Goal: Transaction & Acquisition: Purchase product/service

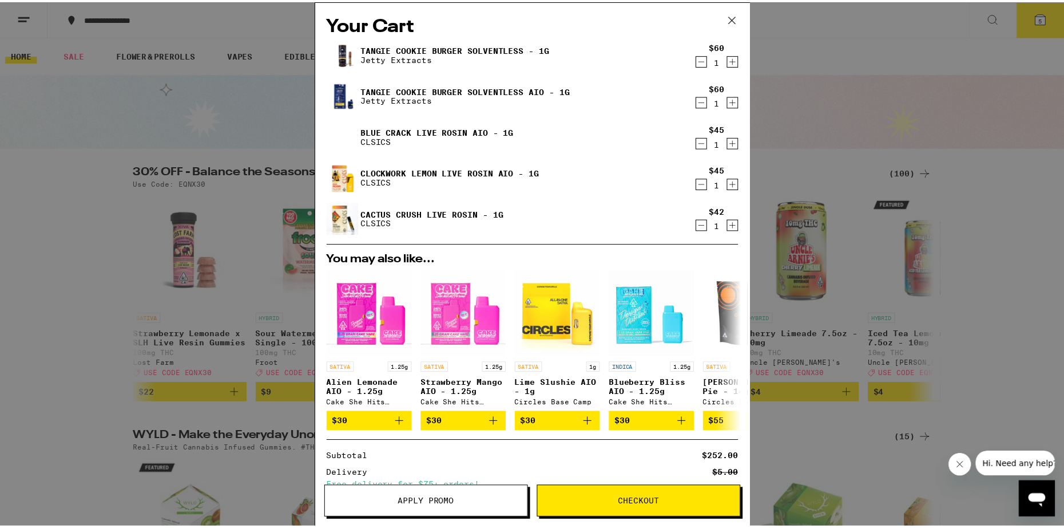
scroll to position [0, 681]
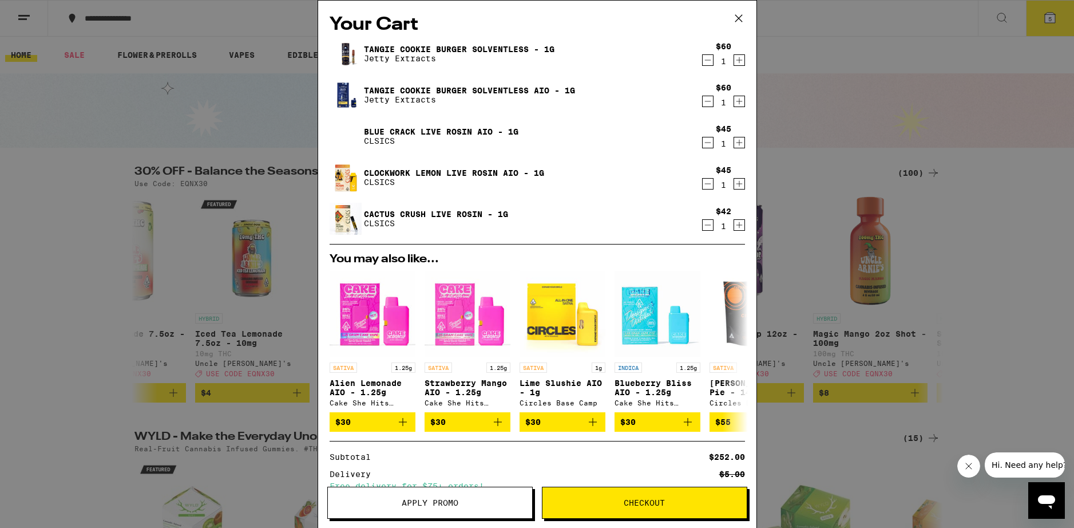
click at [737, 18] on icon at bounding box center [738, 18] width 17 height 17
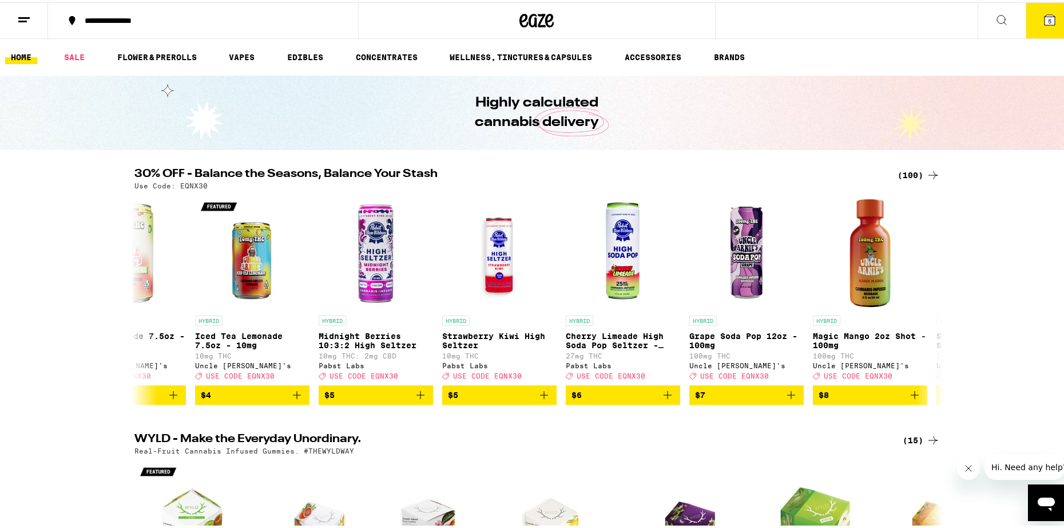
click at [1045, 19] on icon at bounding box center [1050, 18] width 10 height 10
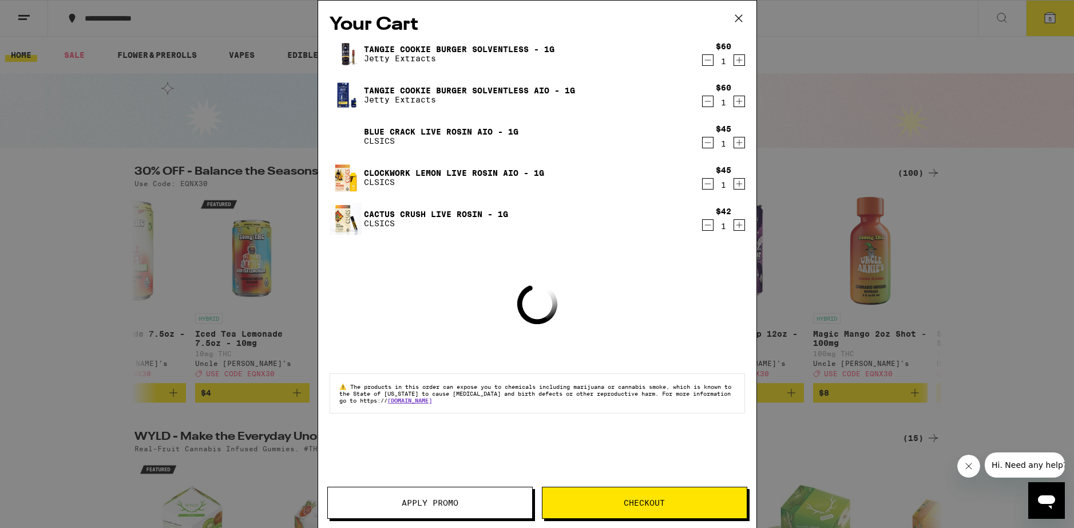
click at [738, 17] on icon at bounding box center [738, 18] width 7 height 7
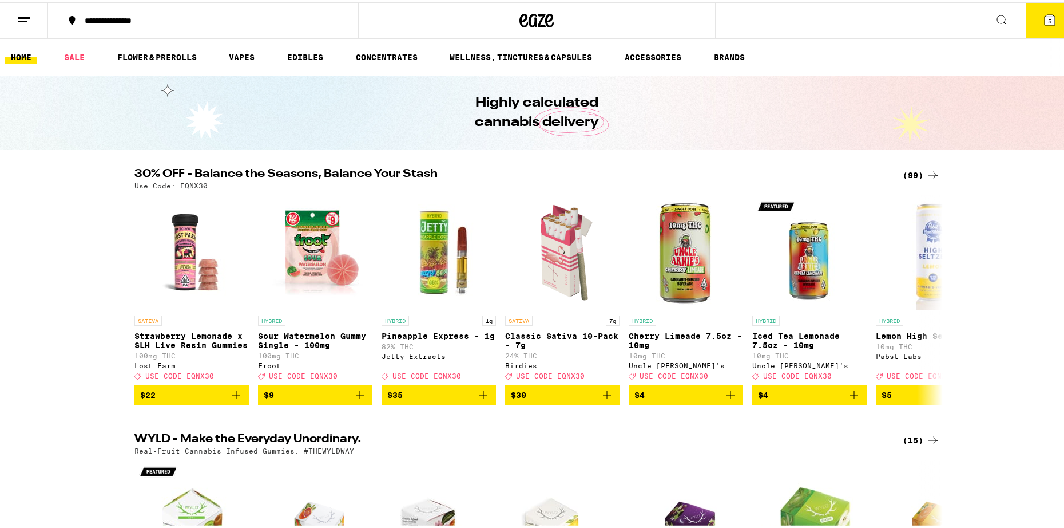
click at [1048, 21] on span "5" at bounding box center [1049, 18] width 3 height 7
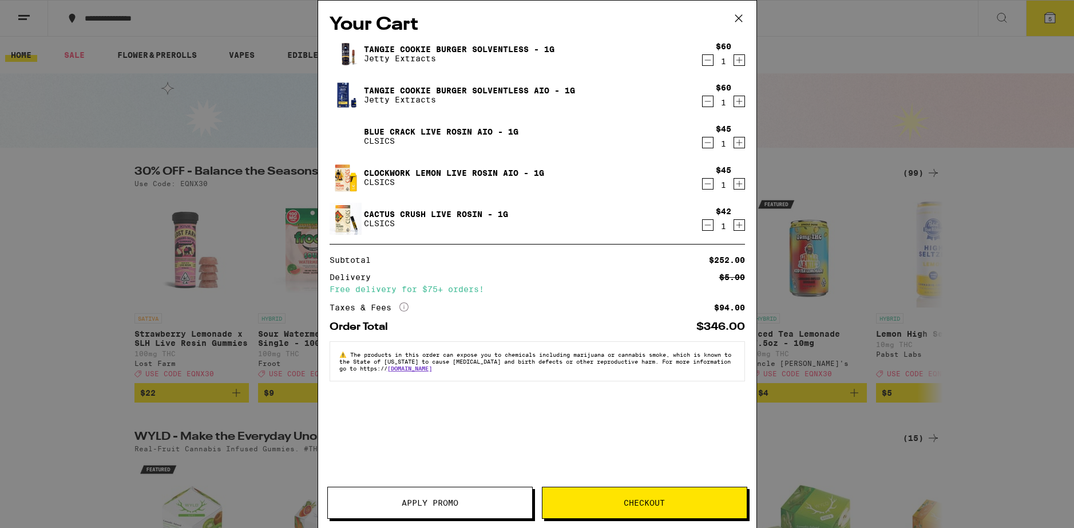
click at [398, 506] on span "Apply Promo" at bounding box center [430, 502] width 204 height 8
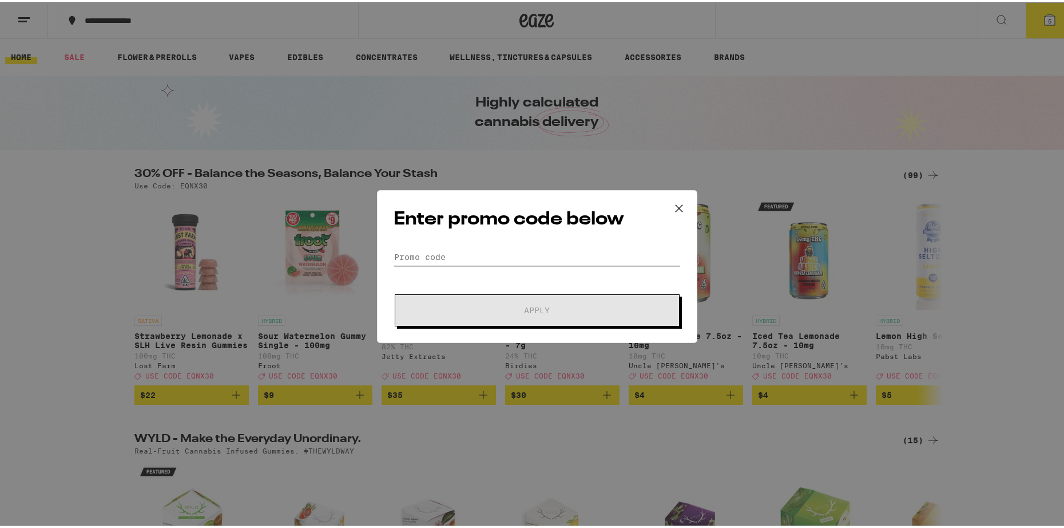
click at [463, 257] on input "Promo Code" at bounding box center [537, 254] width 287 height 17
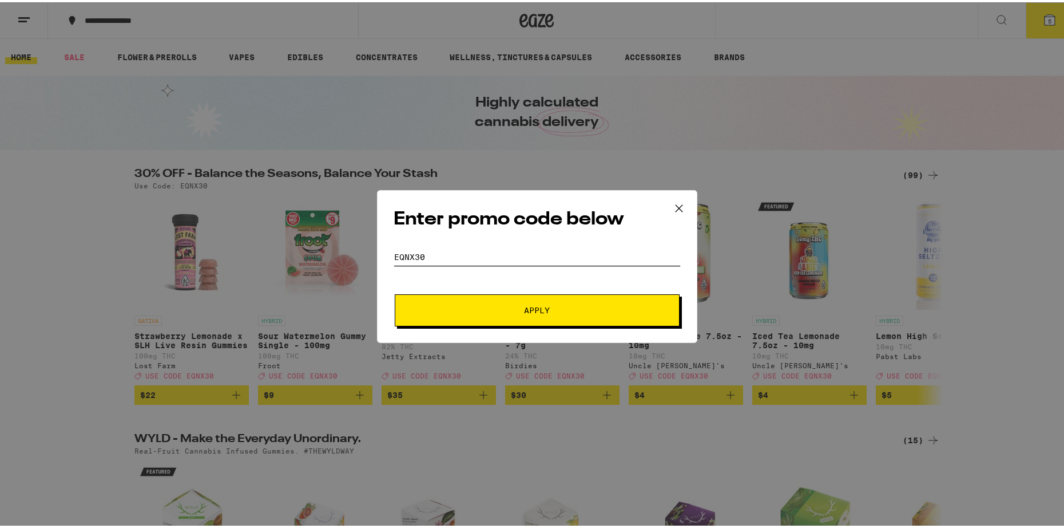
type input "eqnx30"
click at [395, 292] on button "Apply" at bounding box center [537, 308] width 285 height 32
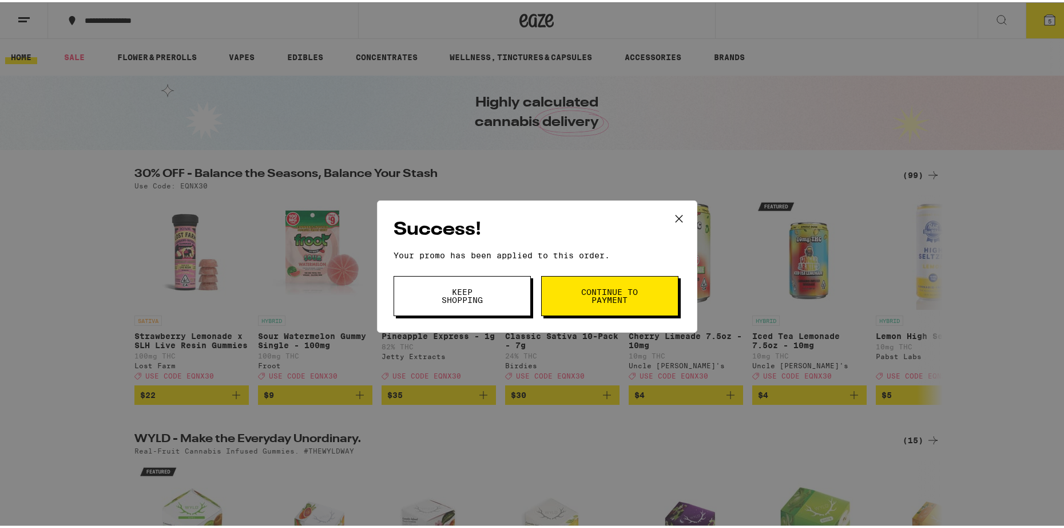
click at [498, 298] on button "Keep Shopping" at bounding box center [462, 294] width 137 height 40
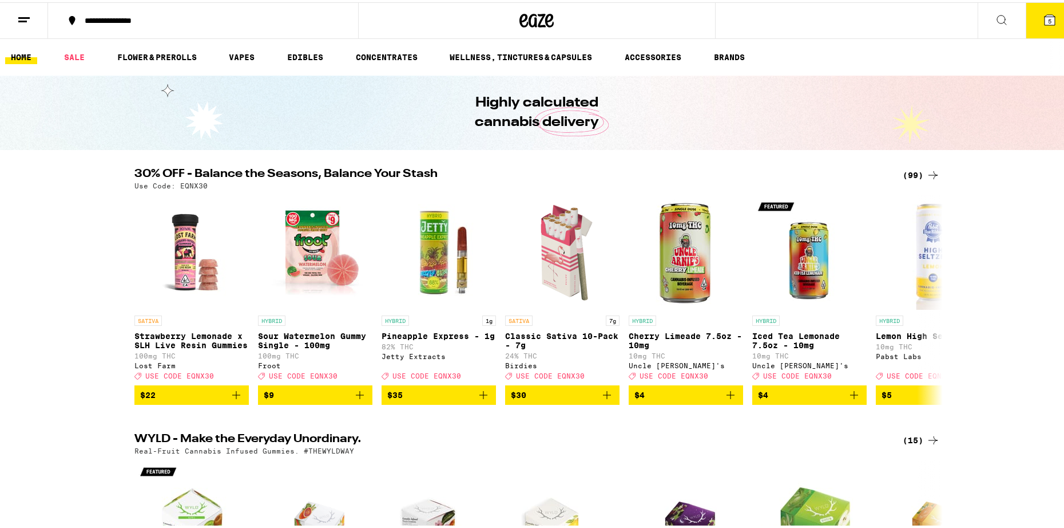
click at [1048, 19] on span "5" at bounding box center [1049, 18] width 3 height 7
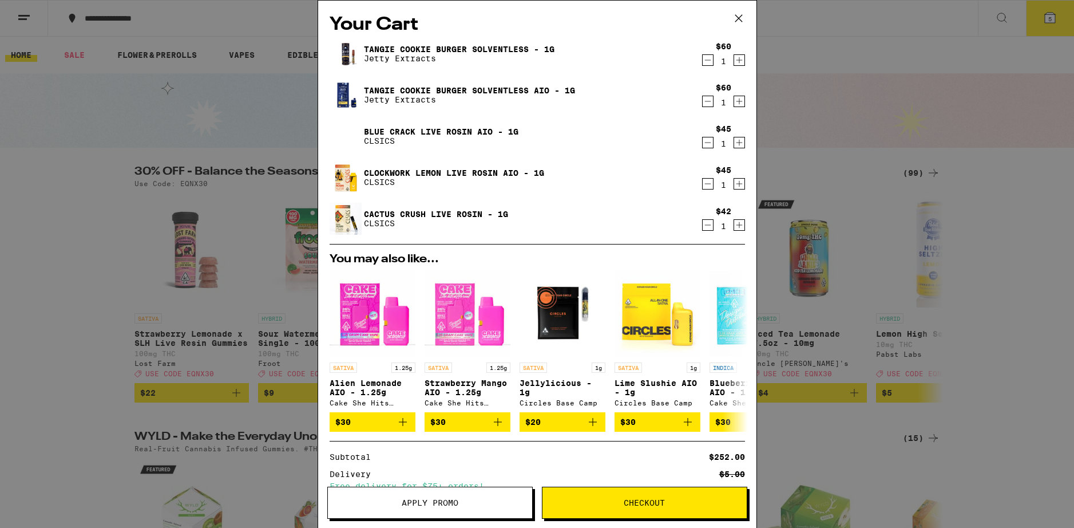
click at [741, 17] on icon at bounding box center [738, 18] width 17 height 17
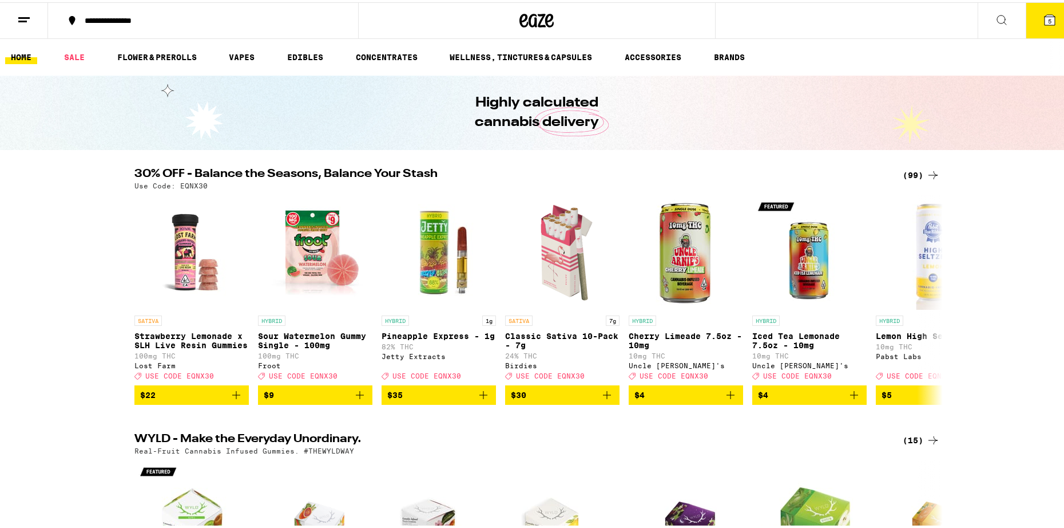
click at [995, 19] on icon at bounding box center [1002, 18] width 14 height 14
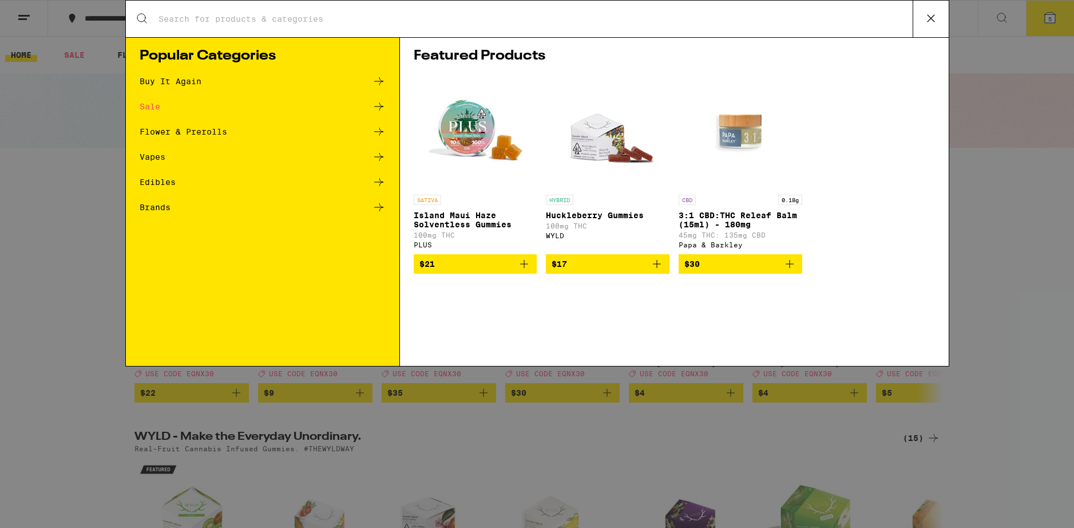
click at [184, 19] on input "Search for Products" at bounding box center [535, 19] width 755 height 10
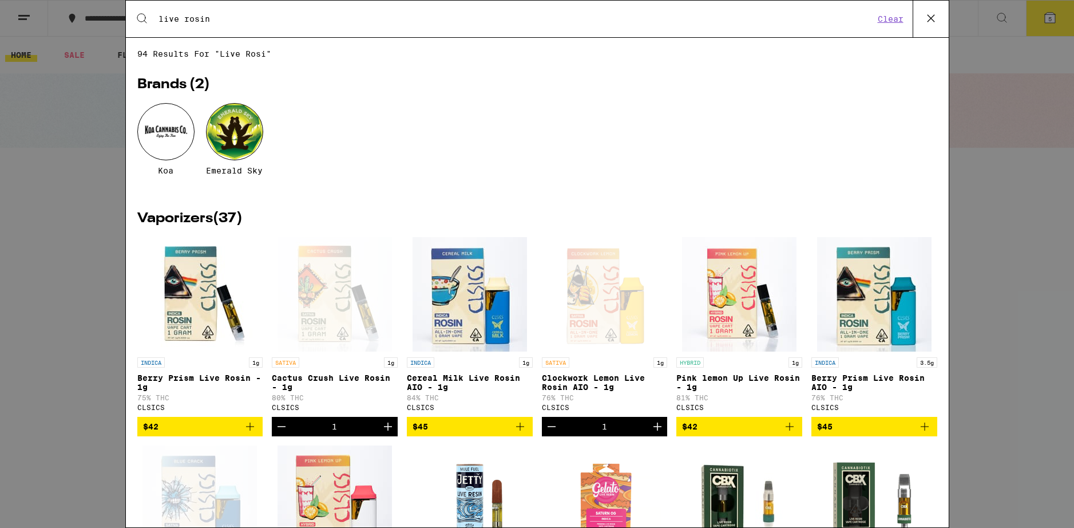
type input "live rosin"
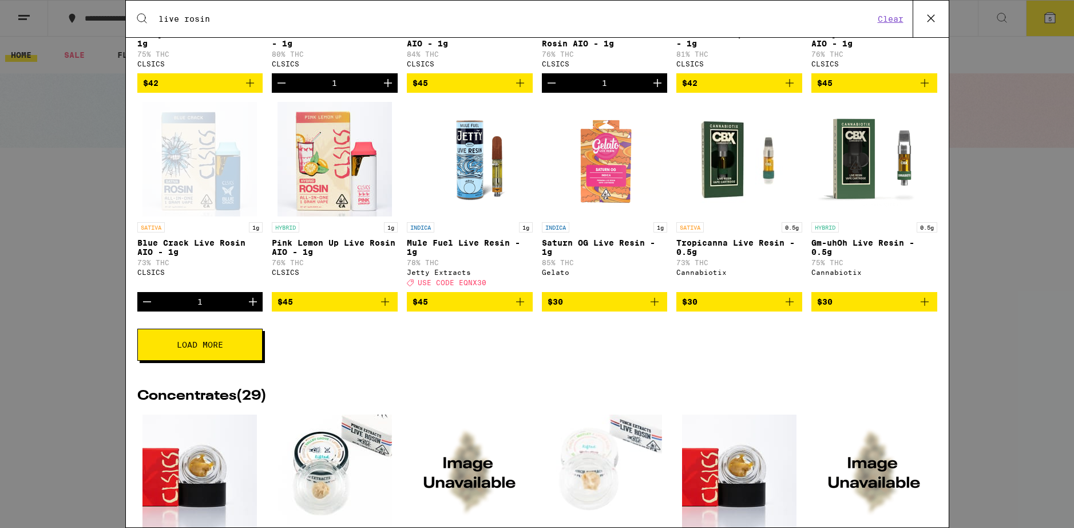
scroll to position [412, 0]
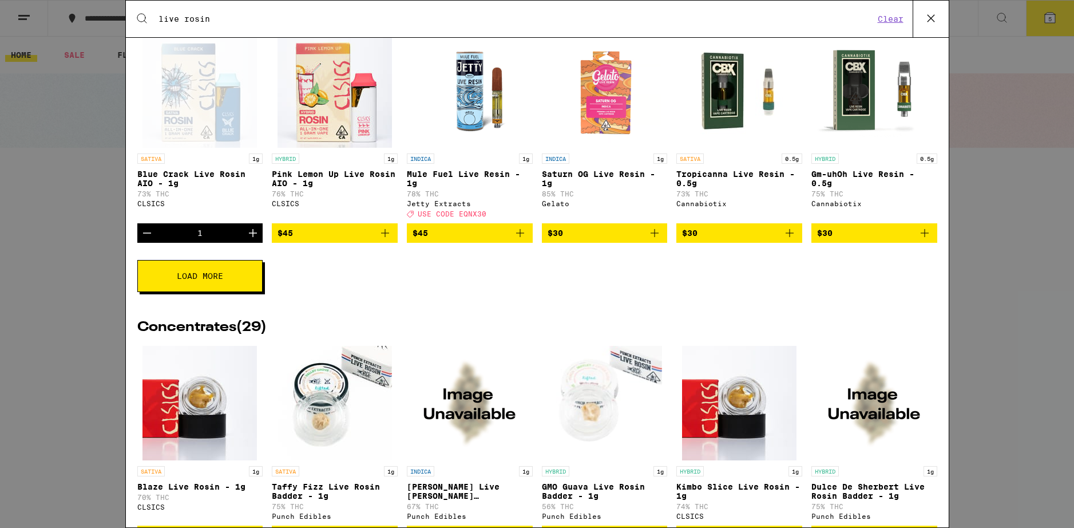
click at [225, 286] on button "Load More" at bounding box center [199, 276] width 125 height 32
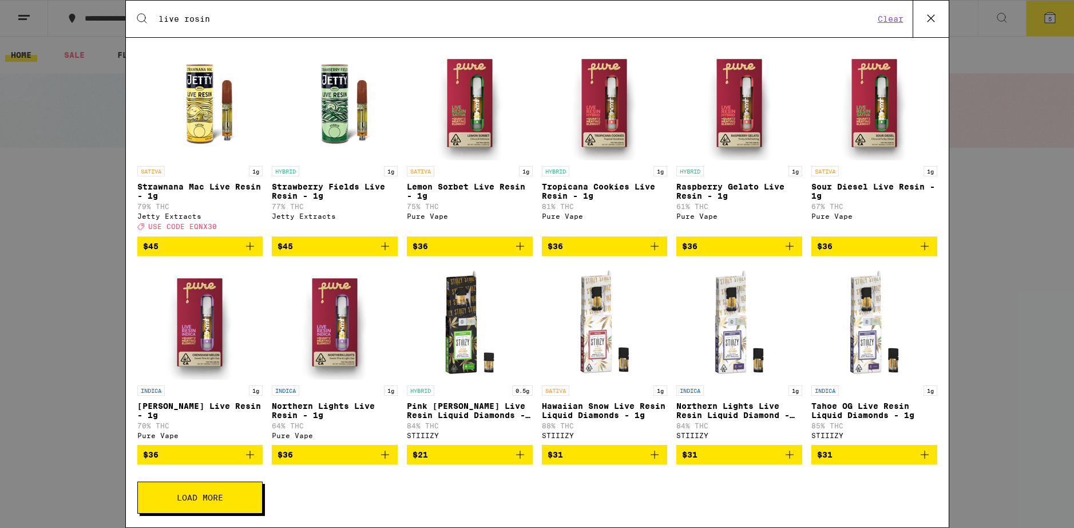
scroll to position [824, 0]
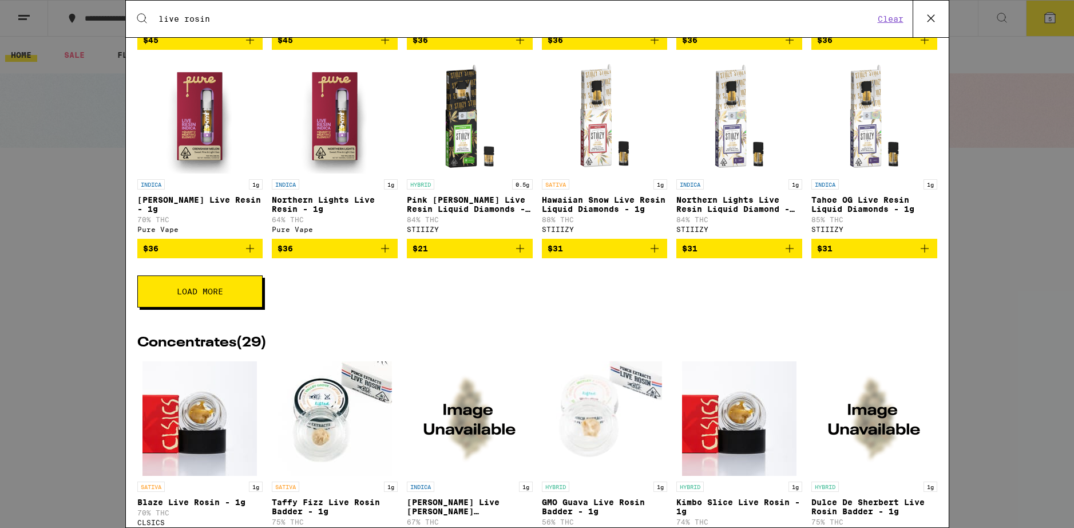
click at [205, 307] on button "Load More" at bounding box center [199, 291] width 125 height 32
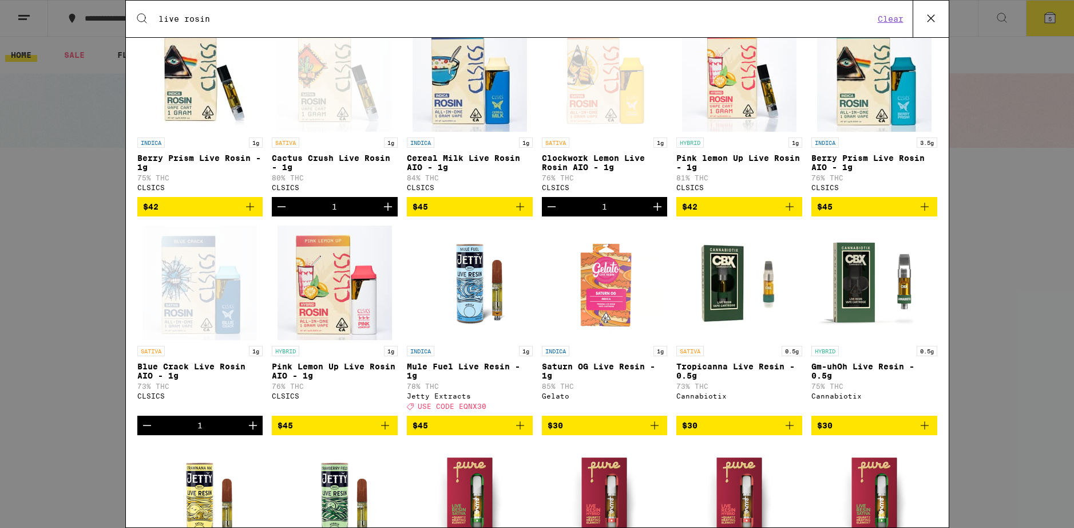
scroll to position [412, 0]
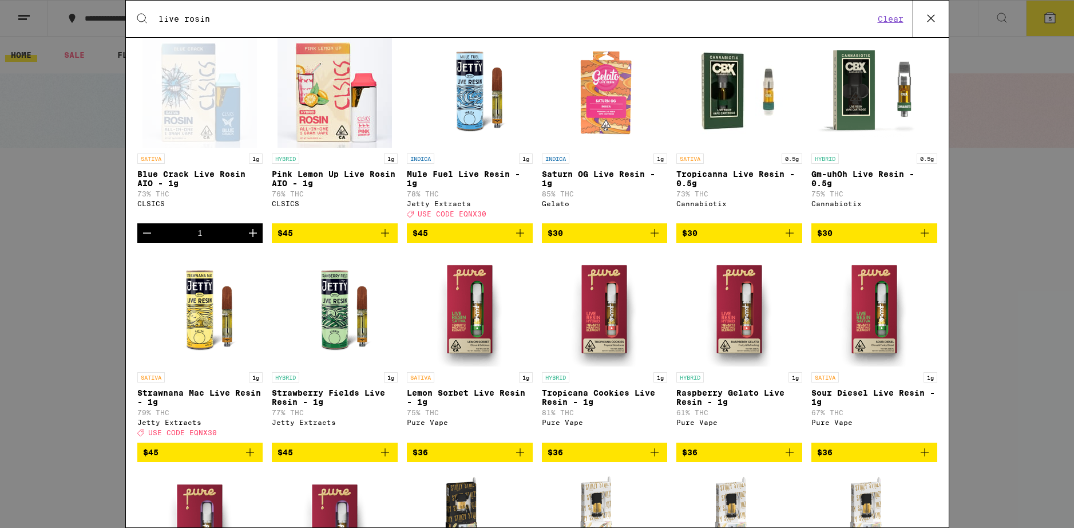
click at [611, 108] on img "Open page for Saturn OG Live Resin - 1g from Gelato" at bounding box center [604, 90] width 114 height 114
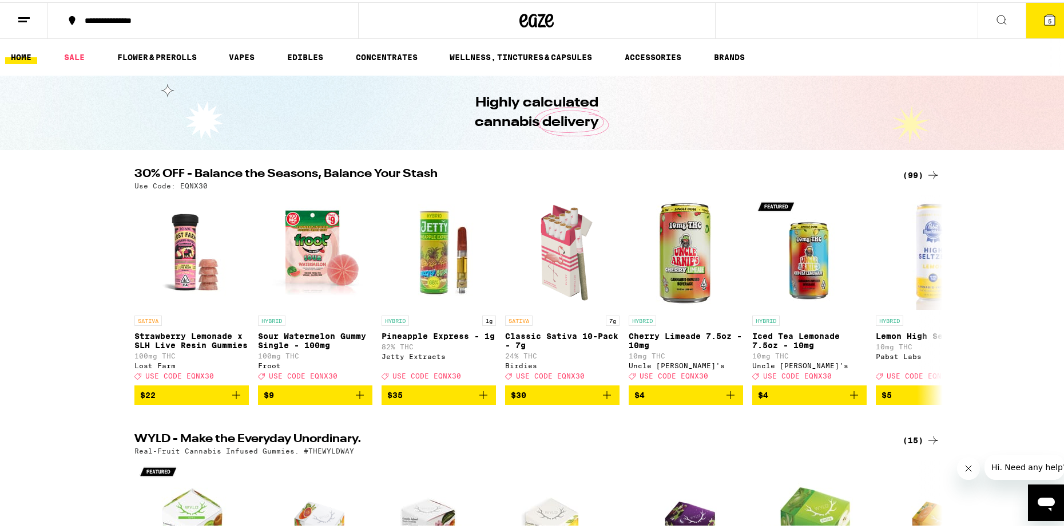
click at [1046, 18] on icon at bounding box center [1050, 18] width 14 height 14
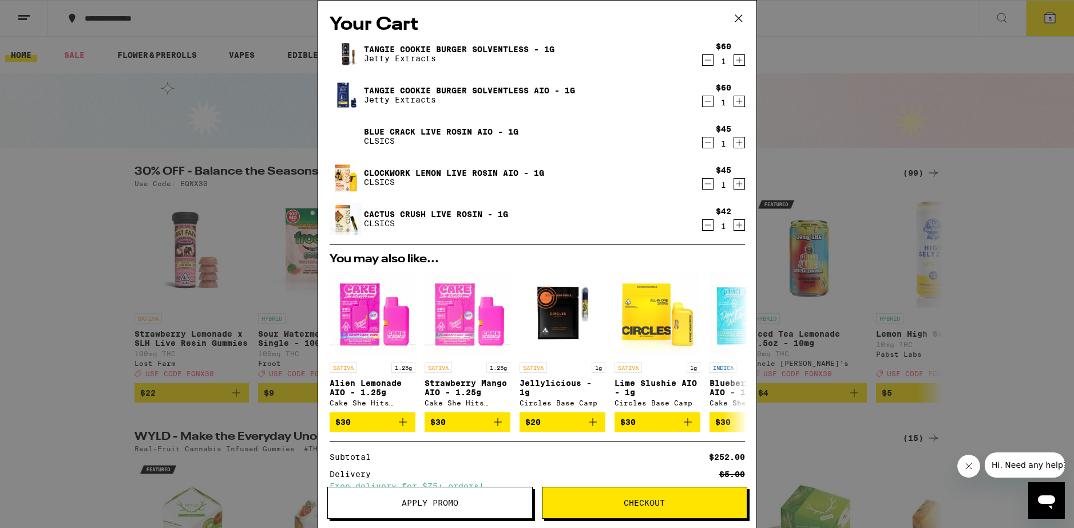
click at [736, 17] on icon at bounding box center [738, 18] width 17 height 17
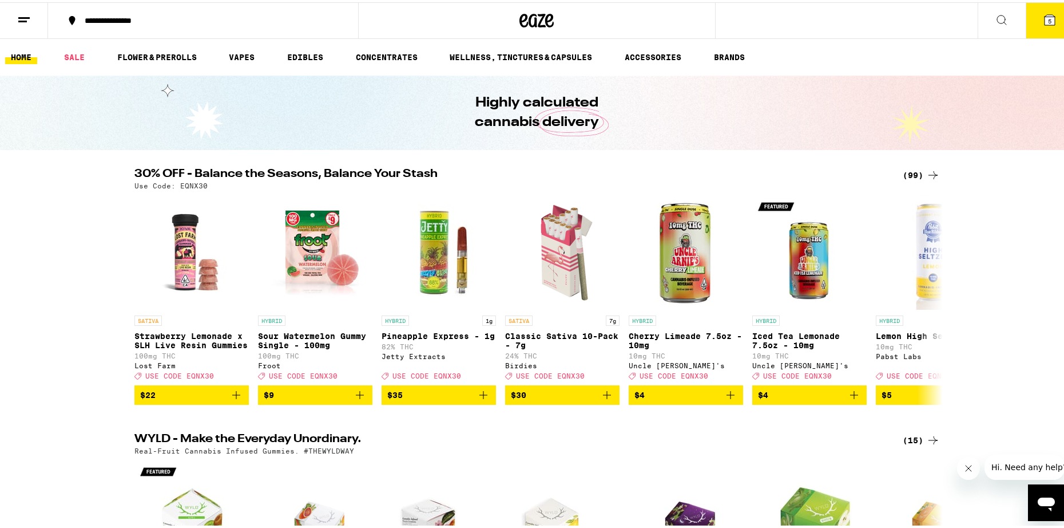
click at [995, 15] on icon at bounding box center [1002, 18] width 14 height 14
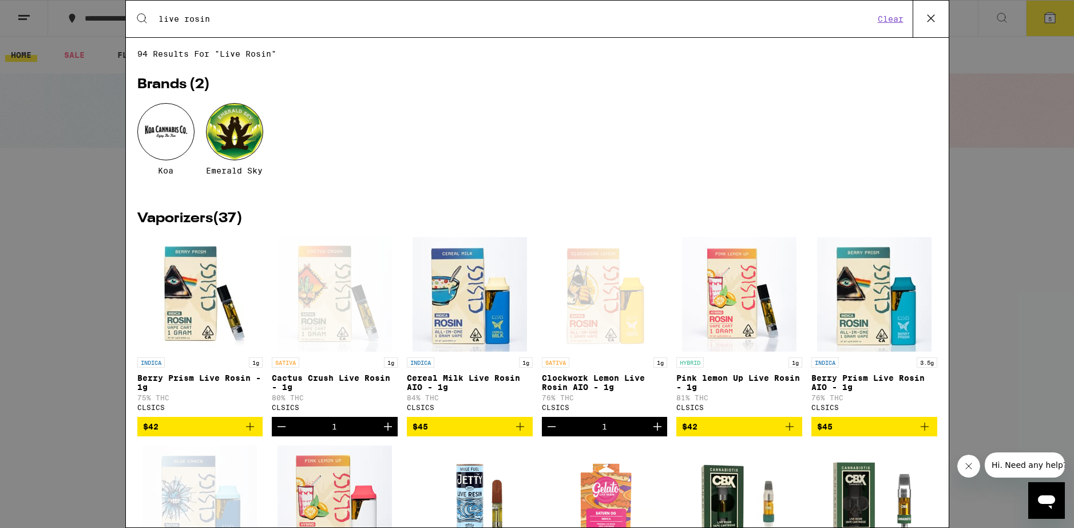
type input "live rosin"
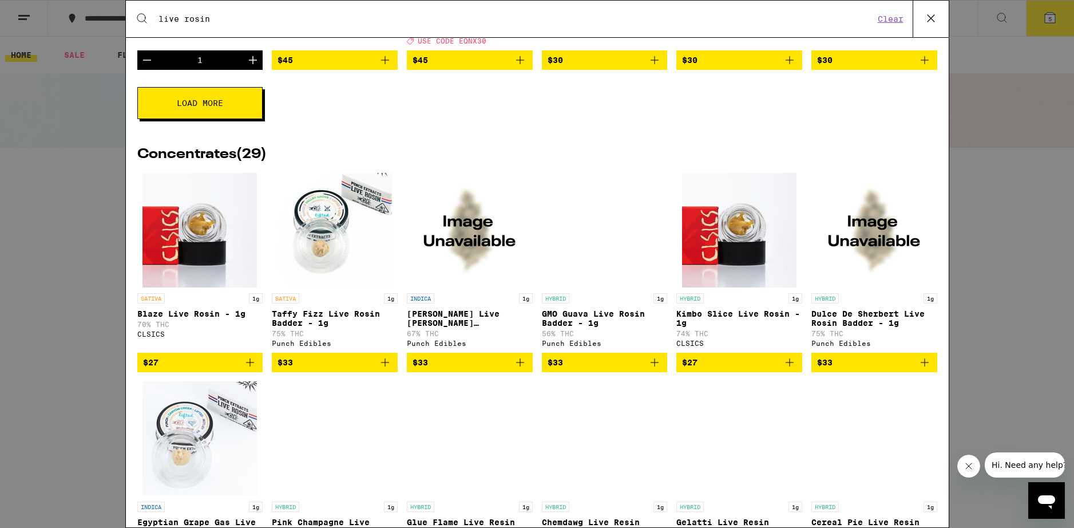
scroll to position [618, 0]
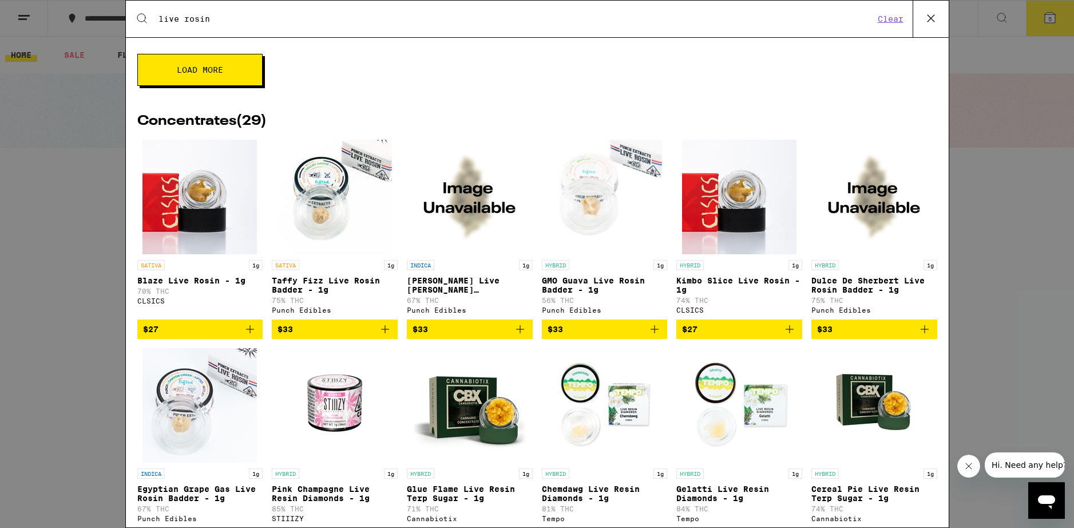
click at [224, 81] on button "Load More" at bounding box center [199, 70] width 125 height 32
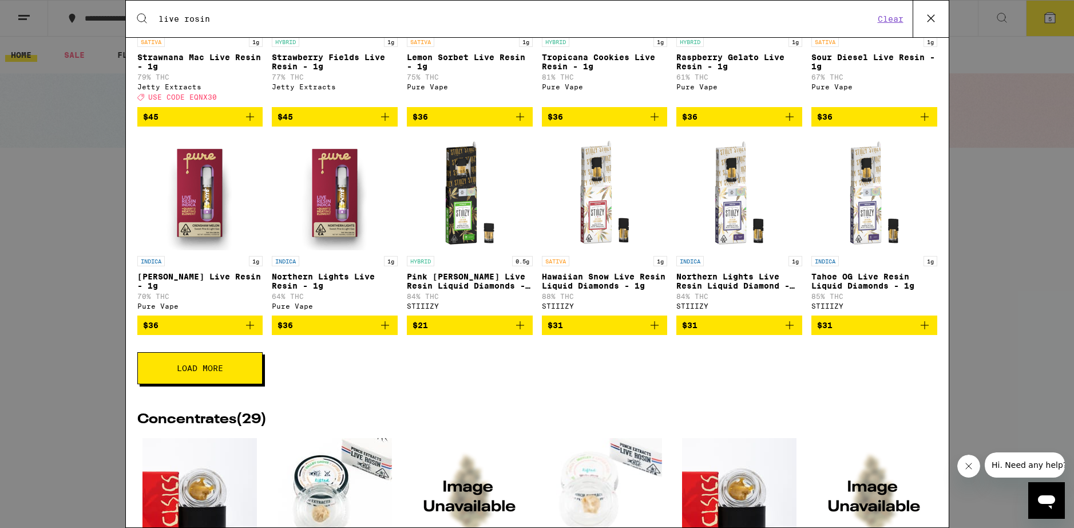
scroll to position [824, 0]
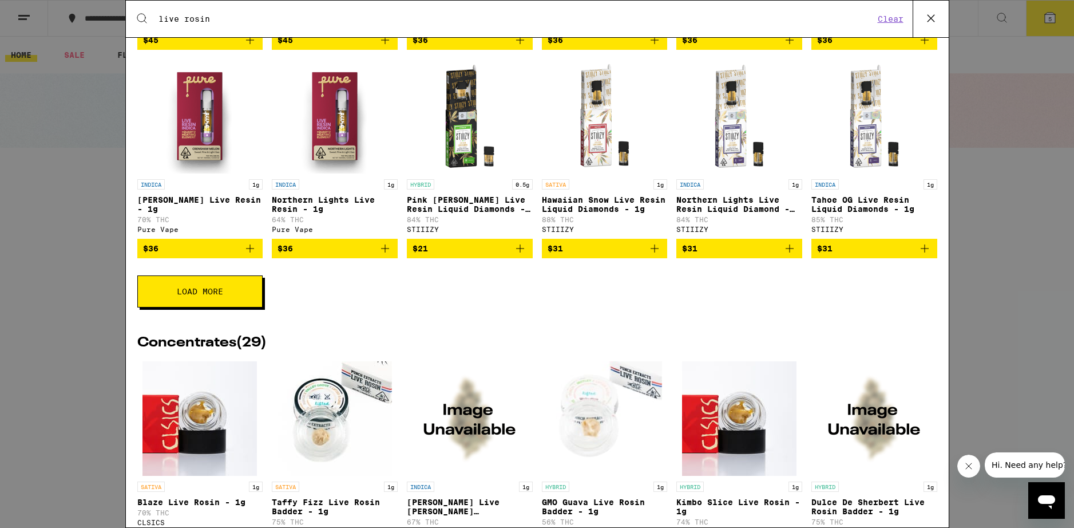
click at [219, 307] on button "Load More" at bounding box center [199, 291] width 125 height 32
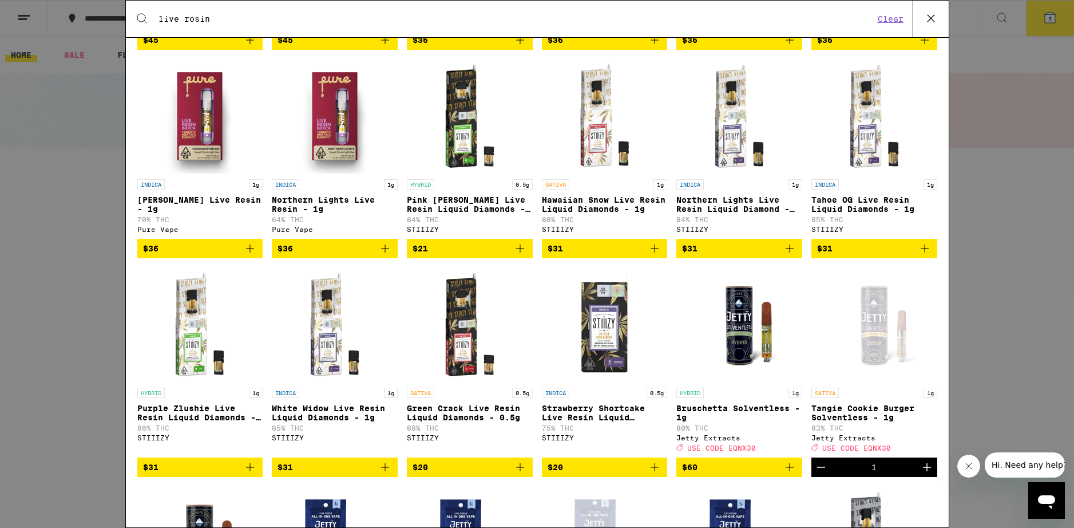
scroll to position [1236, 0]
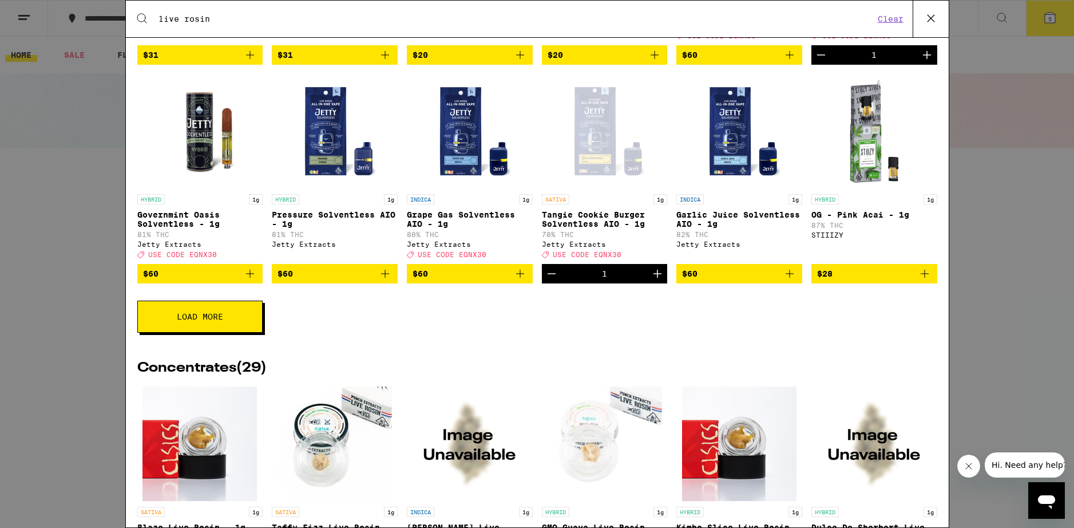
click at [215, 320] on span "Load More" at bounding box center [200, 316] width 46 height 8
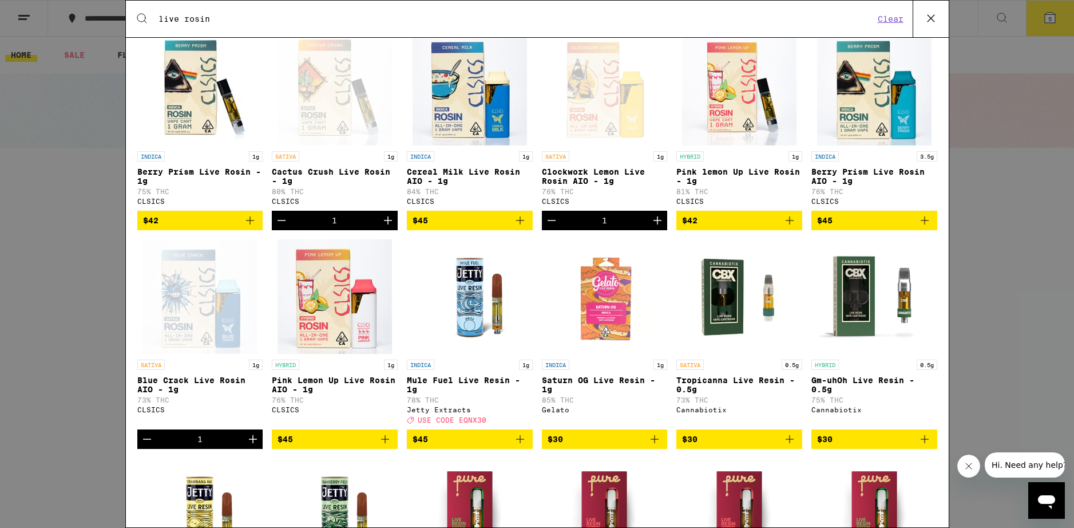
scroll to position [0, 0]
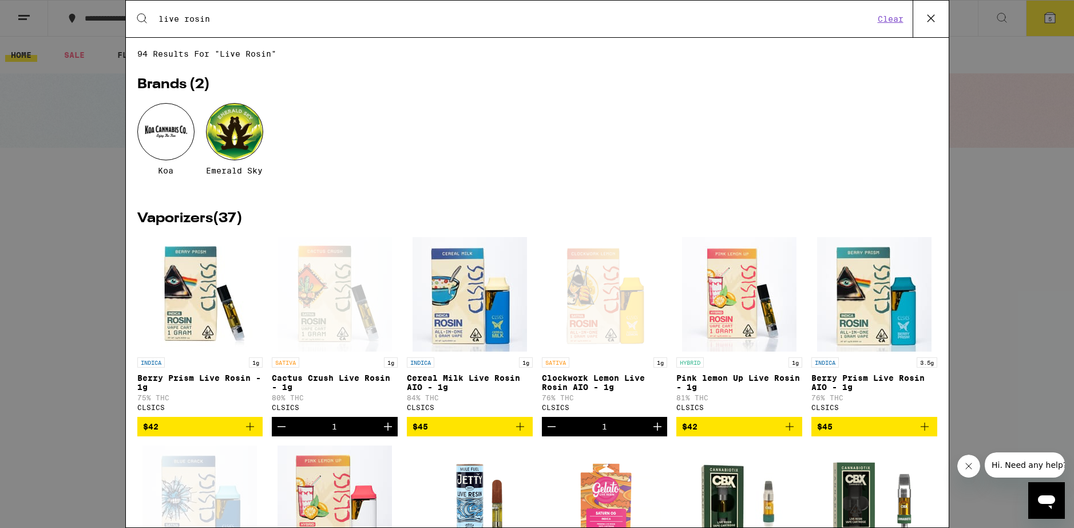
click at [464, 330] on img "Open page for Cereal Milk Live Rosin AIO - 1g from CLSICS" at bounding box center [470, 294] width 114 height 114
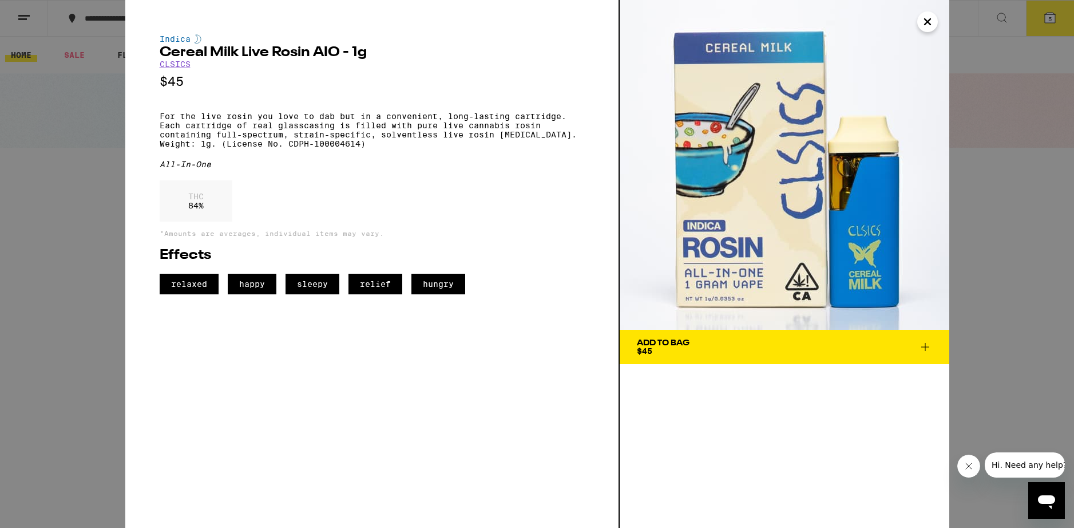
click at [929, 21] on icon "Close" at bounding box center [928, 22] width 6 height 6
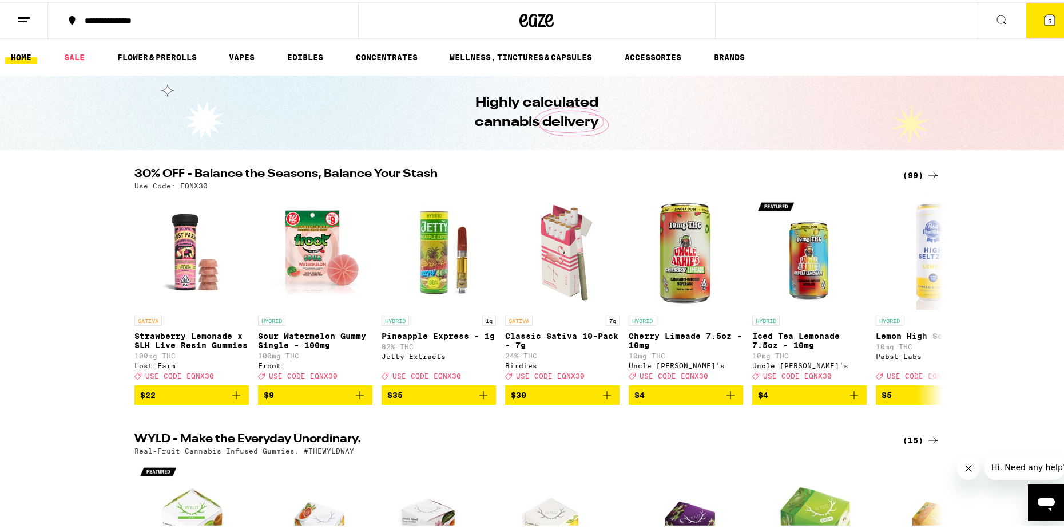
click at [995, 16] on icon at bounding box center [1002, 18] width 14 height 14
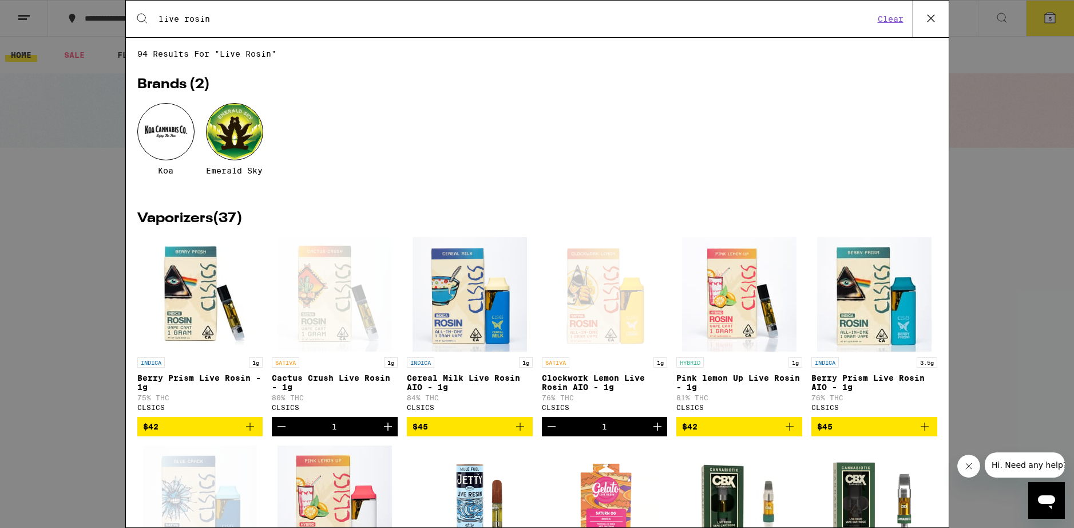
click at [515, 433] on icon "Add to bag" at bounding box center [520, 426] width 14 height 14
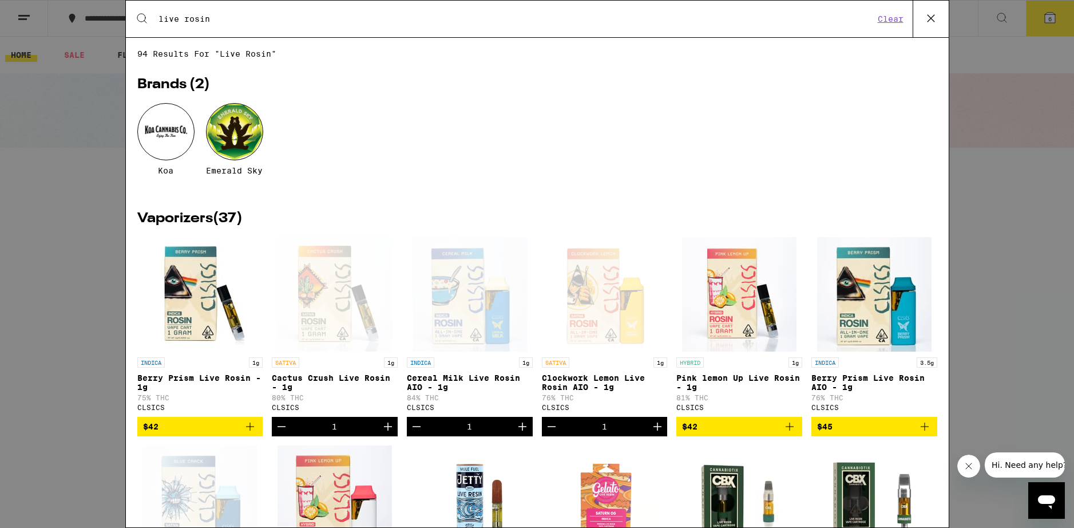
click at [604, 330] on div "Open page for Clockwork Lemon Live Rosin AIO - 1g from CLSICS" at bounding box center [604, 294] width 114 height 114
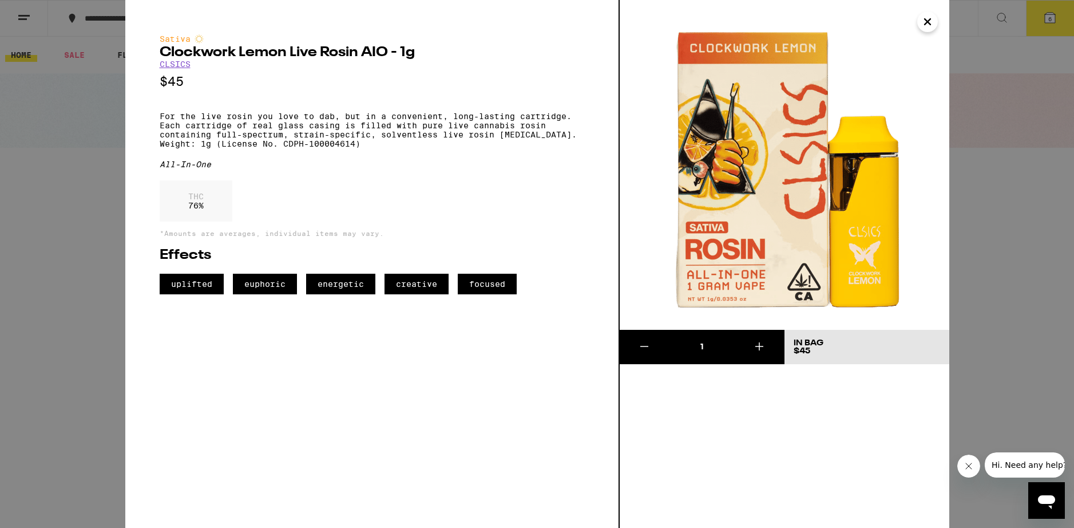
click at [928, 23] on icon "Close" at bounding box center [928, 21] width 14 height 17
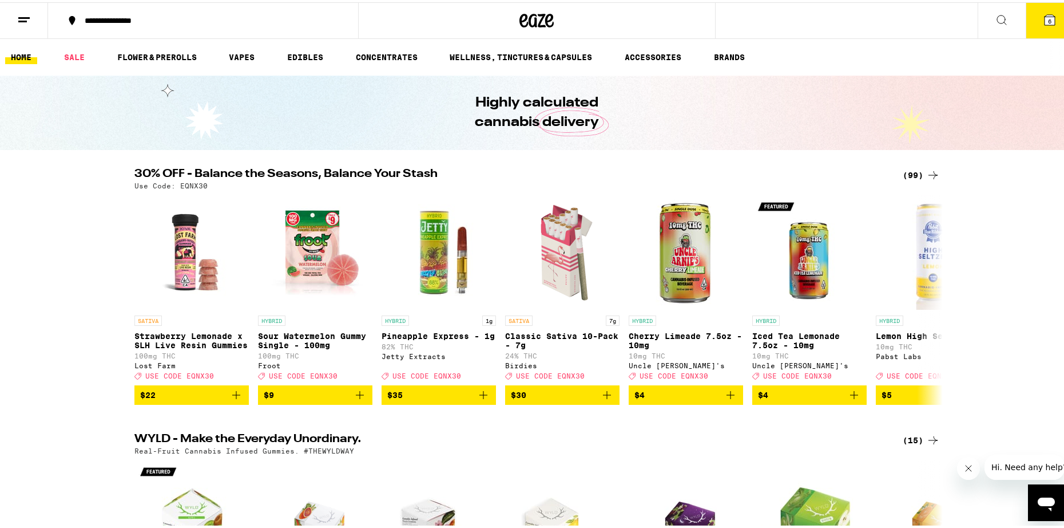
click at [1045, 14] on icon at bounding box center [1050, 18] width 10 height 10
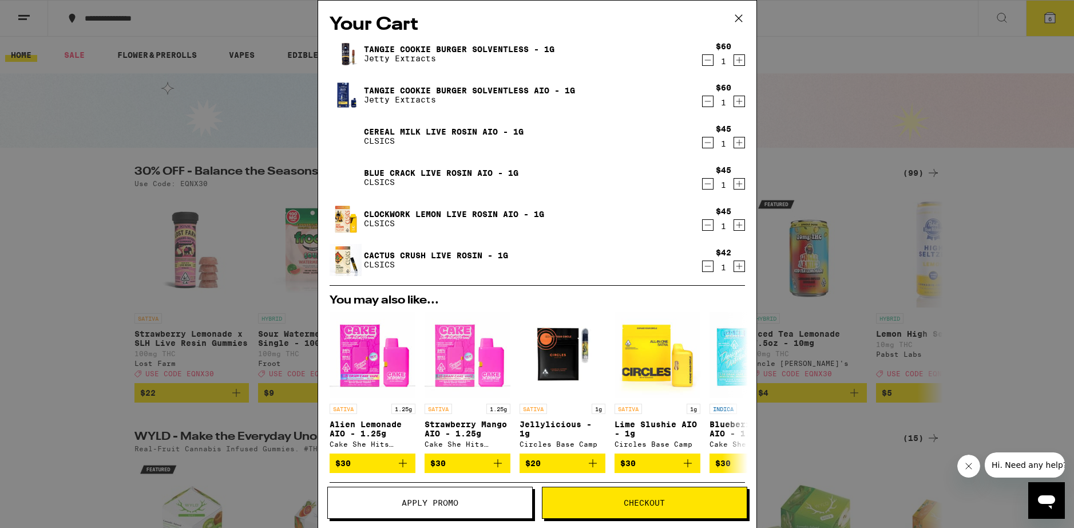
click at [411, 502] on span "Apply Promo" at bounding box center [430, 502] width 57 height 8
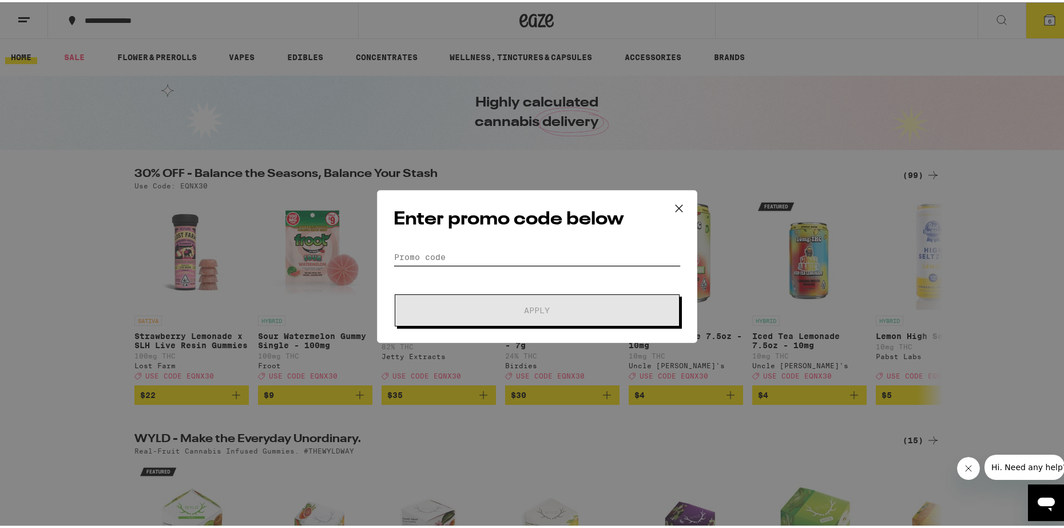
click at [456, 248] on input "Promo Code" at bounding box center [537, 254] width 287 height 17
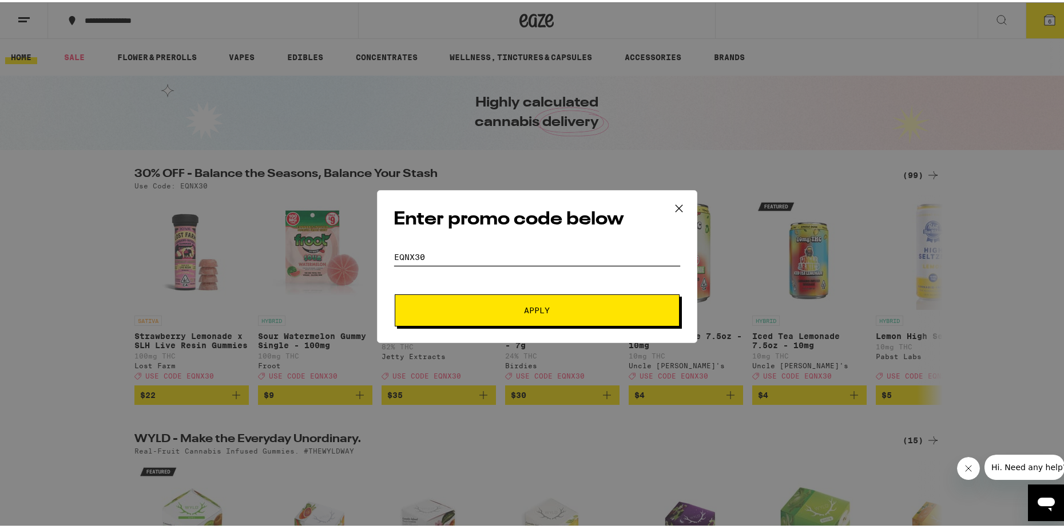
type input "eqnx30"
click at [395, 292] on button "Apply" at bounding box center [537, 308] width 285 height 32
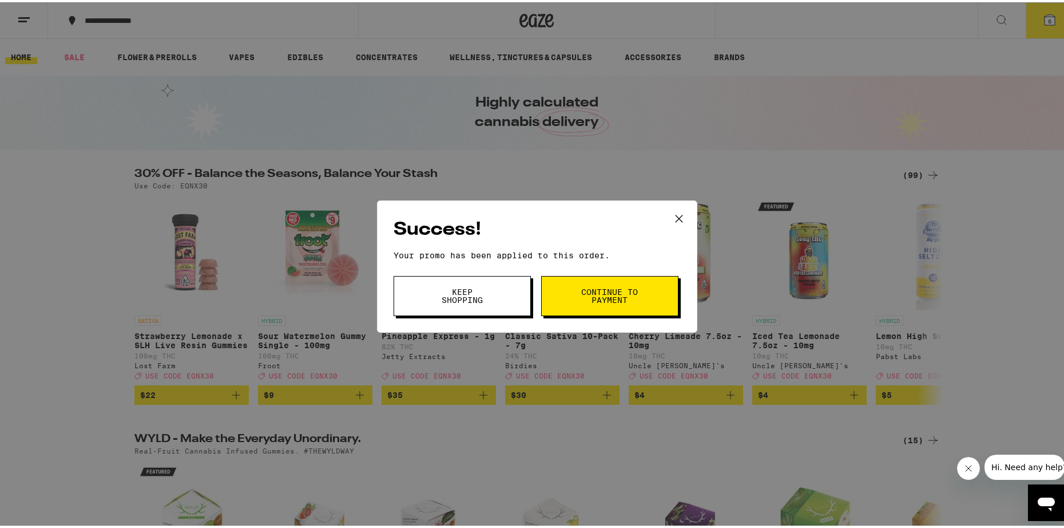
click at [447, 295] on span "Keep Shopping" at bounding box center [462, 294] width 58 height 16
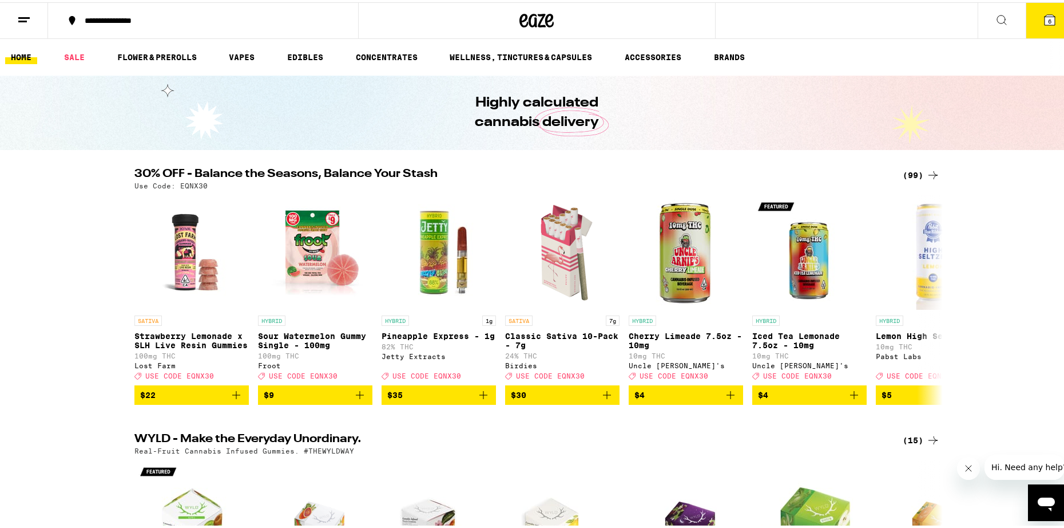
click at [1048, 19] on span "6" at bounding box center [1049, 18] width 3 height 7
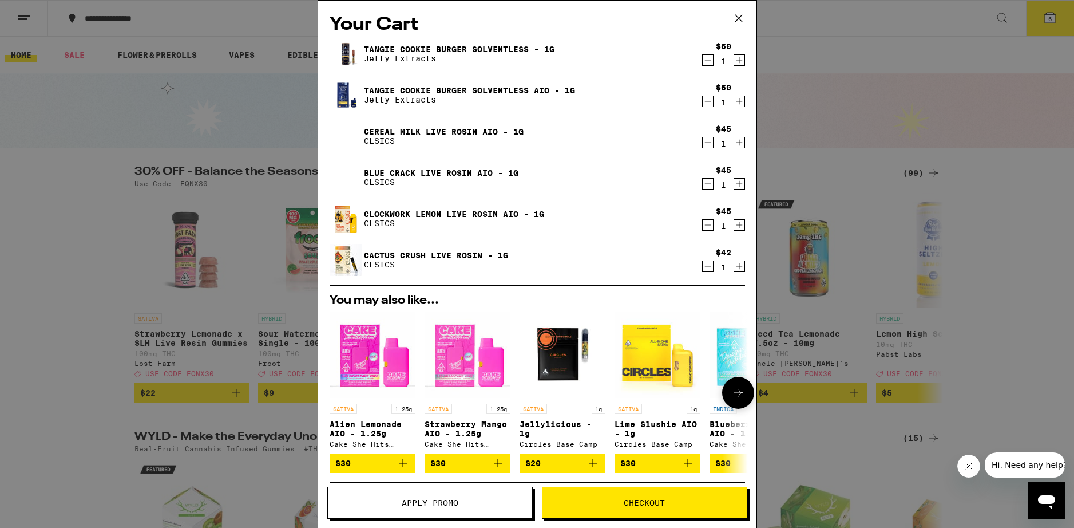
click at [731, 399] on icon at bounding box center [738, 393] width 14 height 14
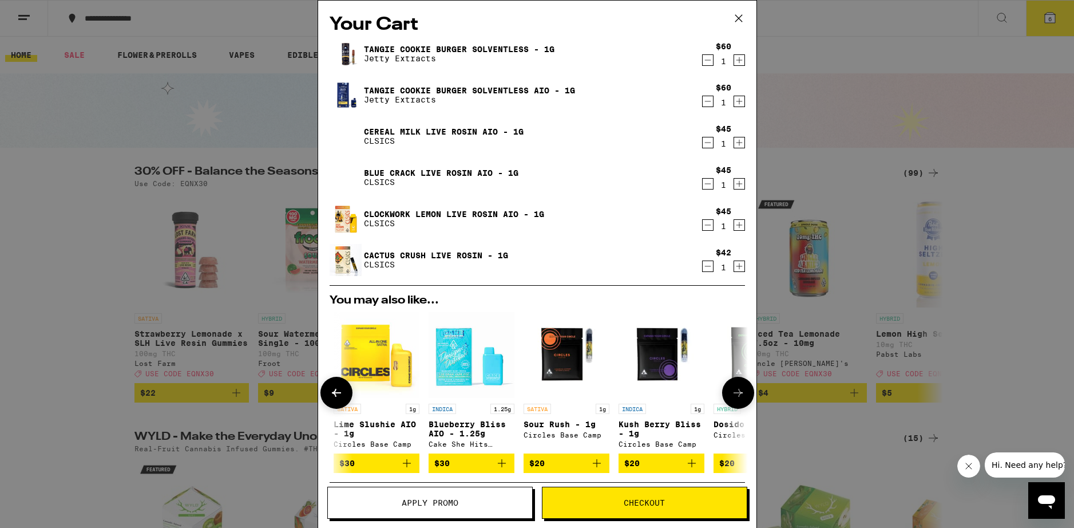
click at [731, 399] on icon at bounding box center [738, 393] width 14 height 14
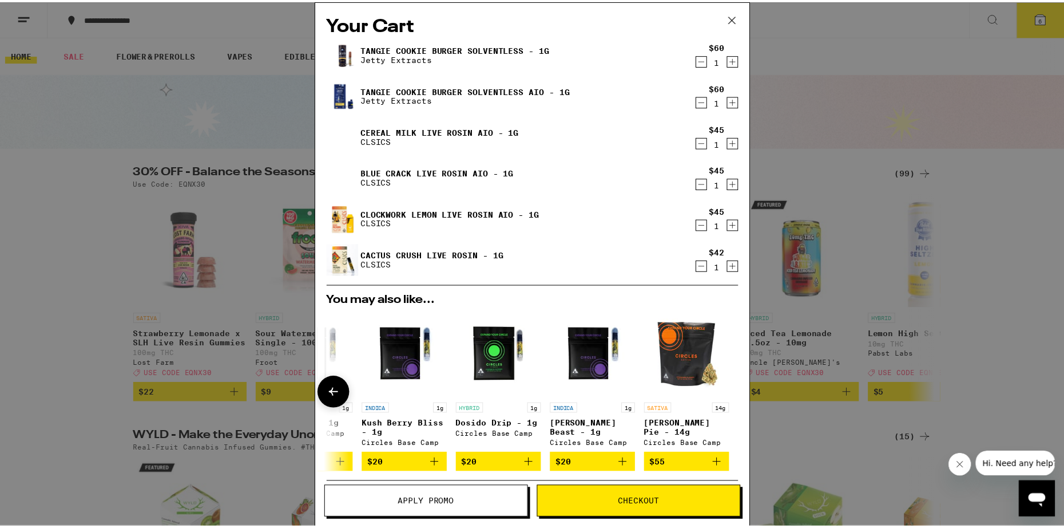
scroll to position [0, 544]
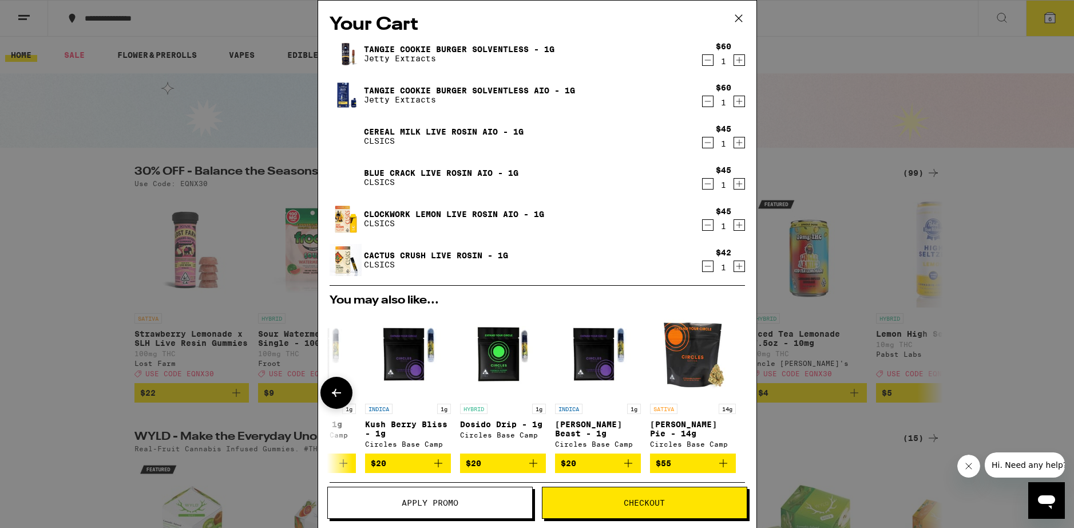
click at [727, 400] on div at bounding box center [738, 393] width 32 height 32
click at [381, 134] on link "Cereal Milk Live Rosin AIO - 1g" at bounding box center [444, 131] width 160 height 9
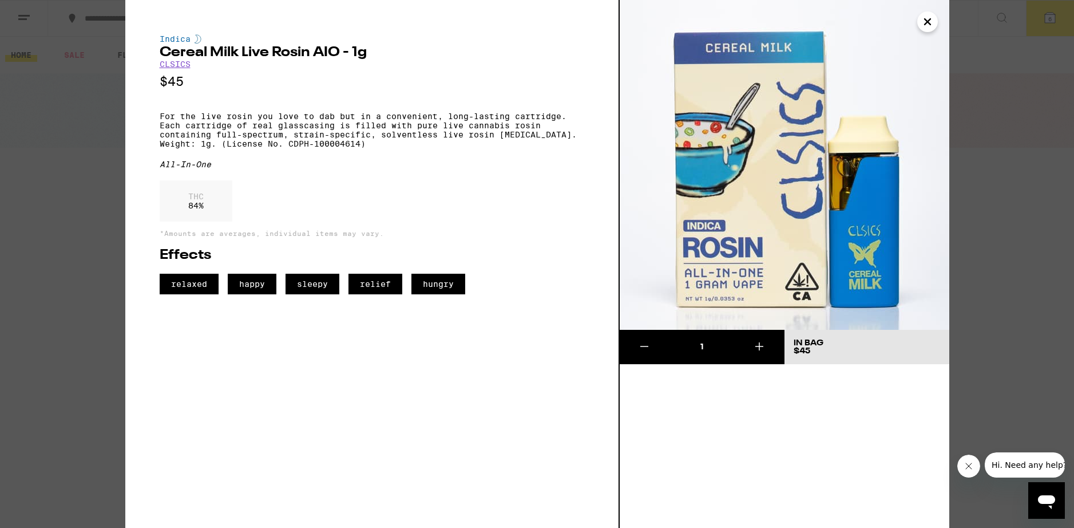
click at [929, 23] on icon "Close" at bounding box center [928, 22] width 6 height 6
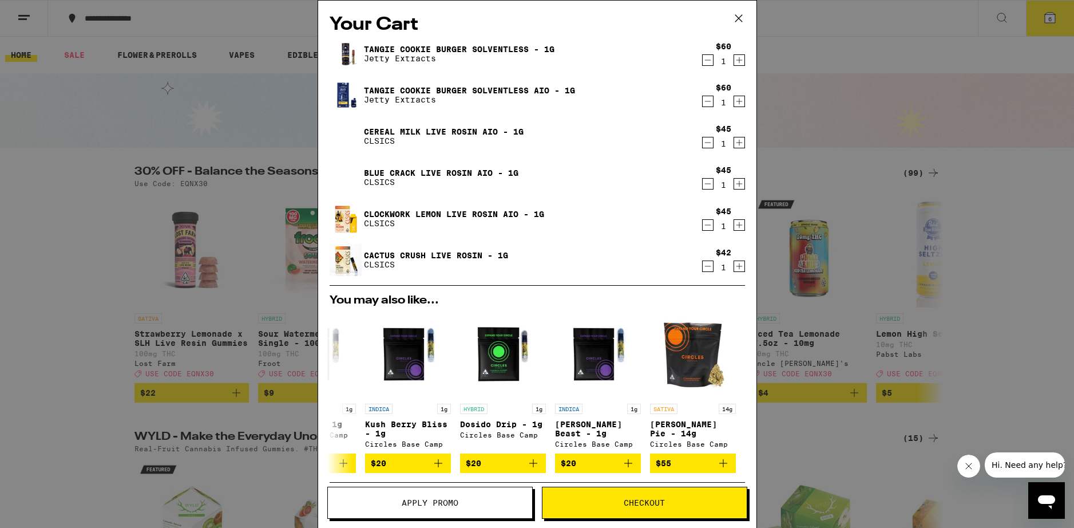
click at [409, 173] on link "Blue Crack Live Rosin AIO - 1g" at bounding box center [441, 172] width 154 height 9
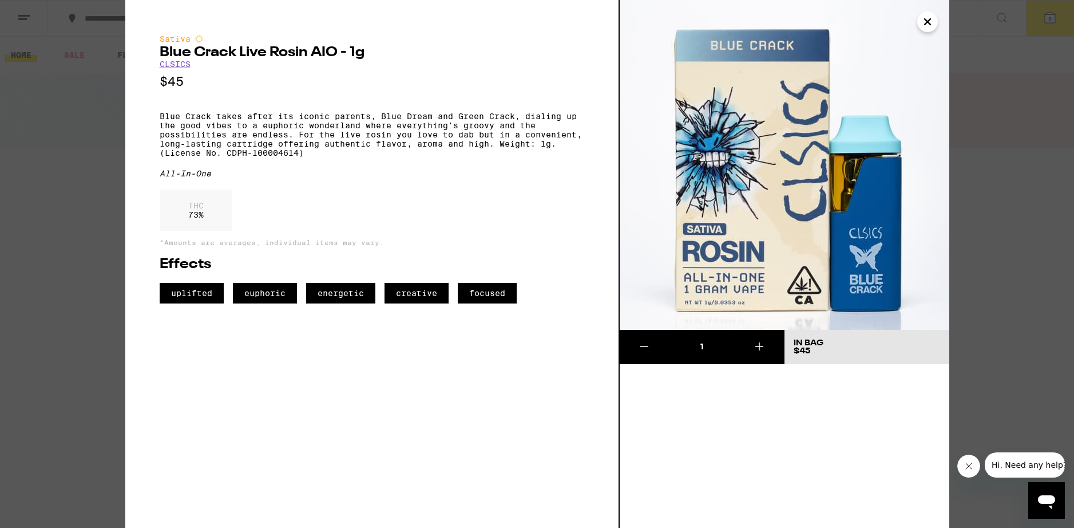
click at [928, 24] on icon "Close" at bounding box center [928, 21] width 14 height 17
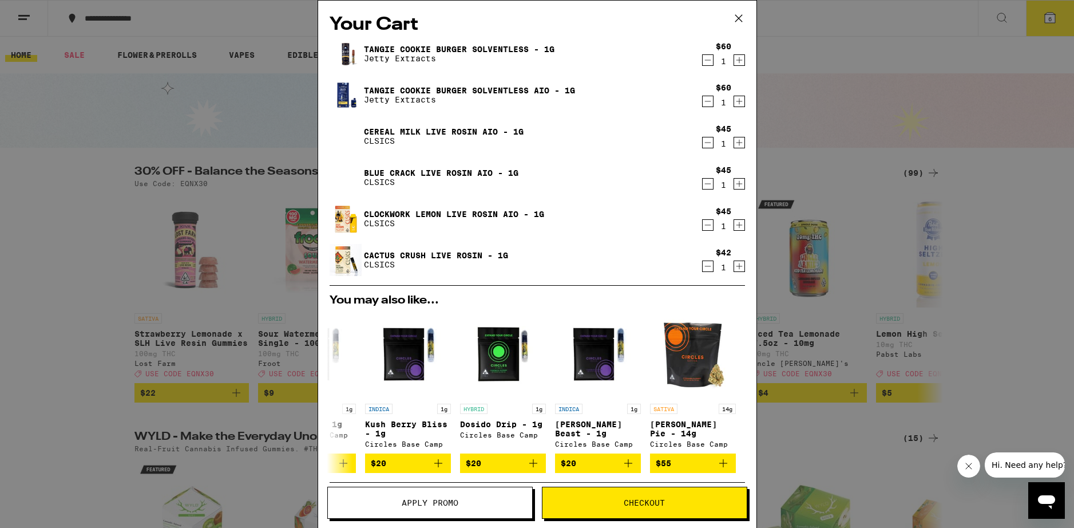
click at [742, 19] on icon at bounding box center [738, 18] width 17 height 17
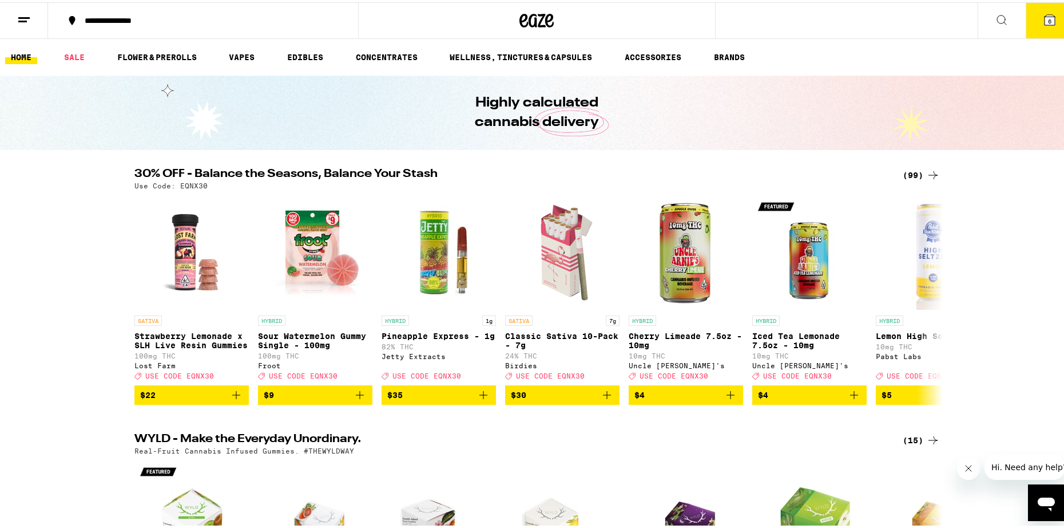
click at [774, 11] on div "**********" at bounding box center [537, 18] width 1074 height 37
click at [774, 25] on div "**********" at bounding box center [537, 18] width 1074 height 37
click at [995, 11] on icon at bounding box center [1002, 18] width 14 height 14
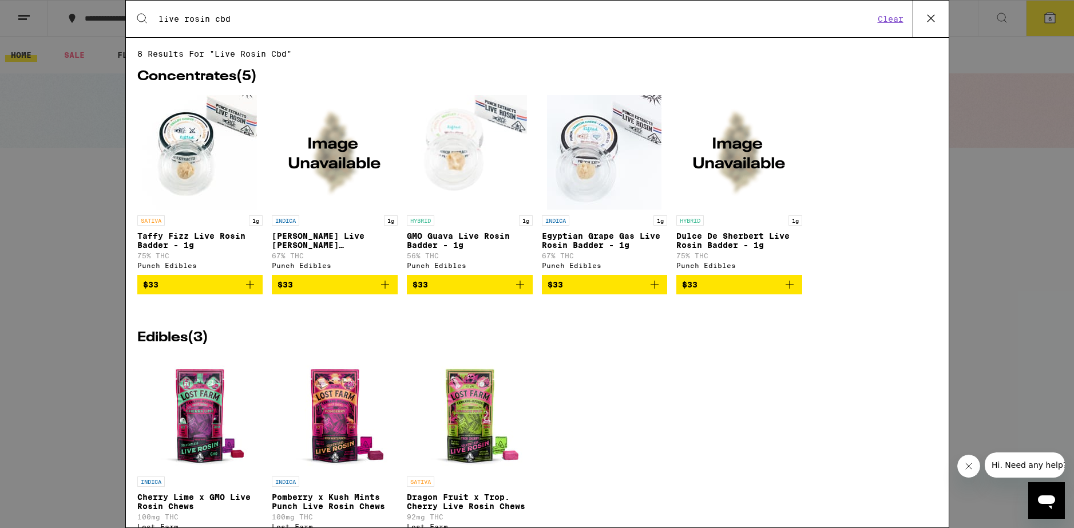
type input "live rosin cbd"
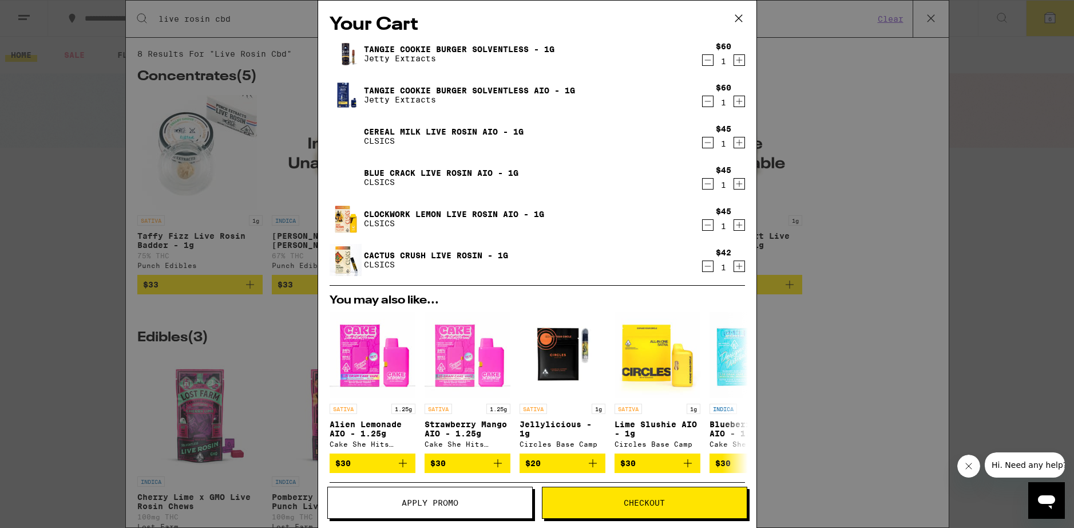
click at [417, 173] on link "Blue Crack Live Rosin AIO - 1g" at bounding box center [441, 172] width 154 height 9
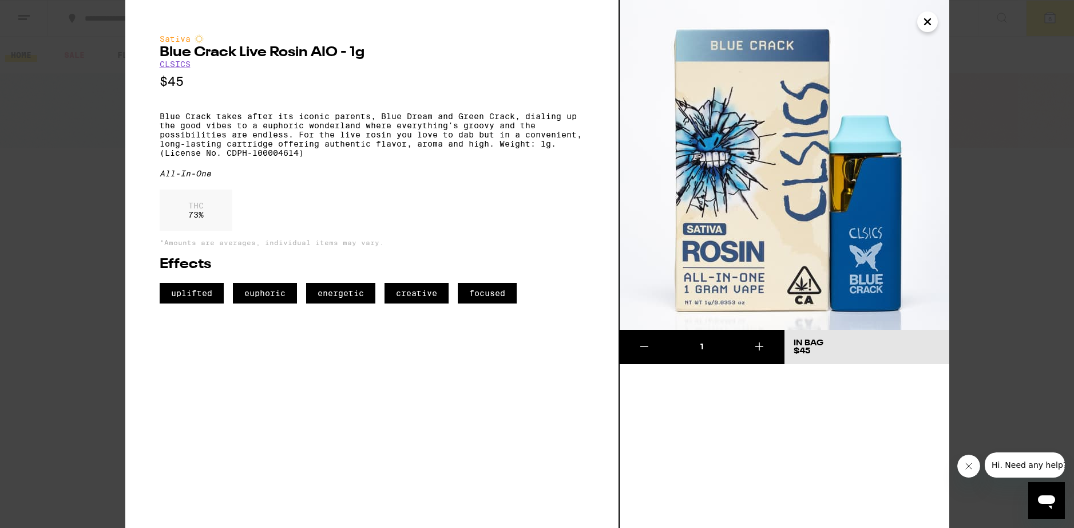
click at [936, 21] on button "Close" at bounding box center [927, 21] width 21 height 21
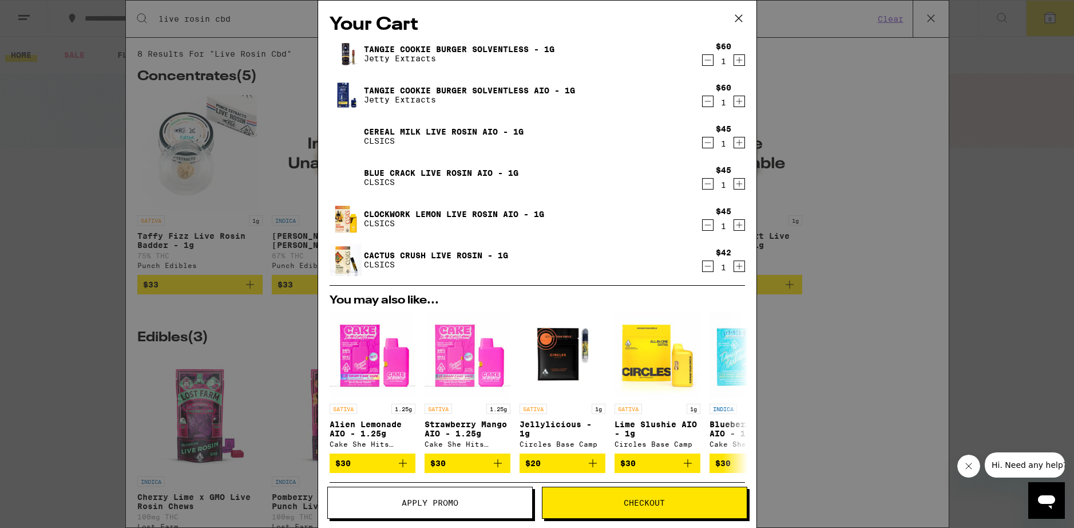
click at [407, 134] on link "Cereal Milk Live Rosin AIO - 1g" at bounding box center [444, 131] width 160 height 9
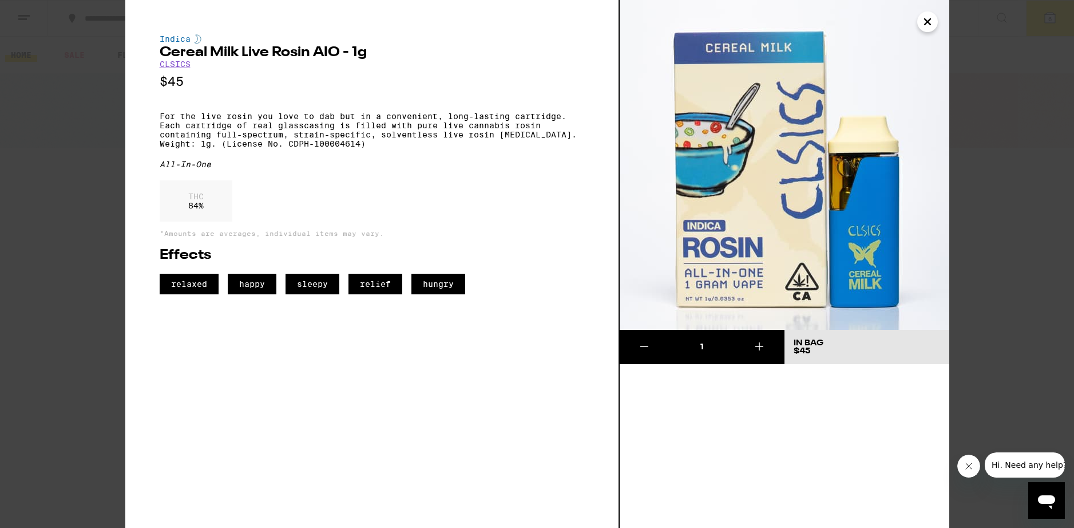
click at [922, 24] on icon "Close" at bounding box center [928, 21] width 14 height 17
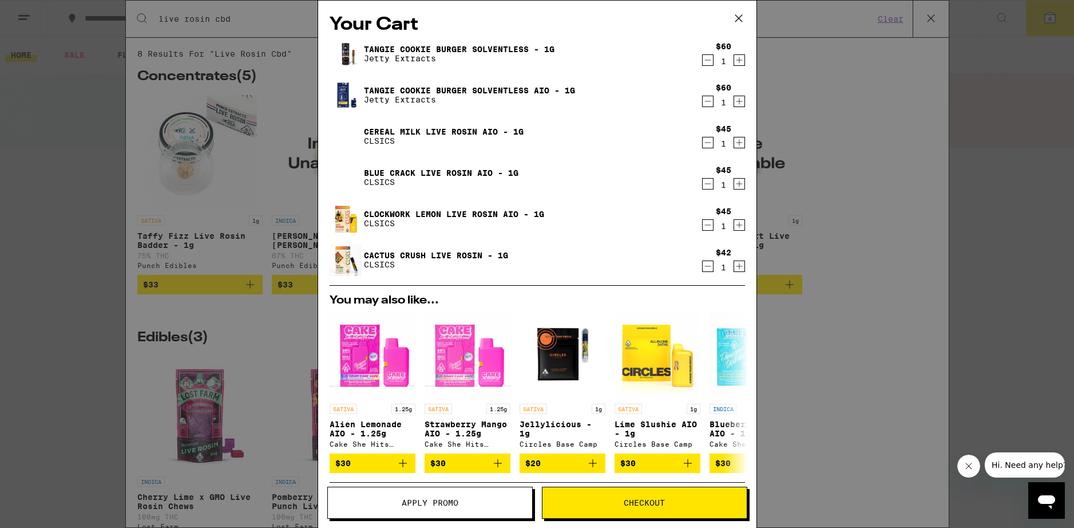
click at [391, 176] on link "Blue Crack Live Rosin AIO - 1g" at bounding box center [441, 172] width 154 height 9
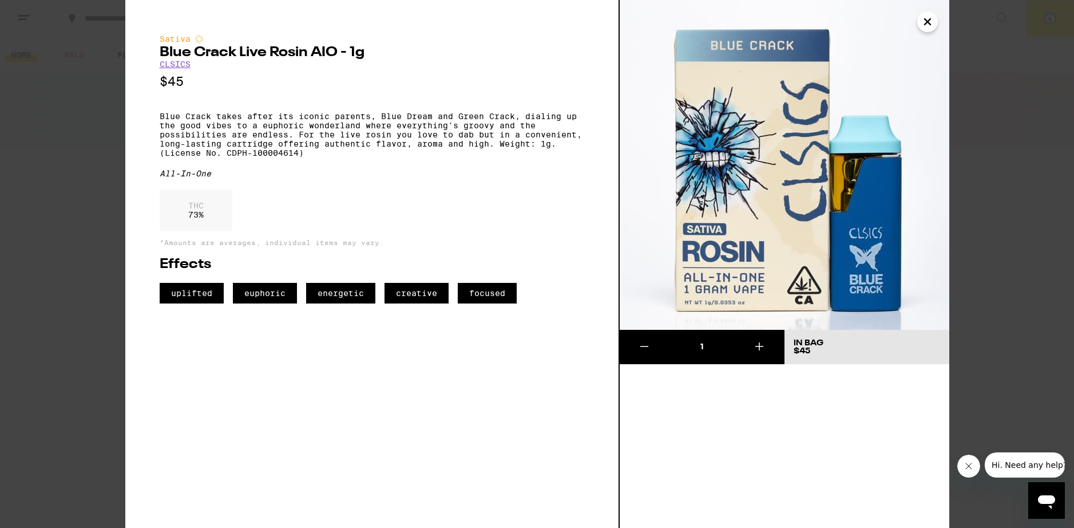
click at [927, 25] on icon "Close" at bounding box center [928, 21] width 14 height 17
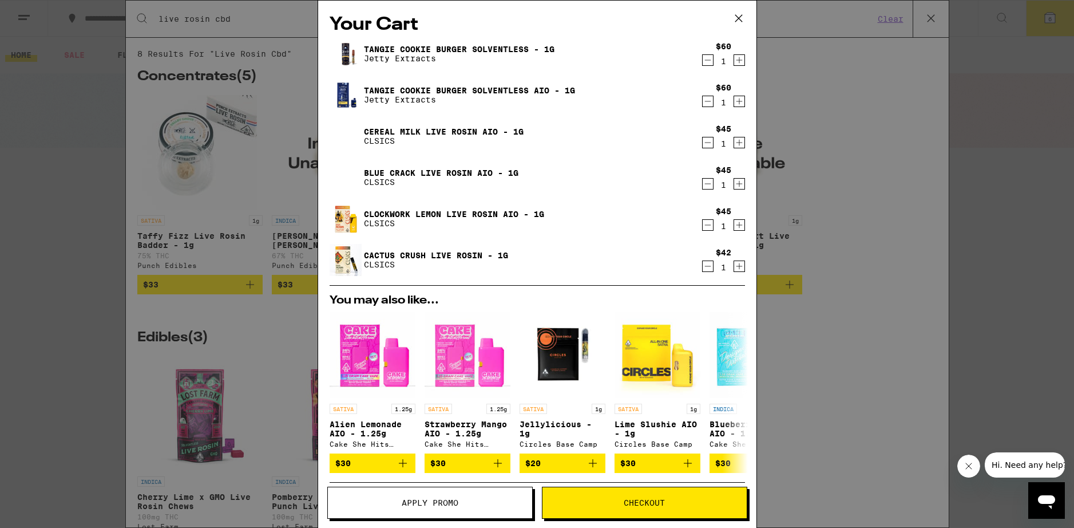
click at [506, 50] on link "Tangie Cookie Burger Solventless - 1g" at bounding box center [459, 49] width 191 height 9
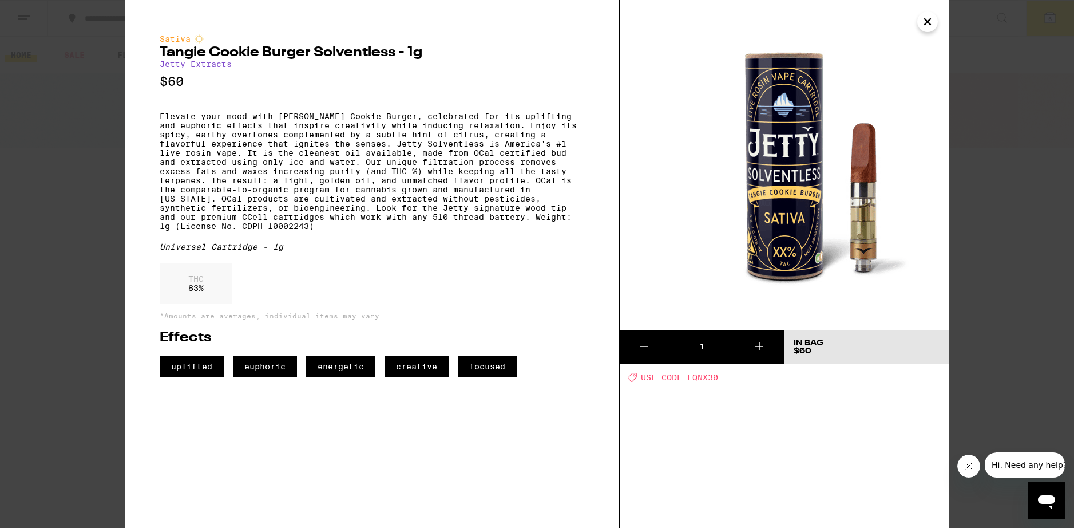
click at [930, 31] on button "Close" at bounding box center [927, 21] width 21 height 21
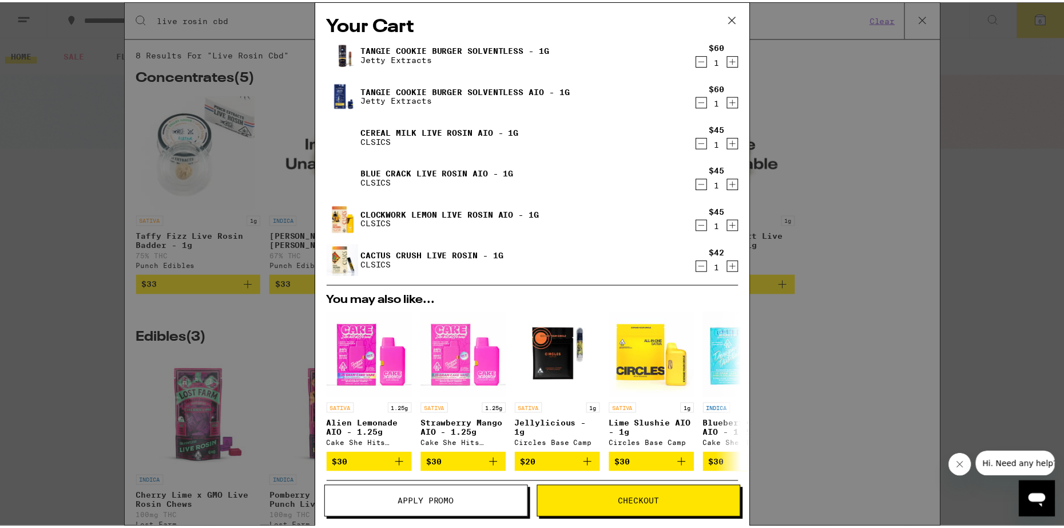
scroll to position [181, 0]
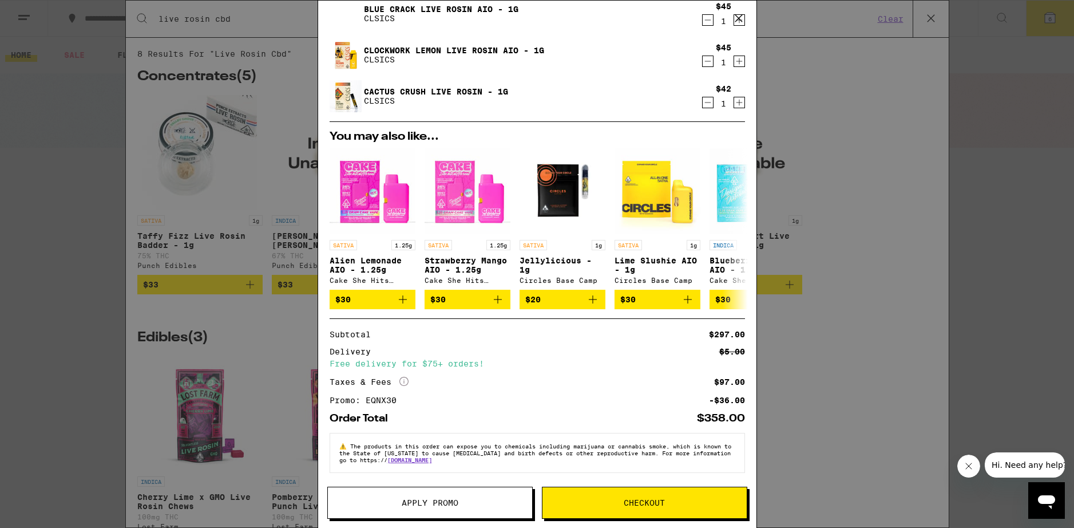
click at [653, 501] on span "Checkout" at bounding box center [644, 502] width 41 height 8
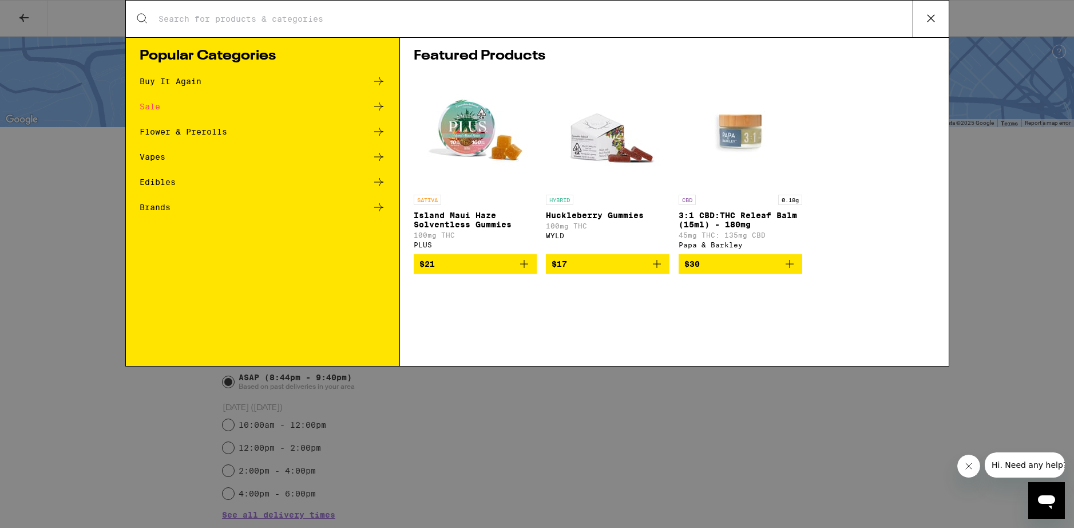
click at [930, 18] on icon at bounding box center [930, 18] width 17 height 17
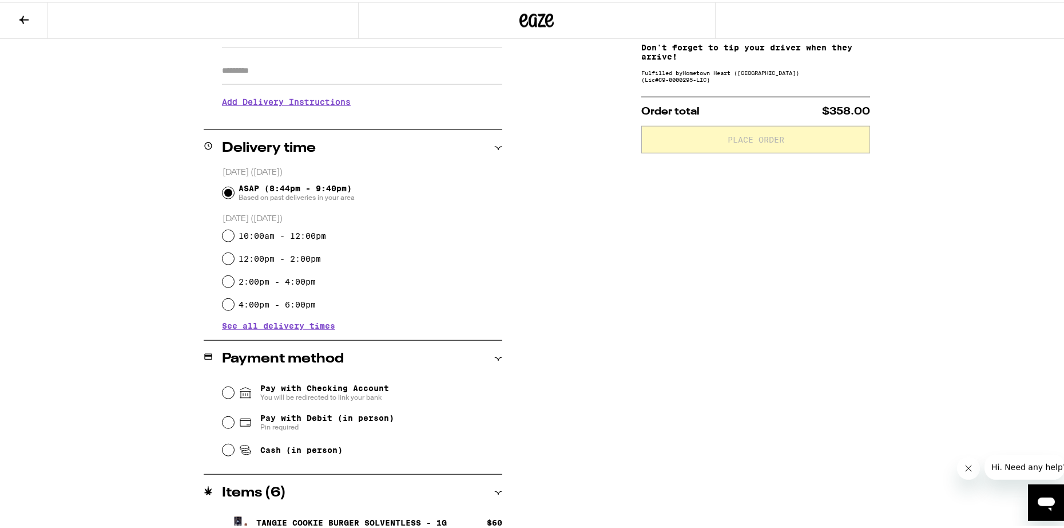
scroll to position [195, 0]
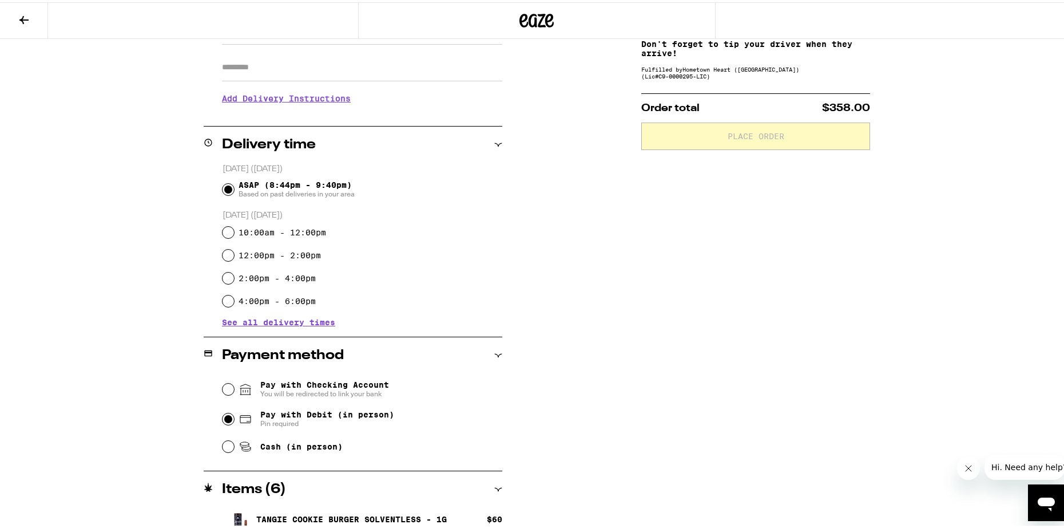
click at [224, 421] on input "Pay with Debit (in person) Pin required" at bounding box center [228, 416] width 11 height 11
radio input "true"
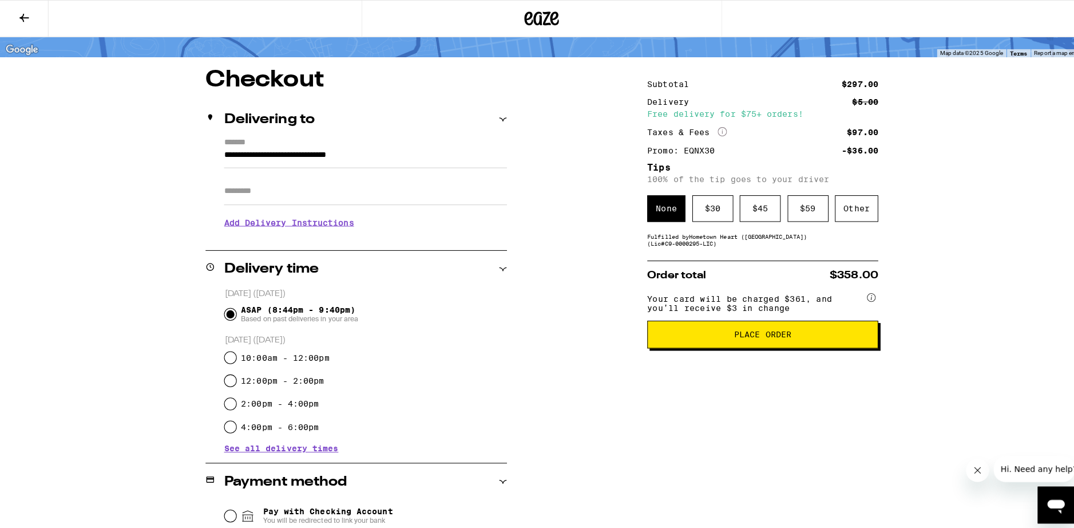
scroll to position [0, 0]
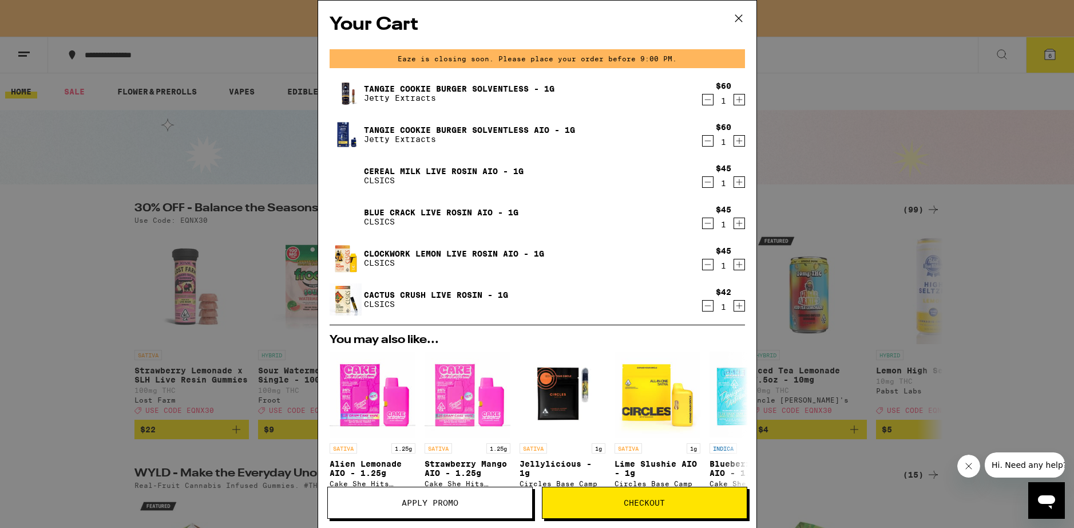
click at [735, 17] on icon at bounding box center [738, 18] width 17 height 17
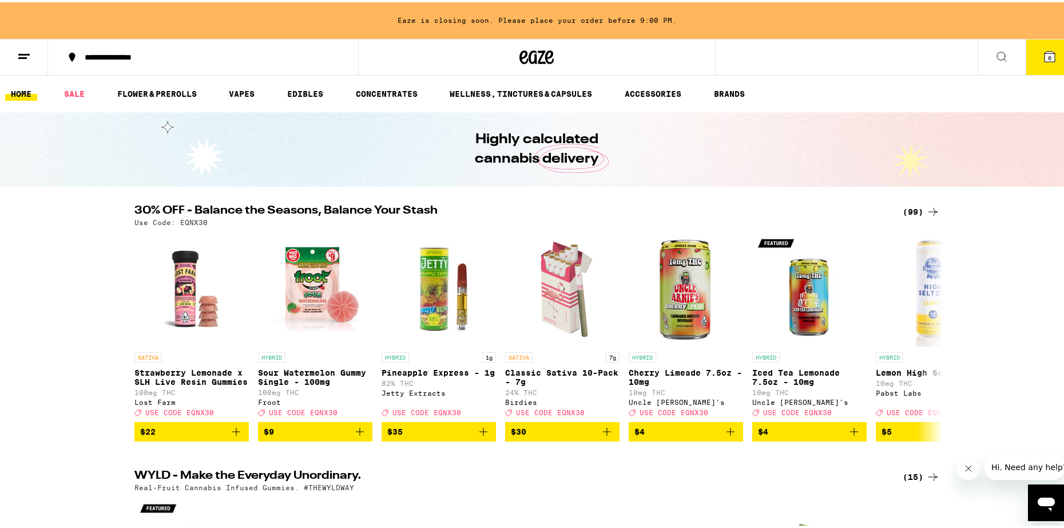
click at [997, 56] on icon at bounding box center [1002, 54] width 14 height 14
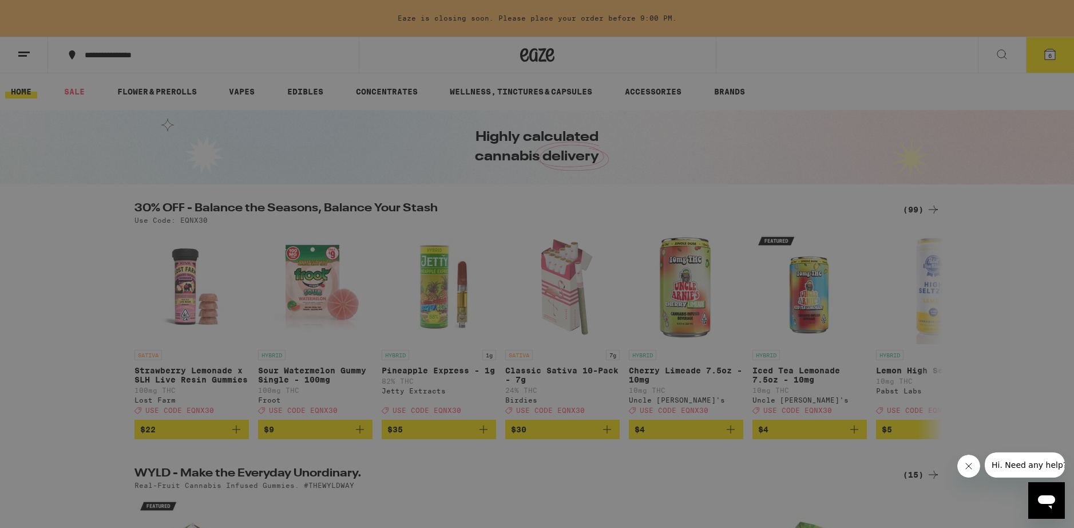
click at [247, 24] on input "Search for Products" at bounding box center [535, 19] width 755 height 10
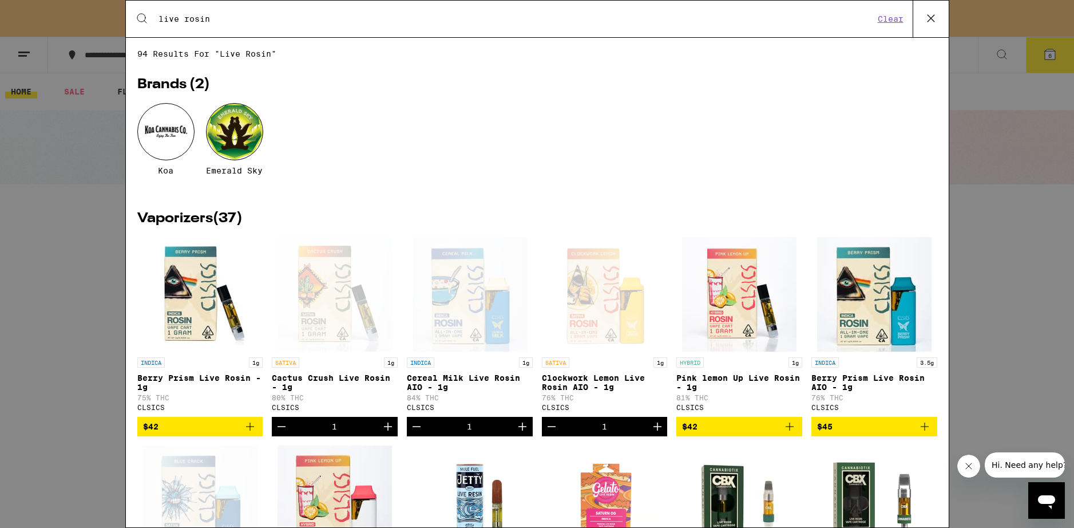
type input "live rosin"
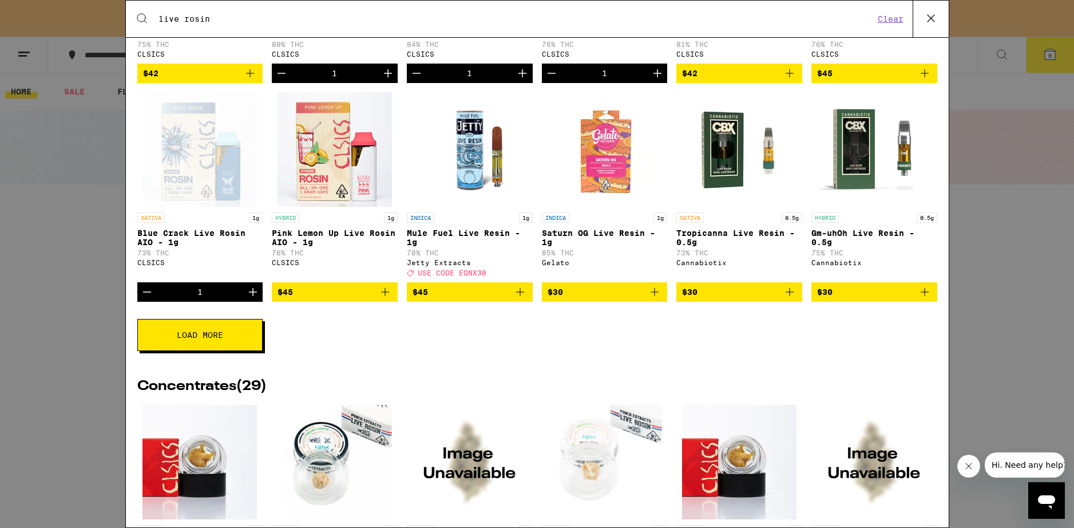
scroll to position [412, 0]
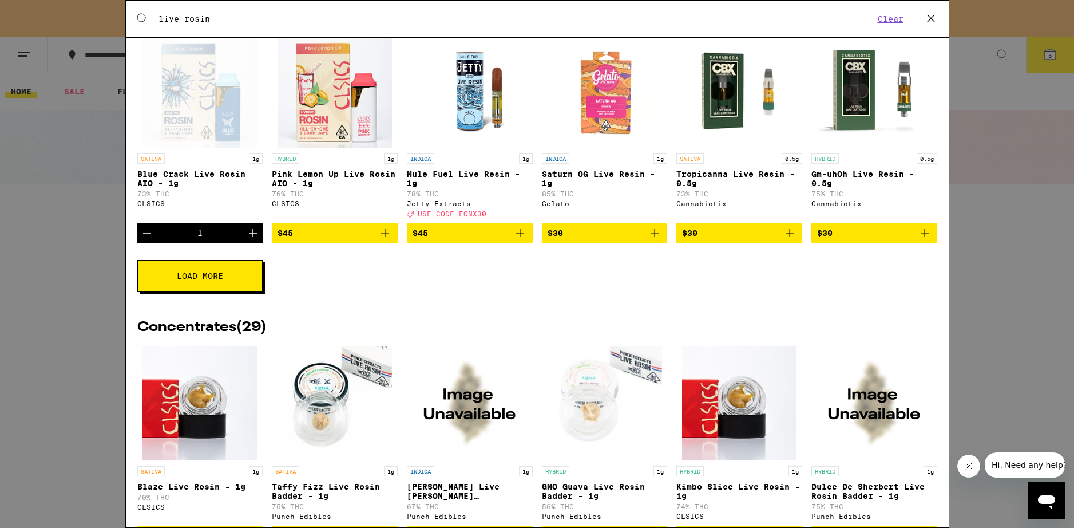
click at [205, 280] on span "Load More" at bounding box center [200, 276] width 46 height 8
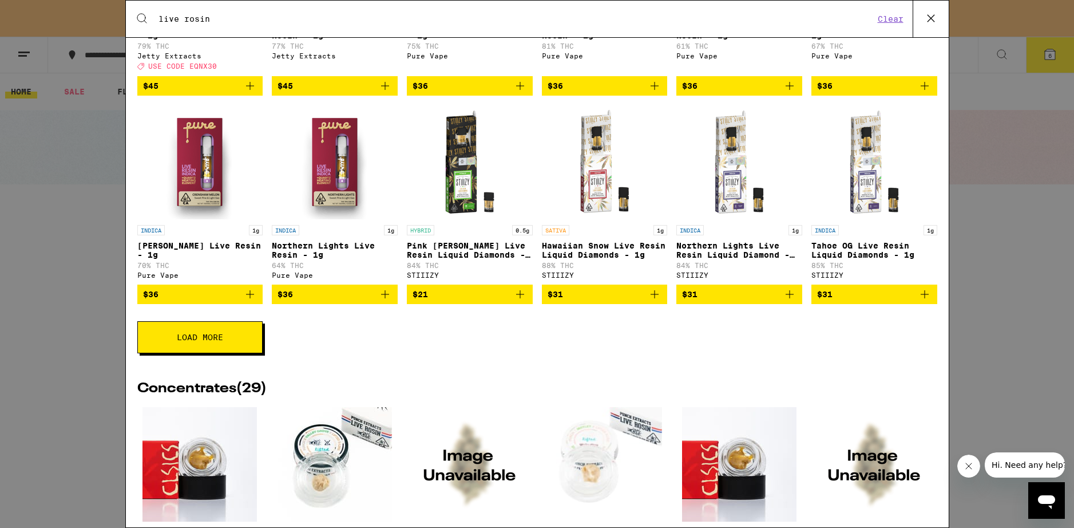
scroll to position [824, 0]
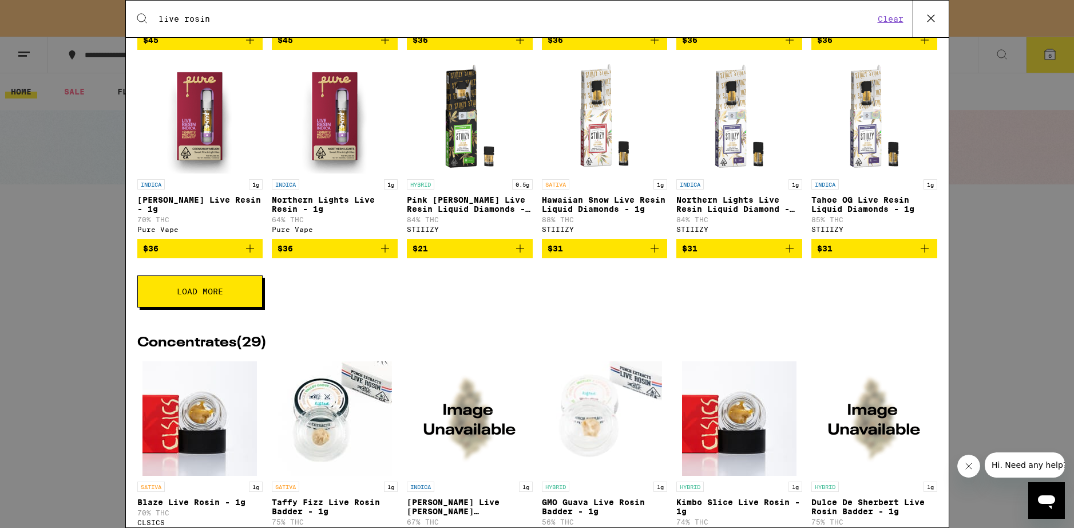
click at [215, 295] on span "Load More" at bounding box center [200, 291] width 46 height 8
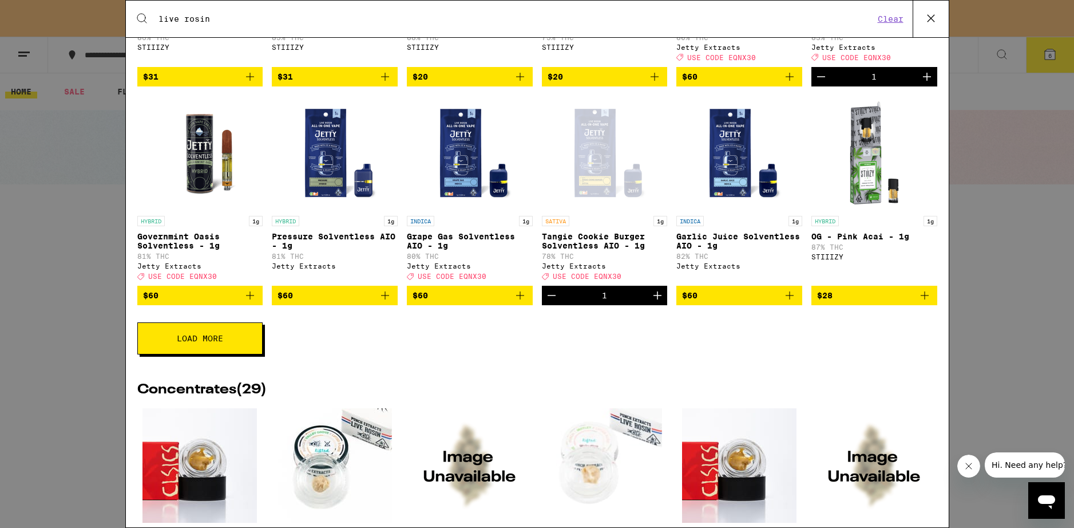
scroll to position [1236, 0]
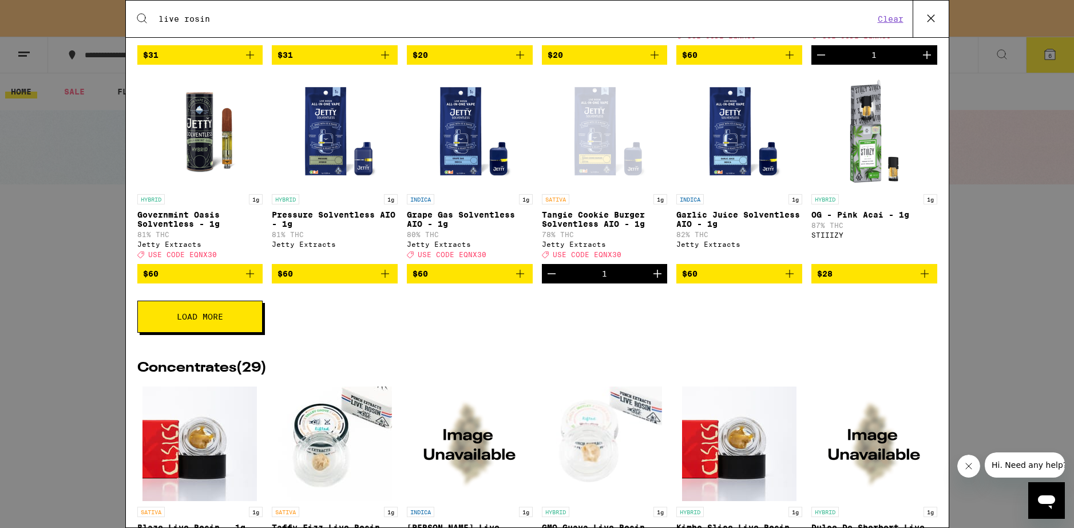
click at [722, 172] on img "Open page for Garlic Juice Solventless AIO - 1g from Jetty Extracts" at bounding box center [739, 131] width 114 height 114
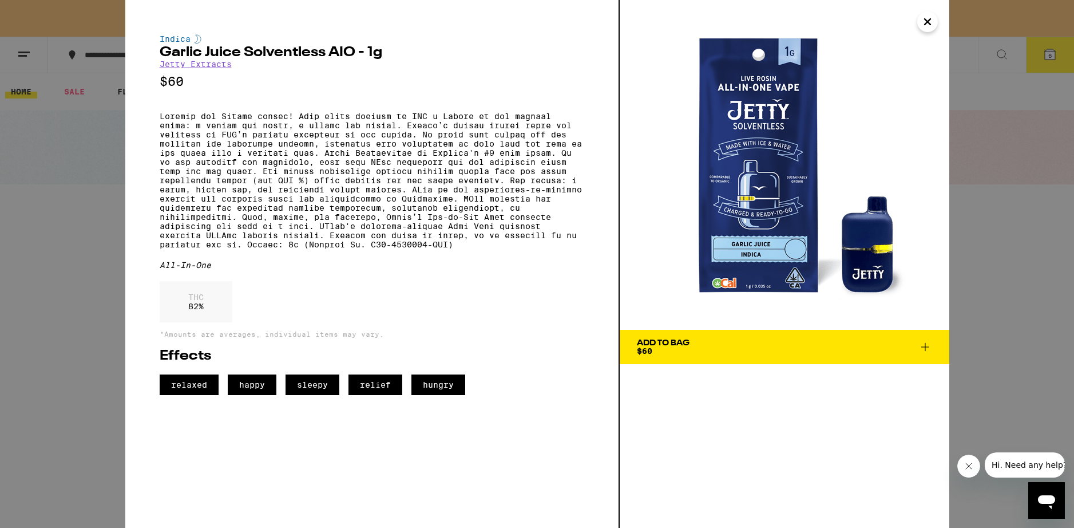
click at [927, 19] on icon "Close" at bounding box center [928, 21] width 14 height 17
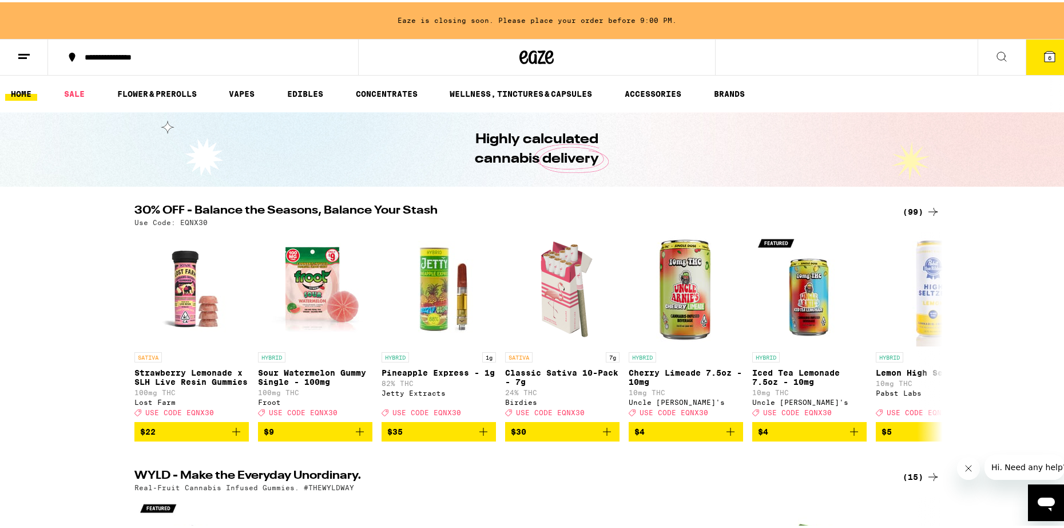
click at [995, 54] on icon at bounding box center [1002, 54] width 14 height 14
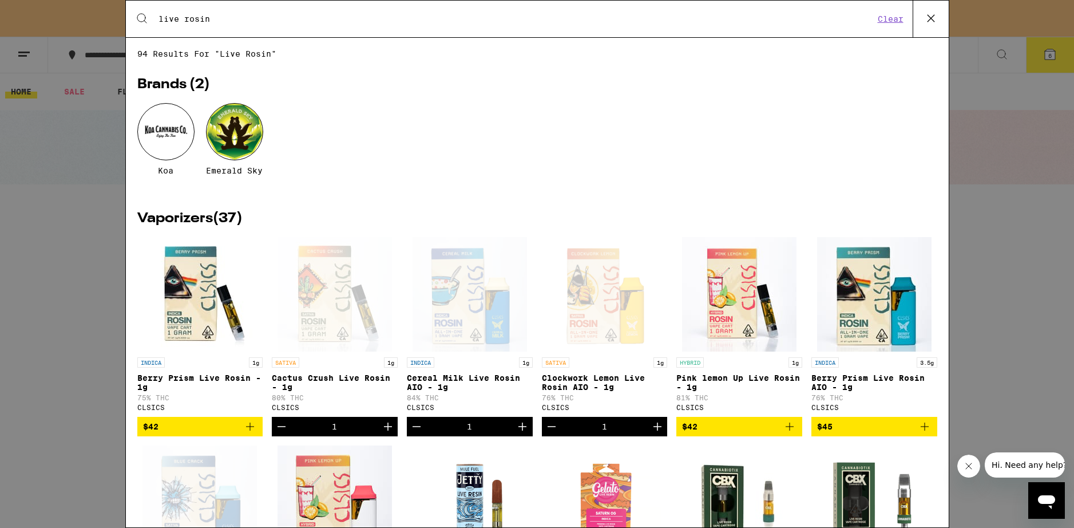
scroll to position [206, 0]
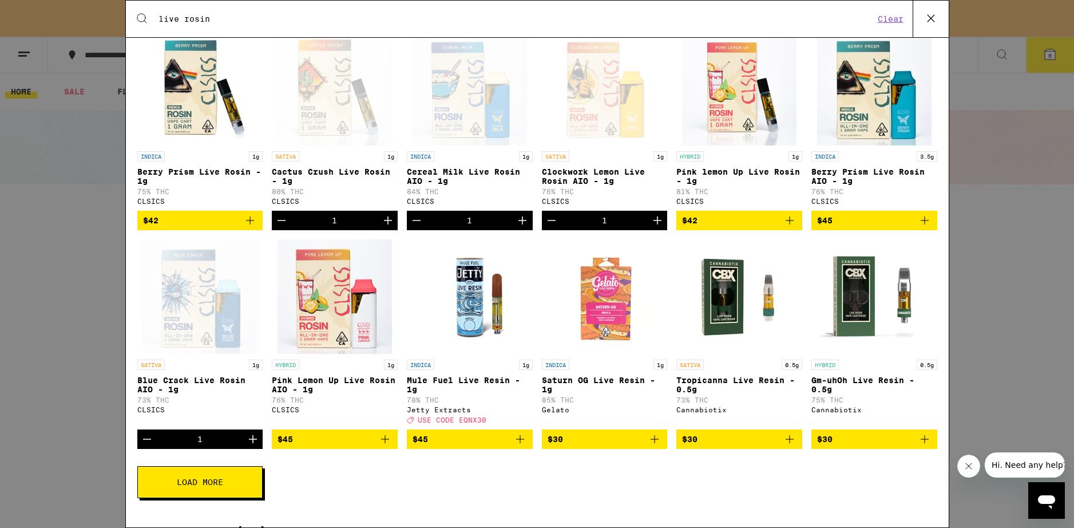
click at [233, 496] on button "Load More" at bounding box center [199, 482] width 125 height 32
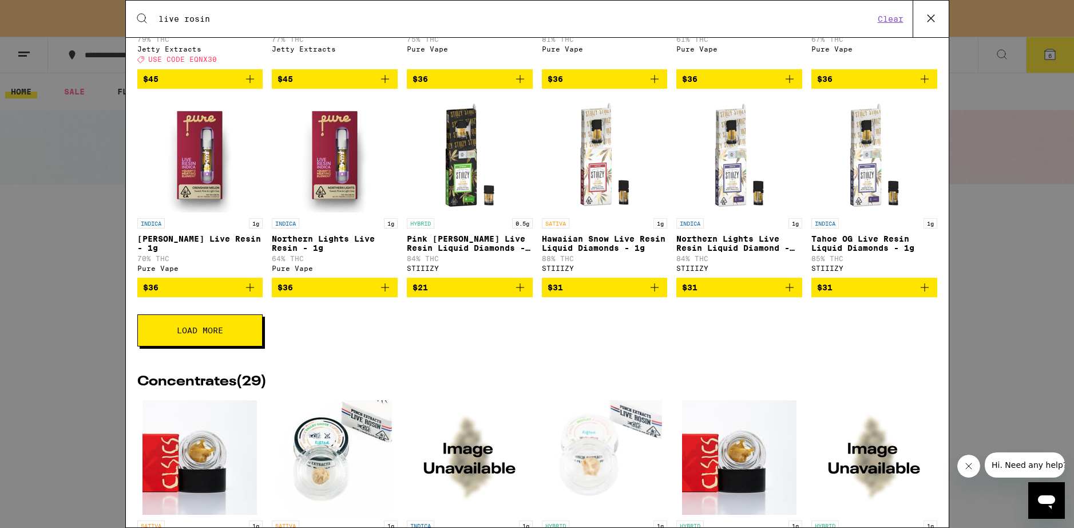
scroll to position [824, 0]
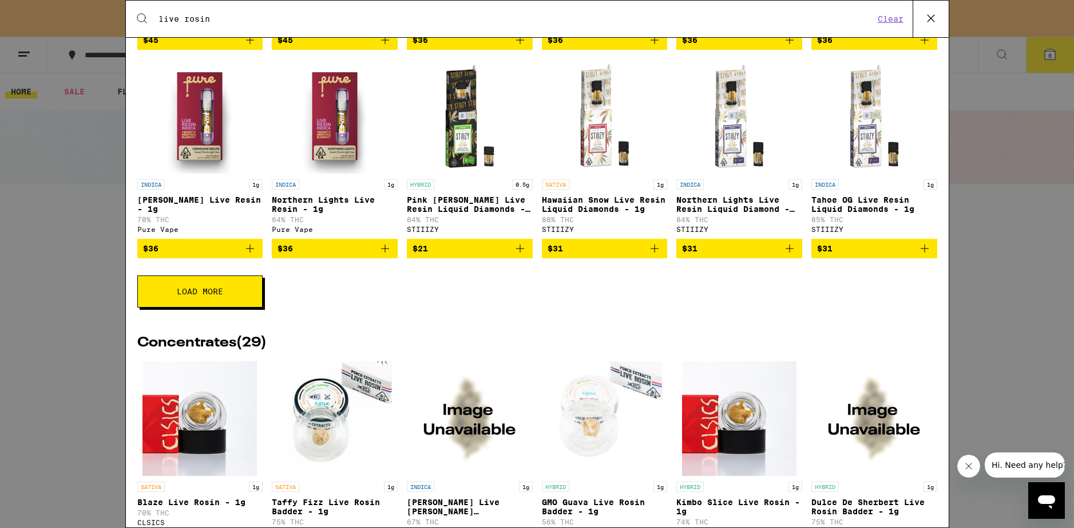
click at [204, 306] on button "Load More" at bounding box center [199, 291] width 125 height 32
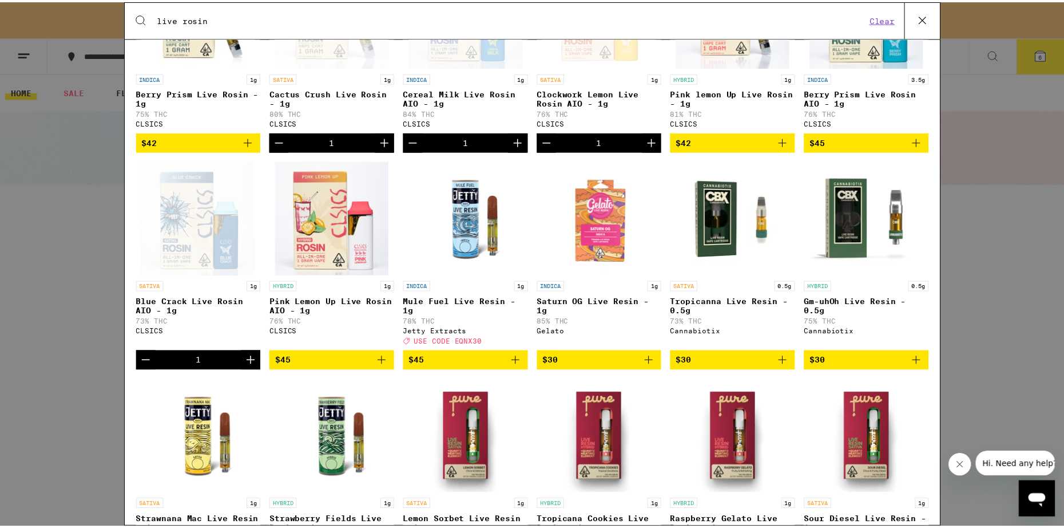
scroll to position [206, 0]
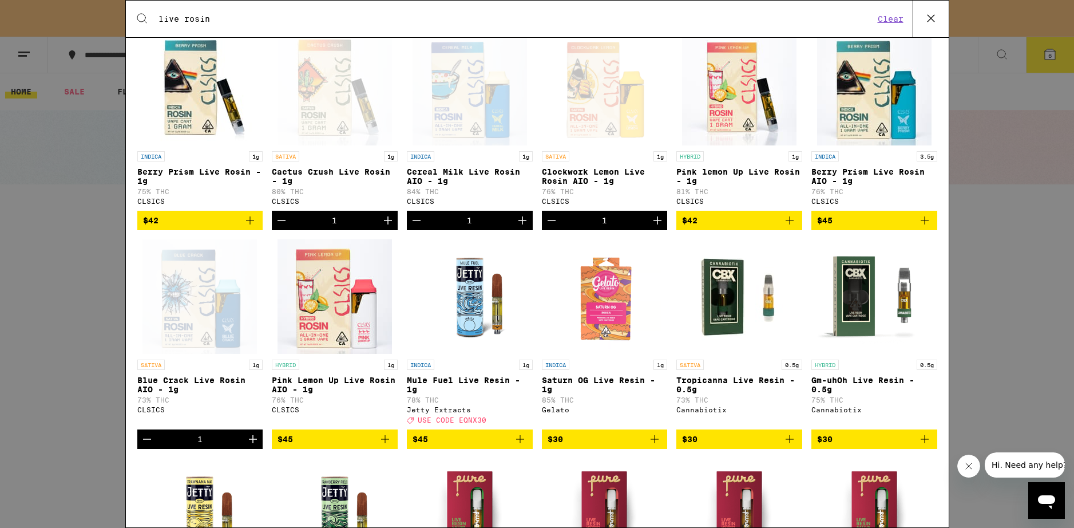
click at [345, 118] on div "Open page for Cactus Crush Live Rosin - 1g from CLSICS" at bounding box center [335, 88] width 114 height 114
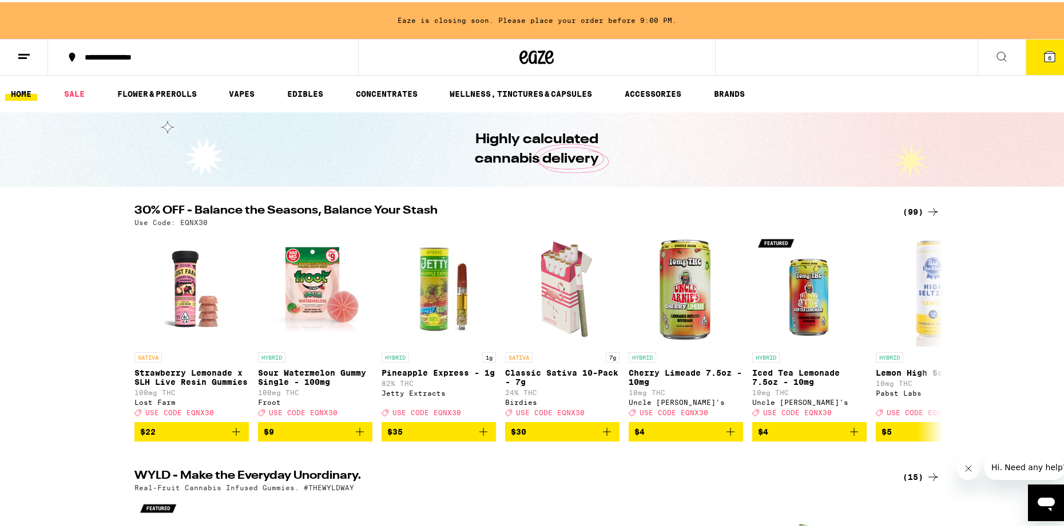
scroll to position [206, 0]
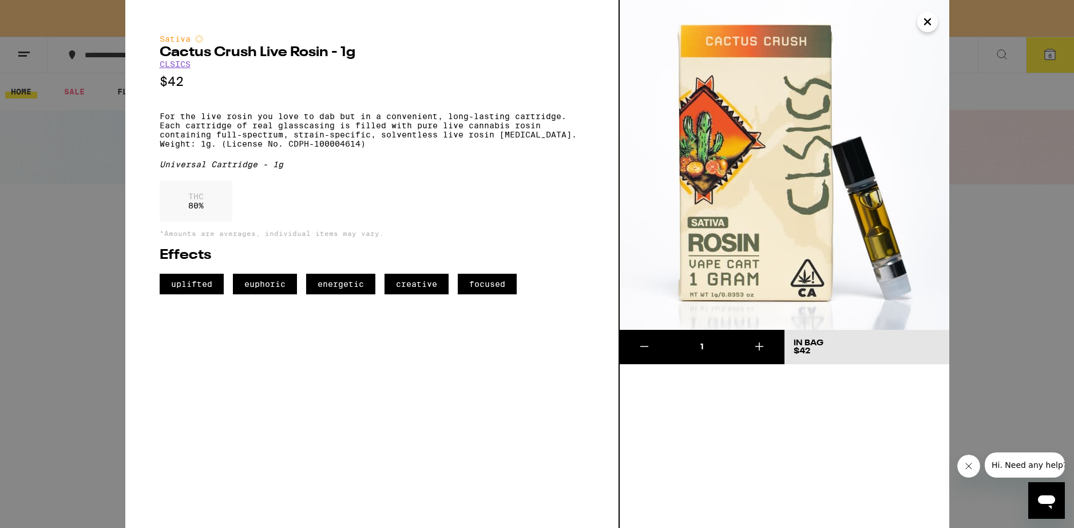
click at [932, 21] on icon "Close" at bounding box center [928, 21] width 14 height 17
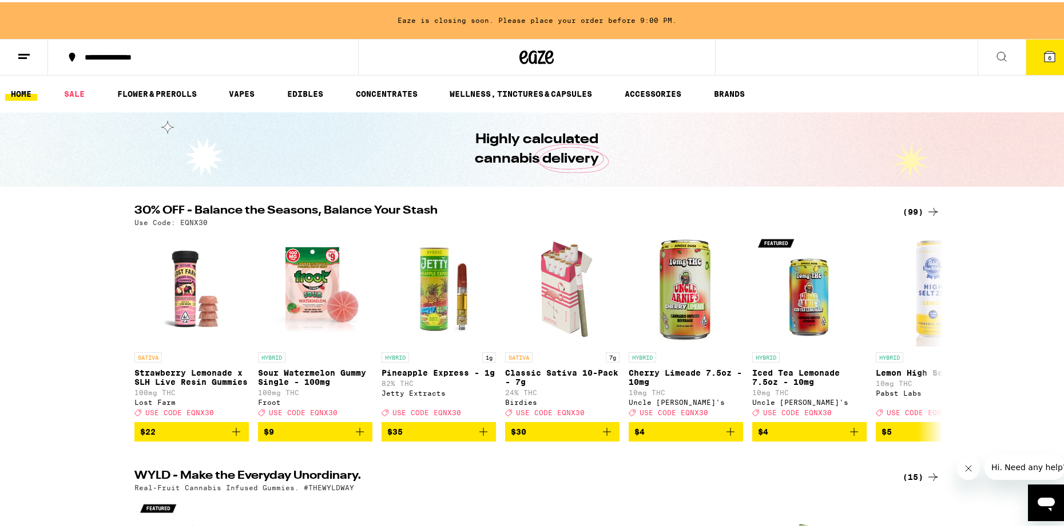
click at [997, 54] on icon at bounding box center [1001, 54] width 9 height 9
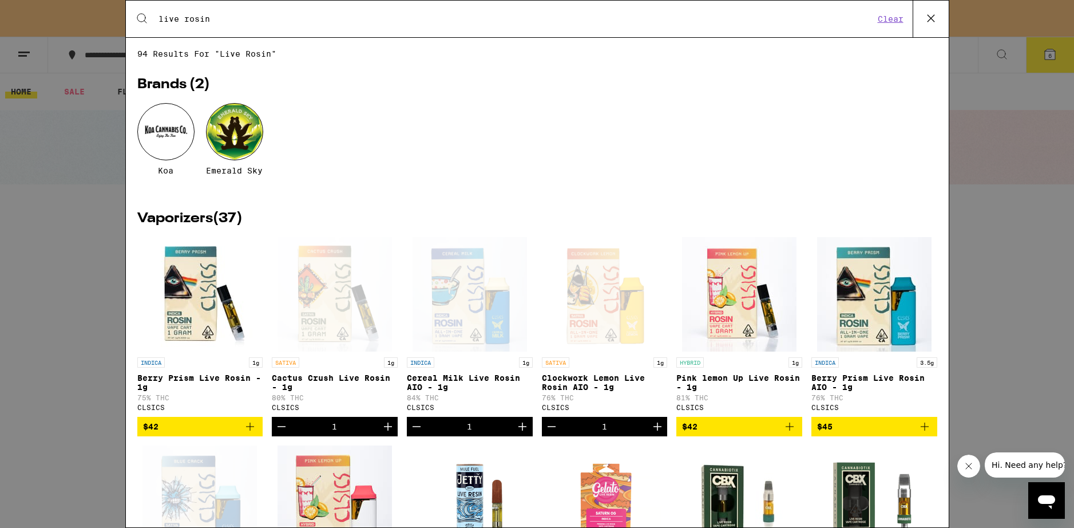
scroll to position [206, 0]
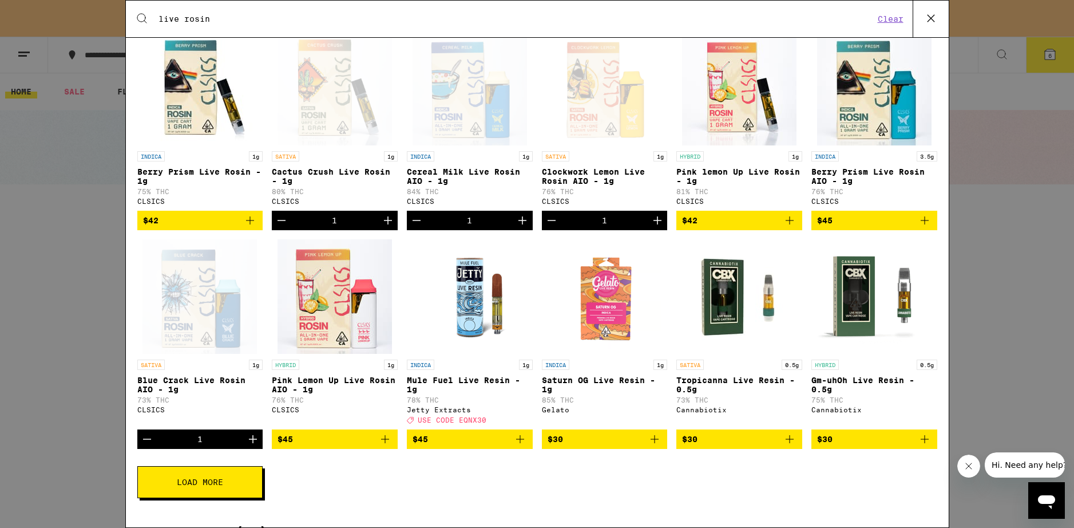
click at [280, 227] on icon "Decrement" at bounding box center [282, 220] width 14 height 14
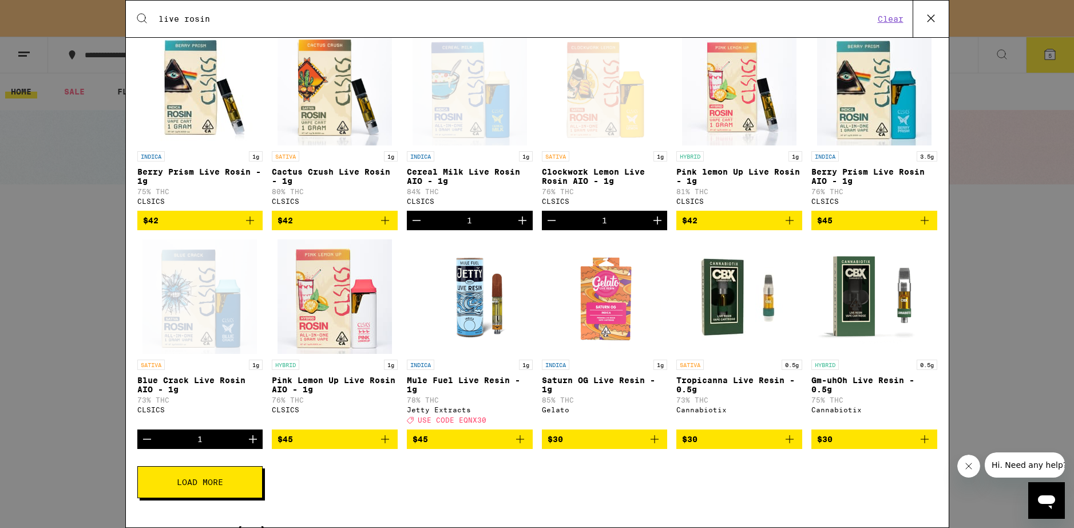
click at [384, 227] on icon "Add to bag" at bounding box center [385, 220] width 14 height 14
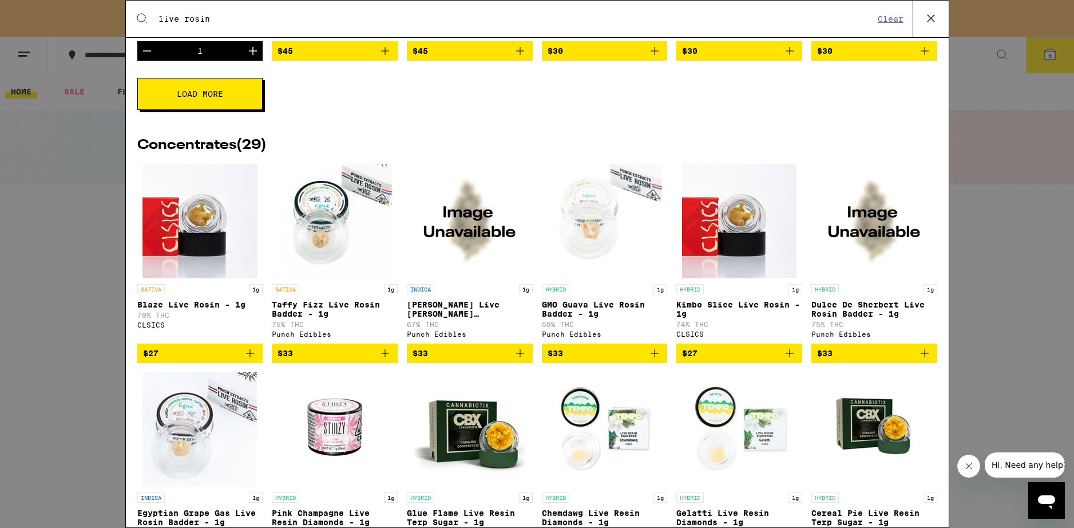
scroll to position [618, 0]
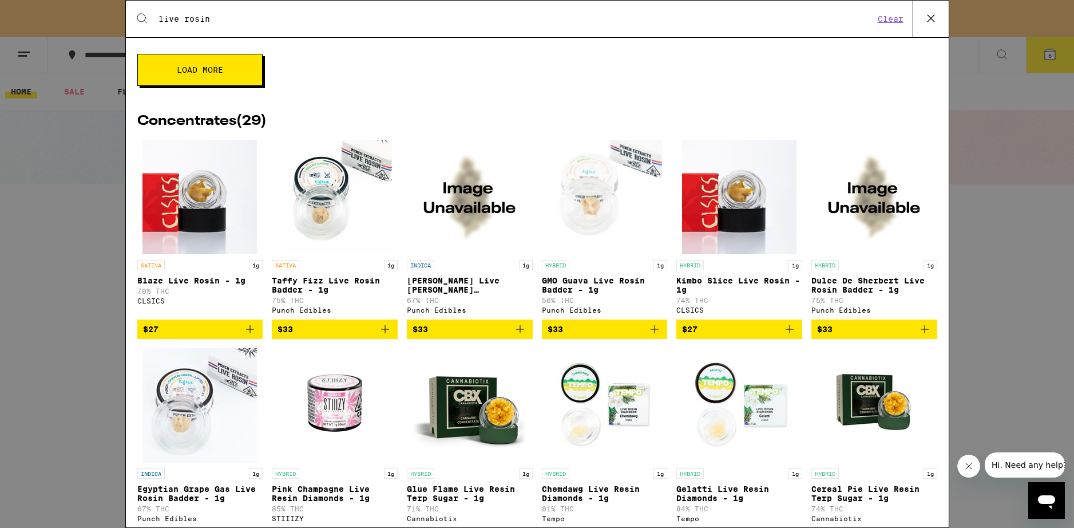
click at [197, 77] on button "Load More" at bounding box center [199, 70] width 125 height 32
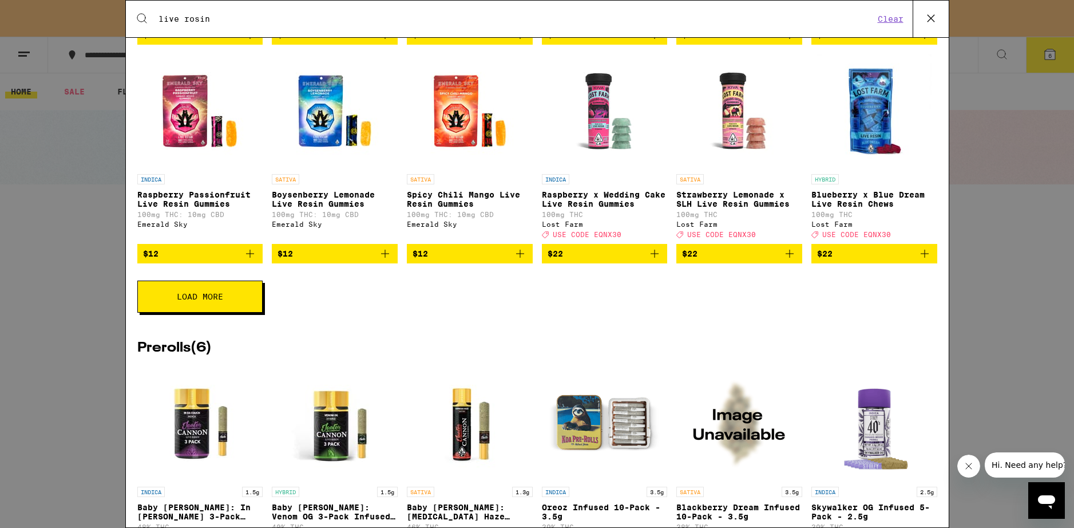
scroll to position [1988, 0]
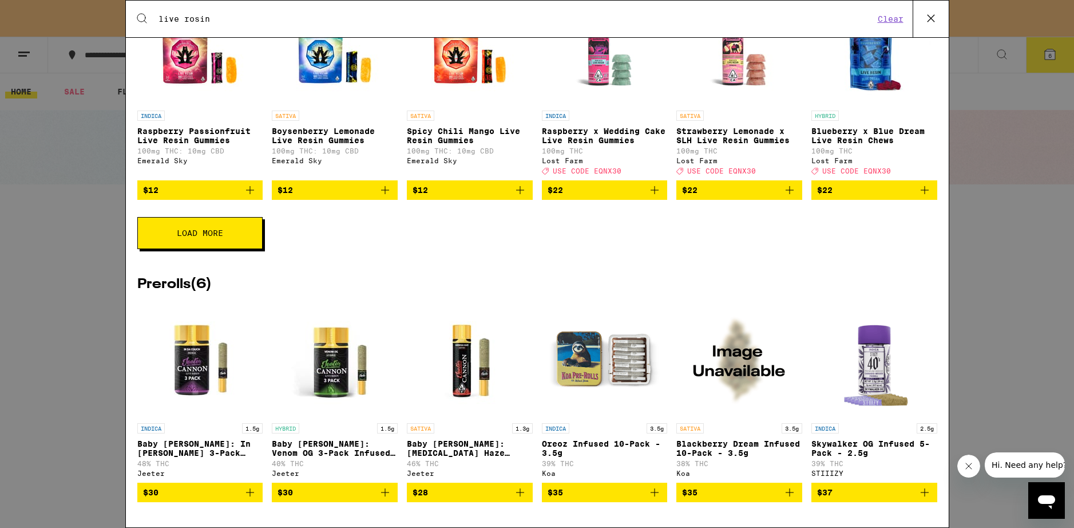
click at [198, 229] on span "Load More" at bounding box center [200, 233] width 46 height 8
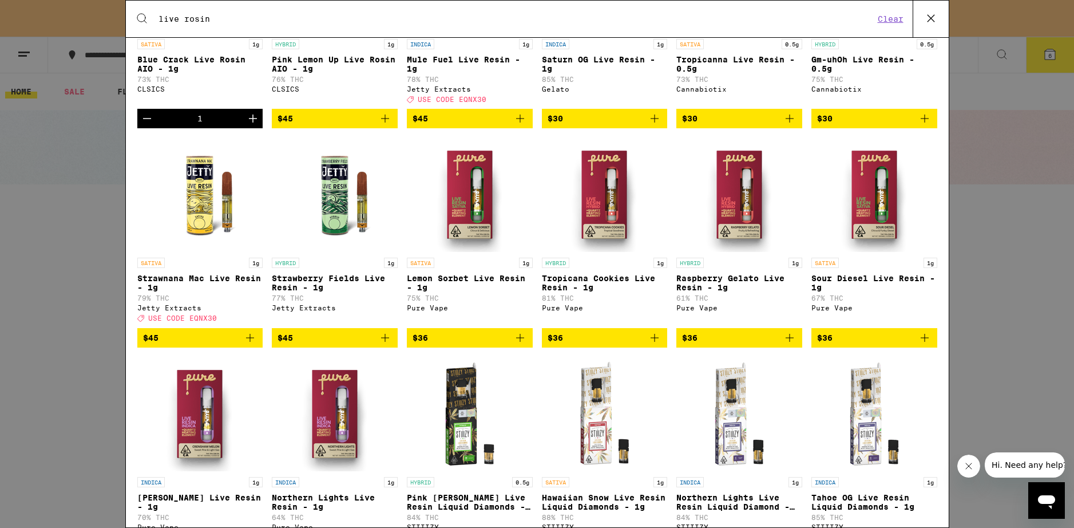
scroll to position [0, 0]
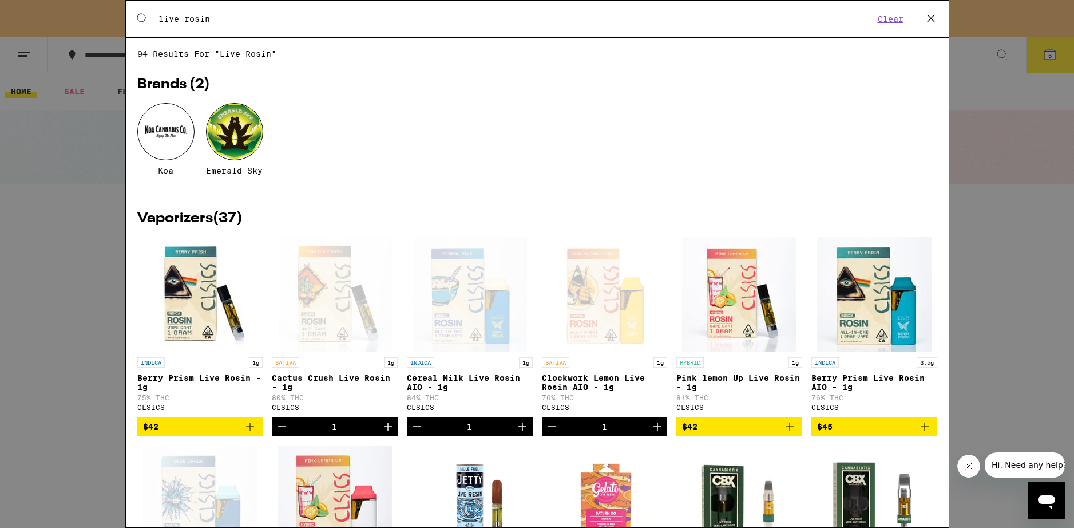
click at [247, 16] on input "live rosin" at bounding box center [516, 19] width 716 height 10
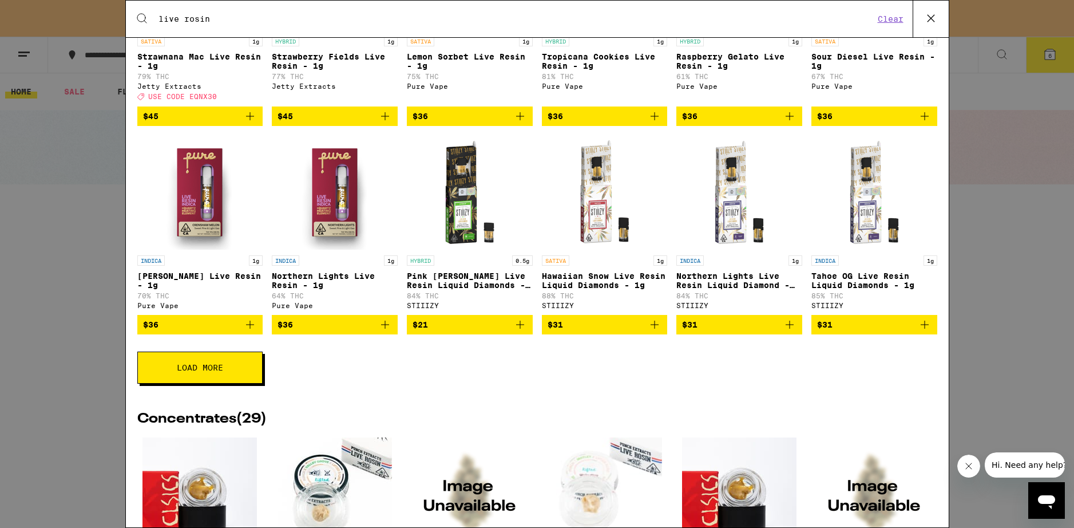
scroll to position [824, 0]
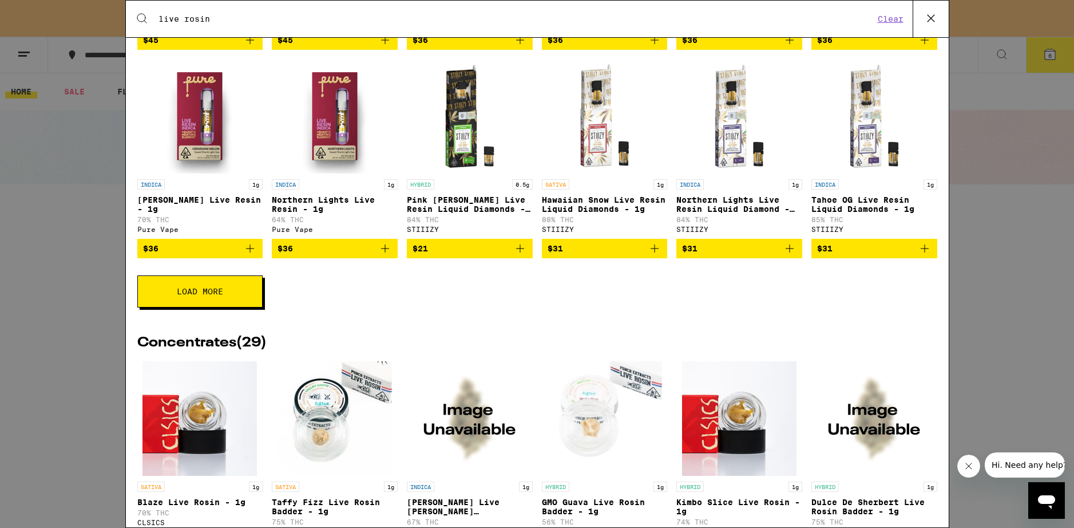
click at [200, 307] on button "Load More" at bounding box center [199, 291] width 125 height 32
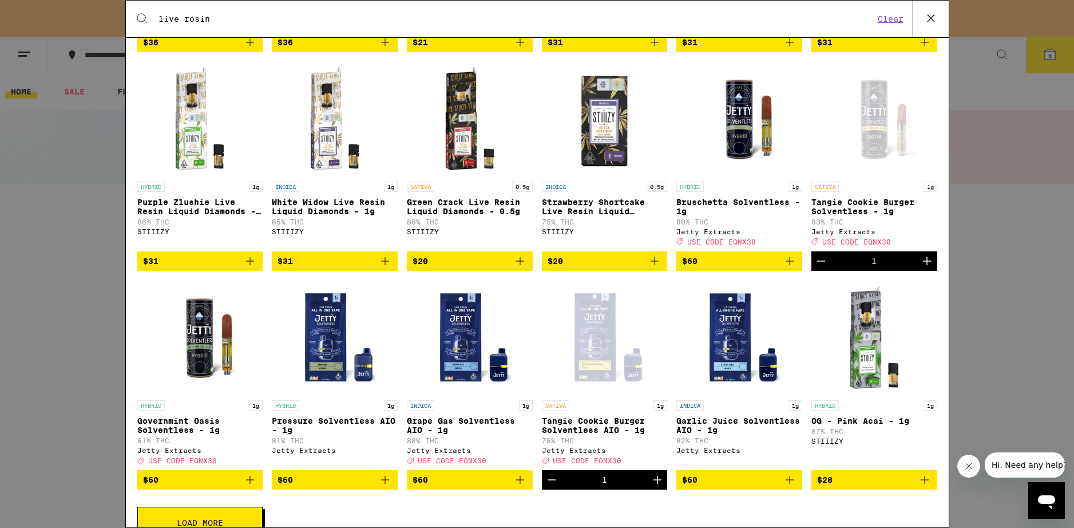
scroll to position [1236, 0]
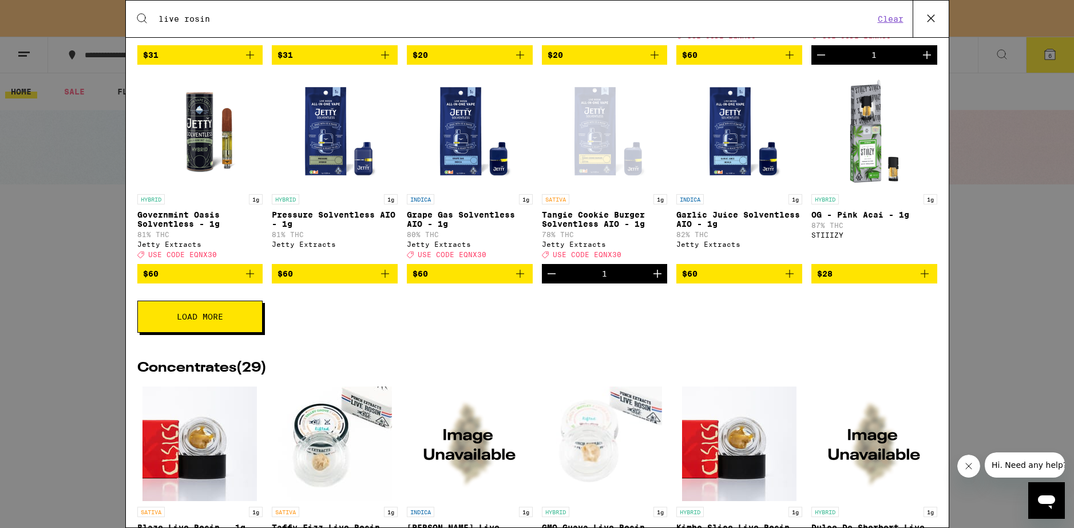
click at [517, 280] on icon "Add to bag" at bounding box center [520, 274] width 14 height 14
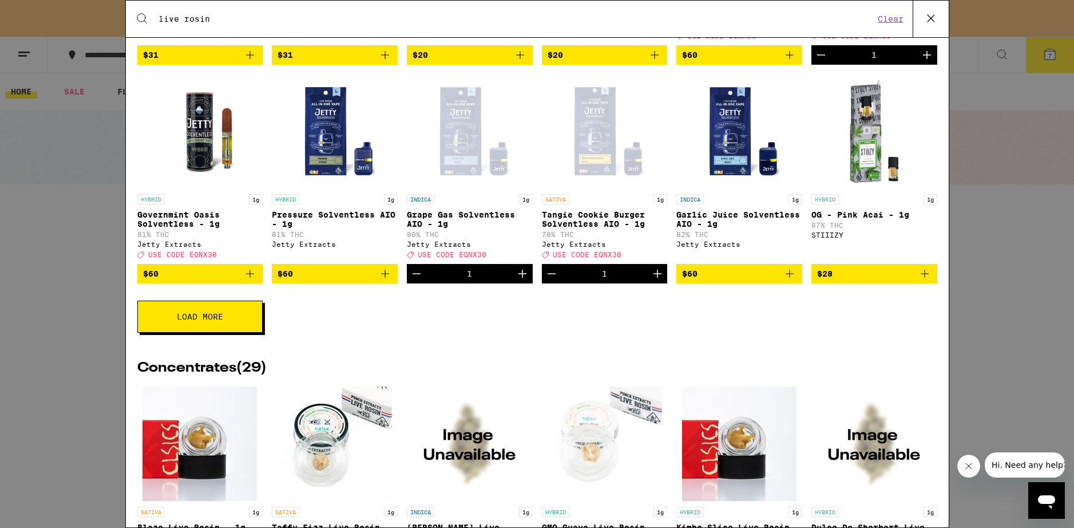
click at [224, 332] on button "Load More" at bounding box center [199, 316] width 125 height 32
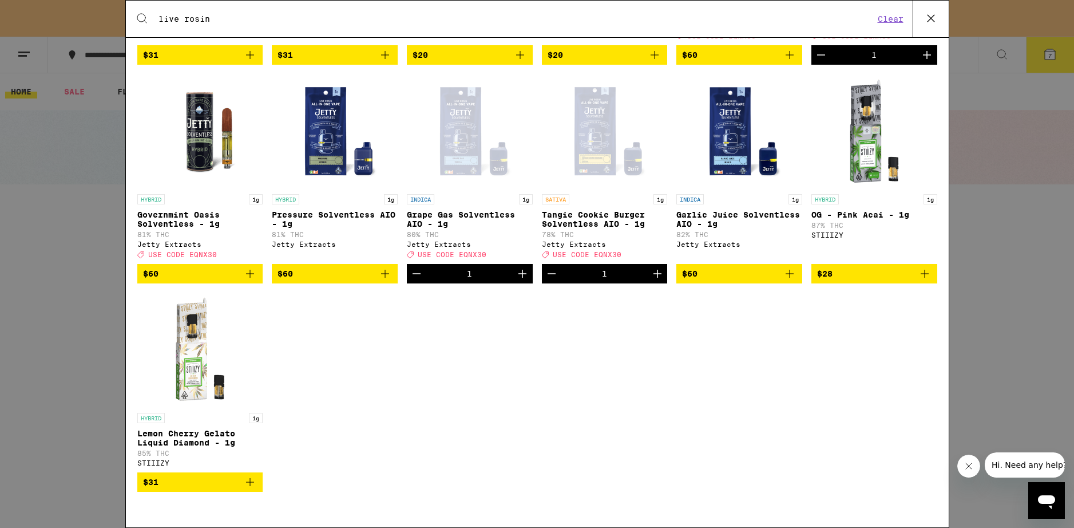
click at [651, 280] on icon "Increment" at bounding box center [658, 274] width 14 height 14
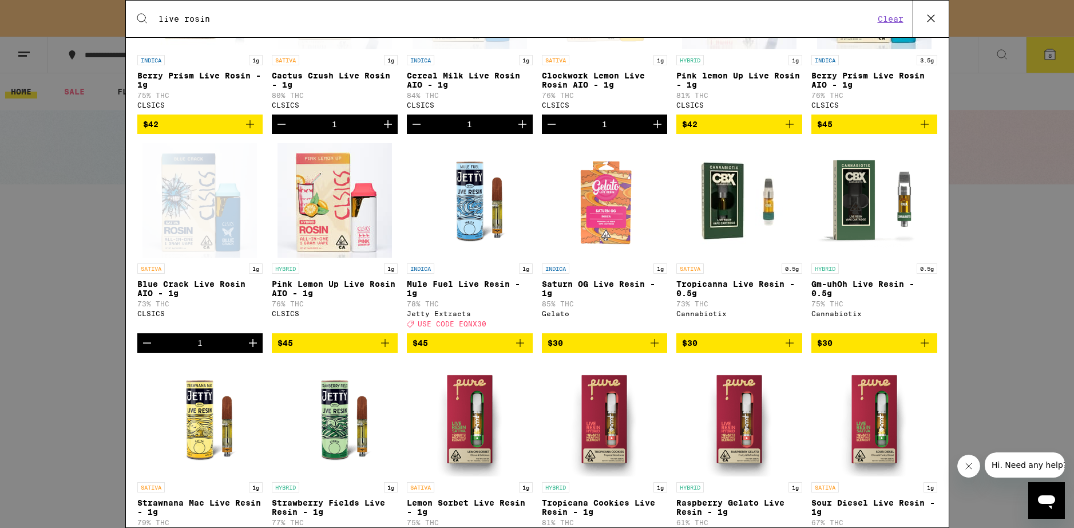
scroll to position [412, 0]
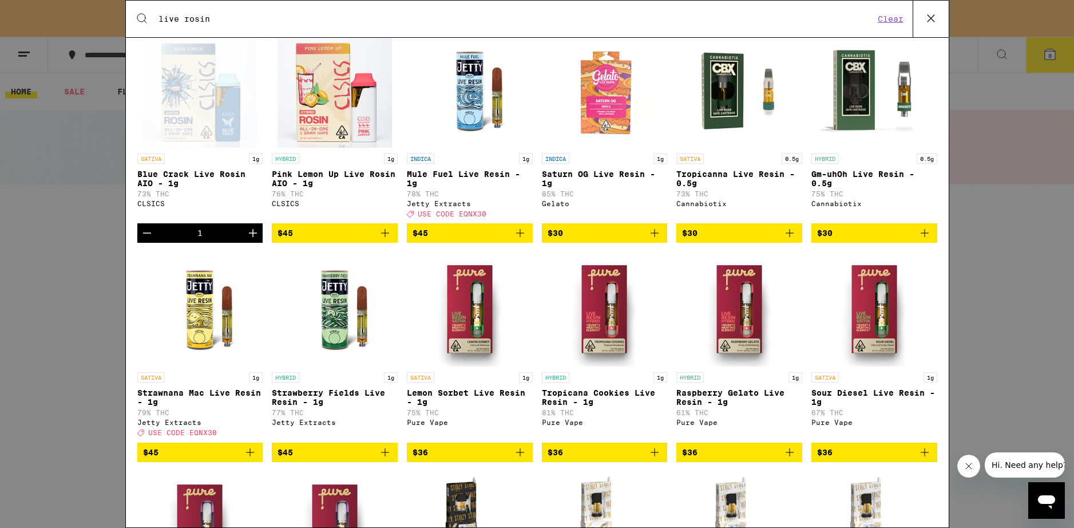
click at [1025, 135] on div "Search for Products live rosin Clear 94 results for "live rosin" Brands ( 2 ) K…" at bounding box center [537, 264] width 1074 height 528
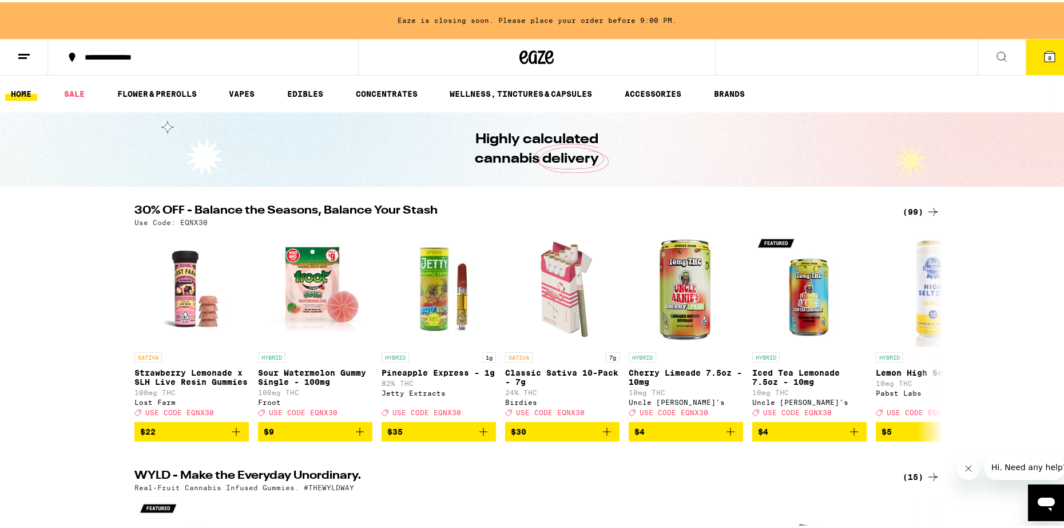
click at [1043, 60] on icon at bounding box center [1050, 54] width 14 height 14
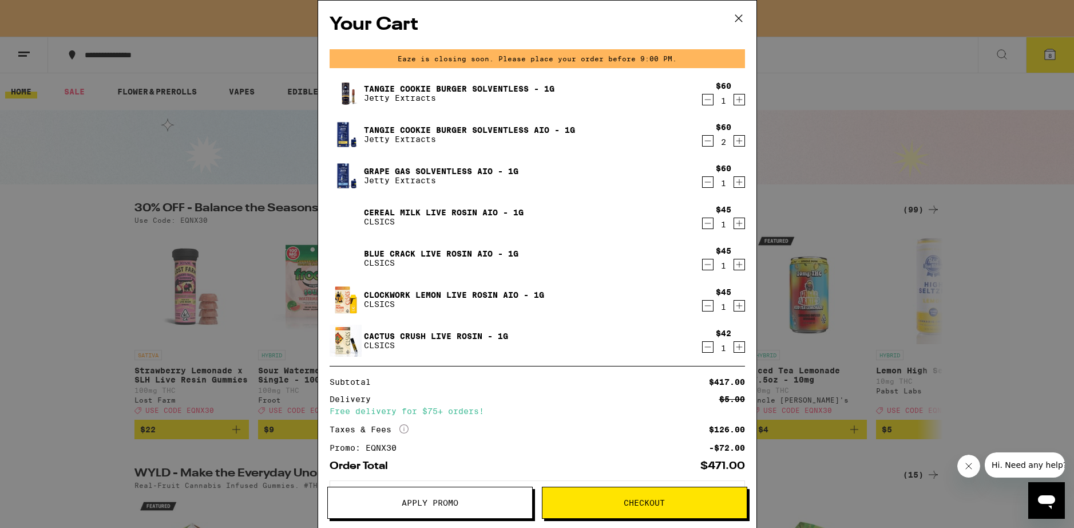
click at [703, 348] on icon "Decrement" at bounding box center [708, 347] width 10 height 14
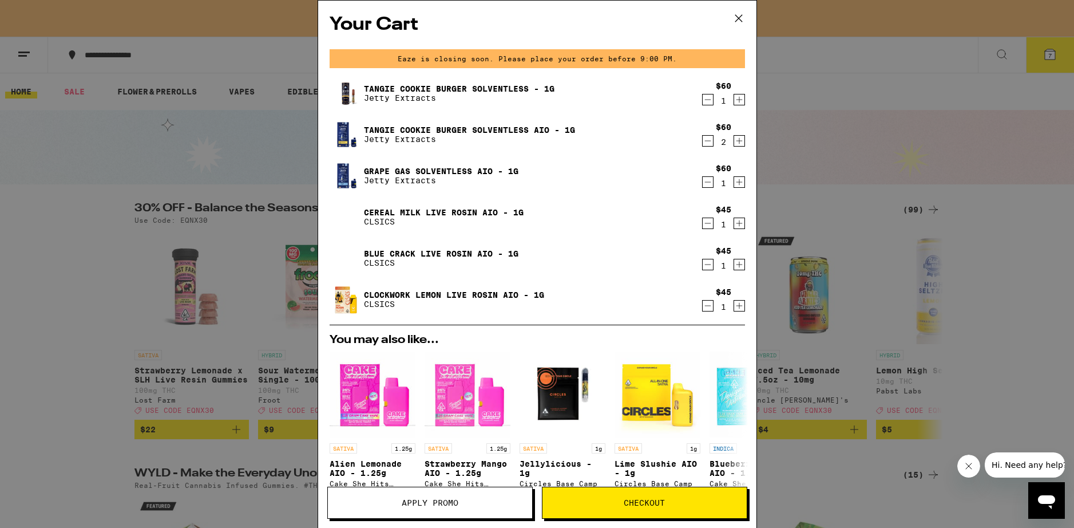
click at [703, 309] on icon "Decrement" at bounding box center [708, 306] width 10 height 14
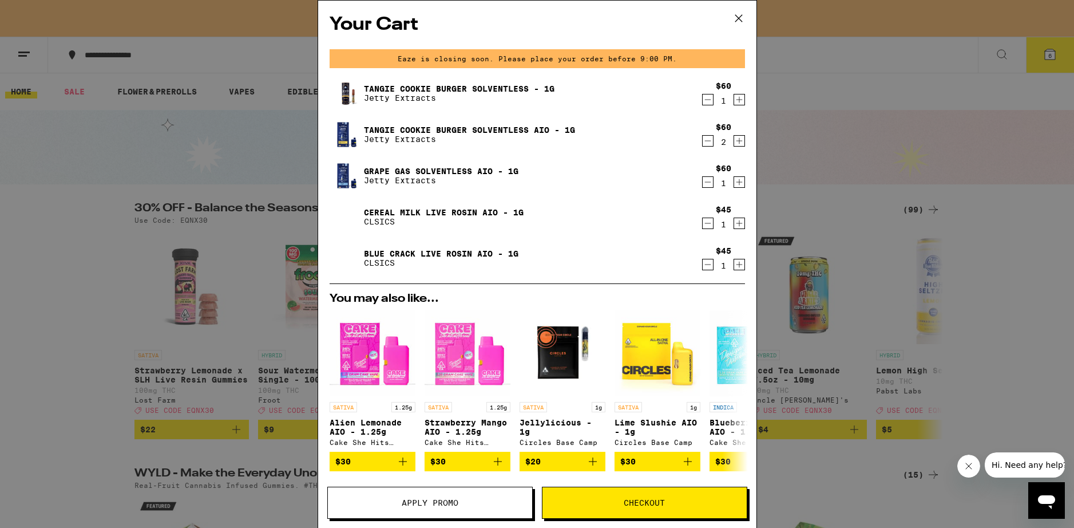
click at [703, 266] on icon "Decrement" at bounding box center [708, 264] width 10 height 14
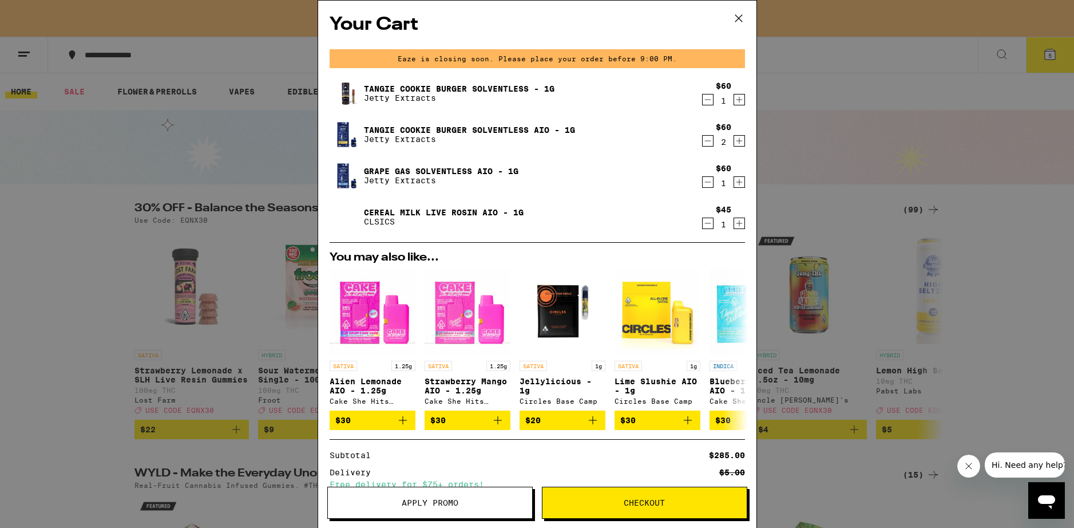
click at [703, 227] on icon "Decrement" at bounding box center [708, 223] width 10 height 14
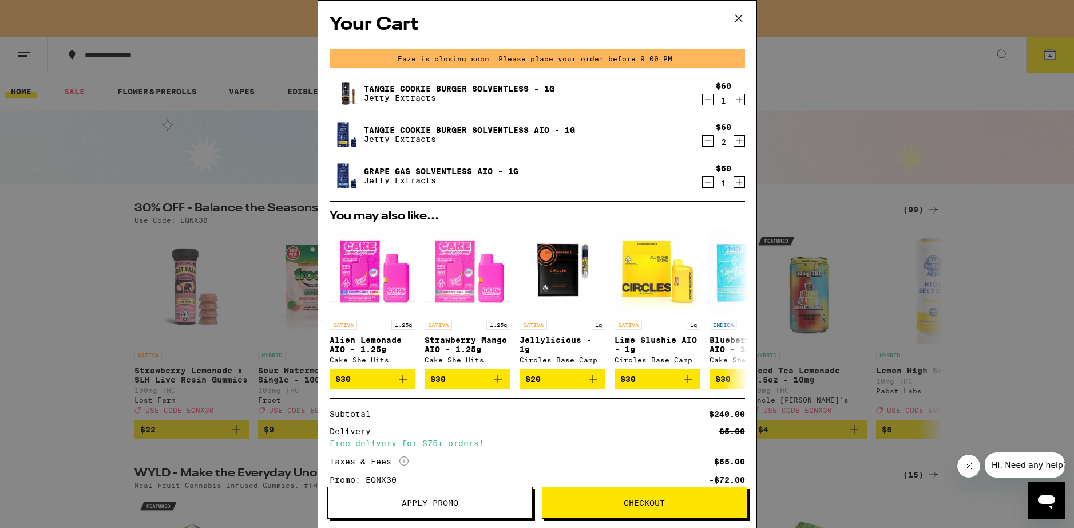
click at [743, 19] on icon at bounding box center [738, 18] width 17 height 17
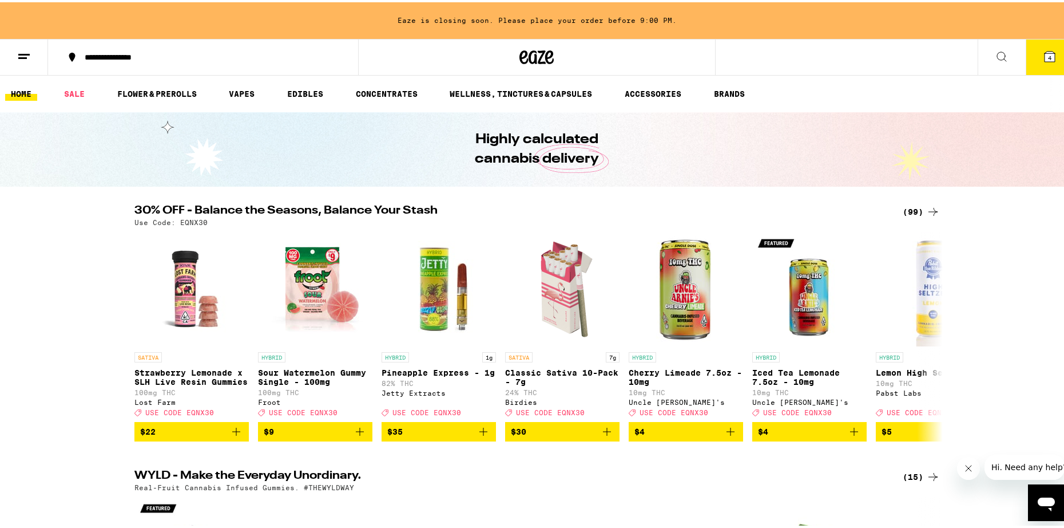
click at [1000, 54] on button at bounding box center [1002, 55] width 48 height 36
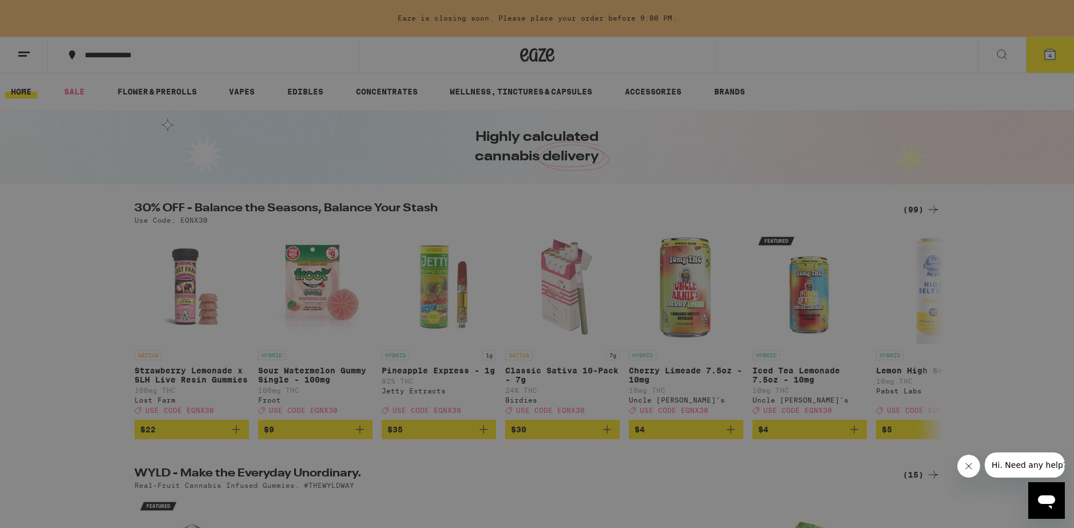
click at [244, 18] on input "Search for Products" at bounding box center [535, 19] width 755 height 10
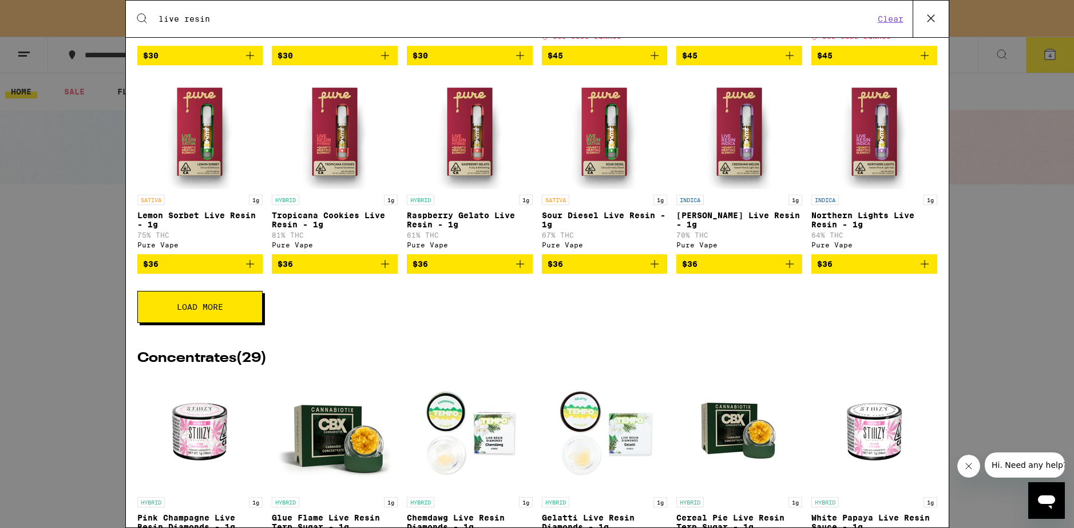
scroll to position [412, 0]
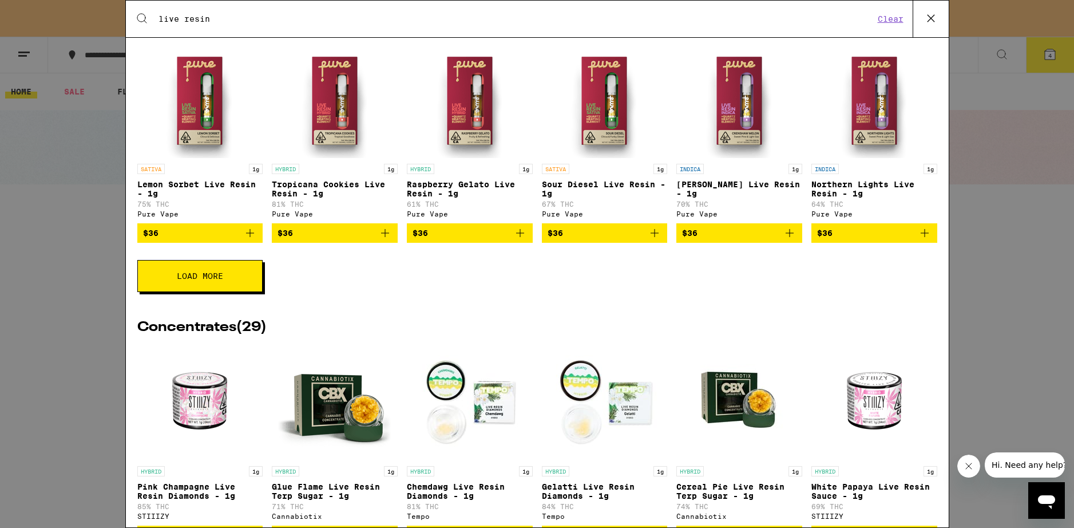
type input "live resin"
click at [192, 286] on button "Load More" at bounding box center [199, 276] width 125 height 32
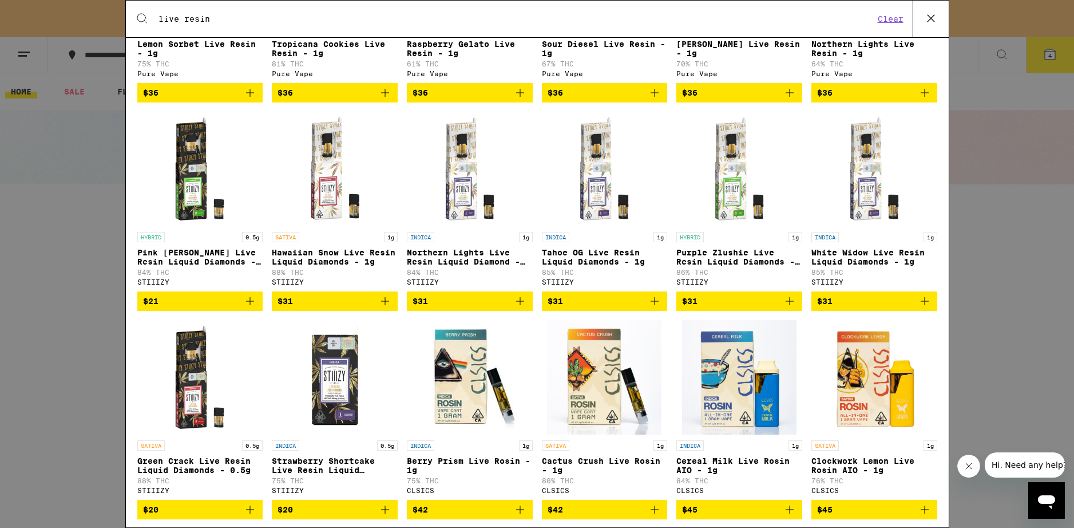
scroll to position [824, 0]
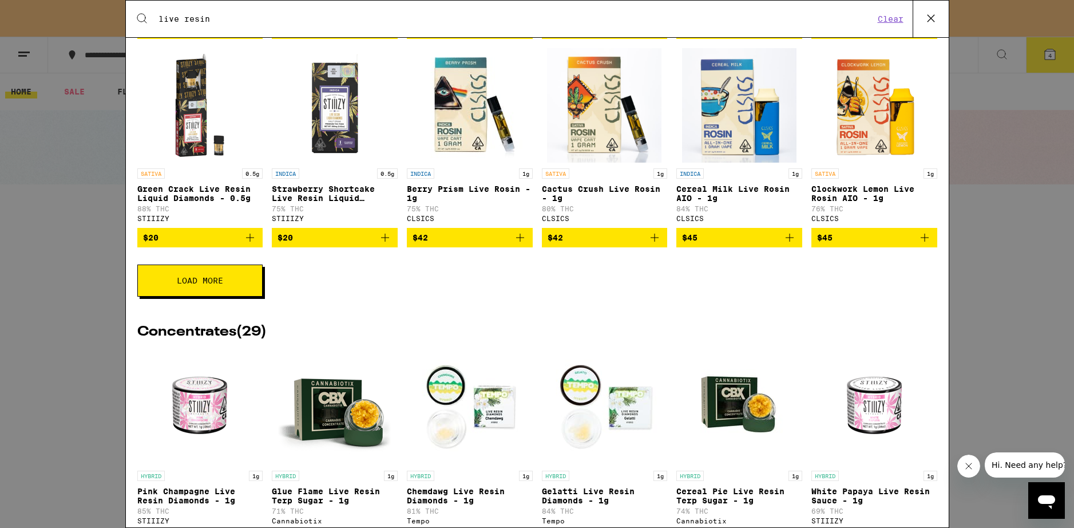
click at [203, 284] on span "Load More" at bounding box center [200, 280] width 46 height 8
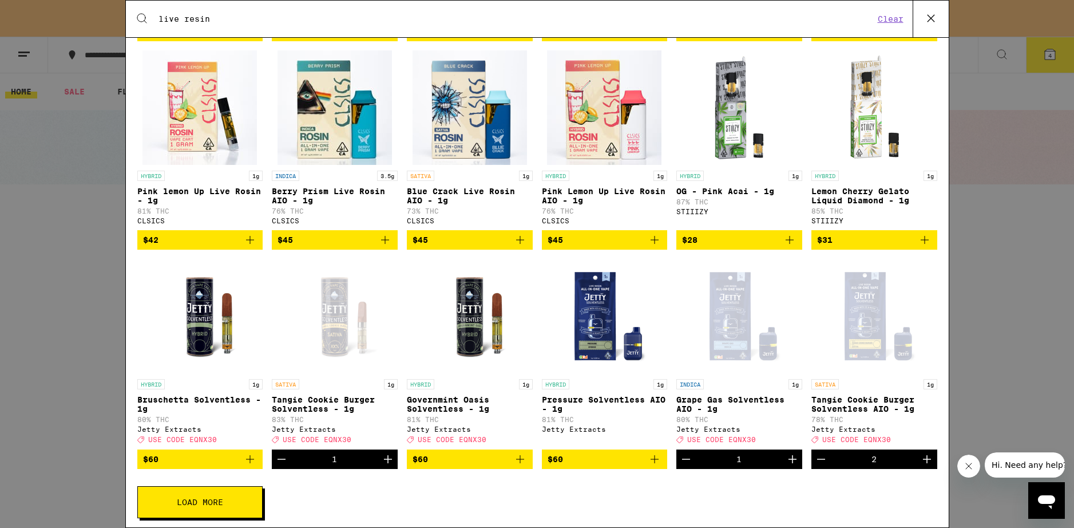
scroll to position [1236, 0]
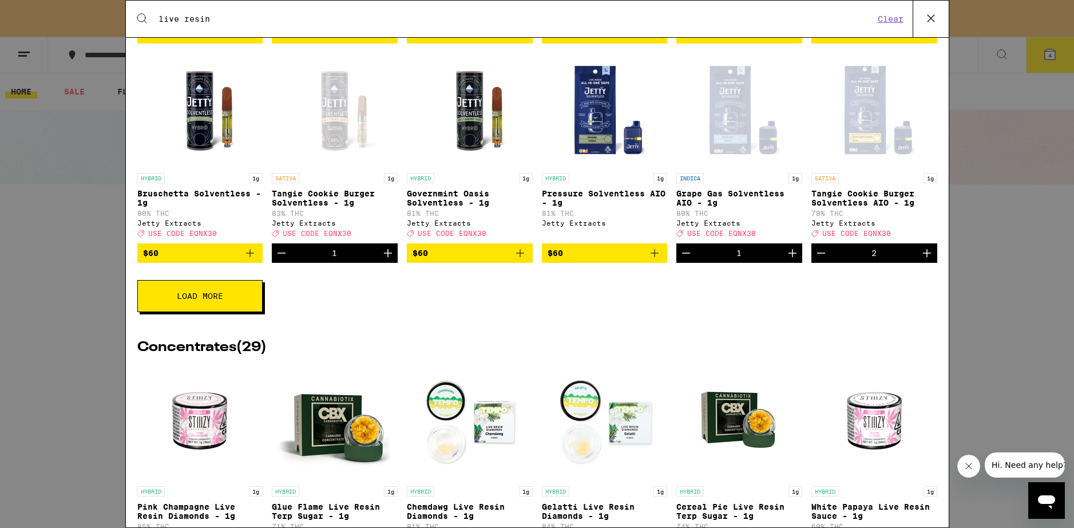
click at [219, 300] on span "Load More" at bounding box center [200, 296] width 46 height 8
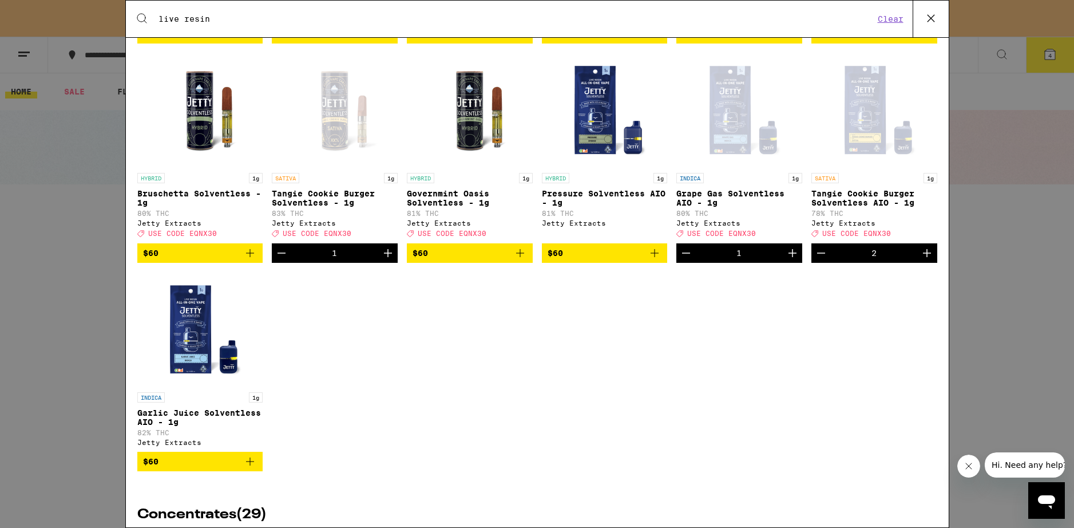
click at [721, 139] on div "Open page for Grape Gas Solventless AIO - 1g from Jetty Extracts" at bounding box center [739, 110] width 114 height 114
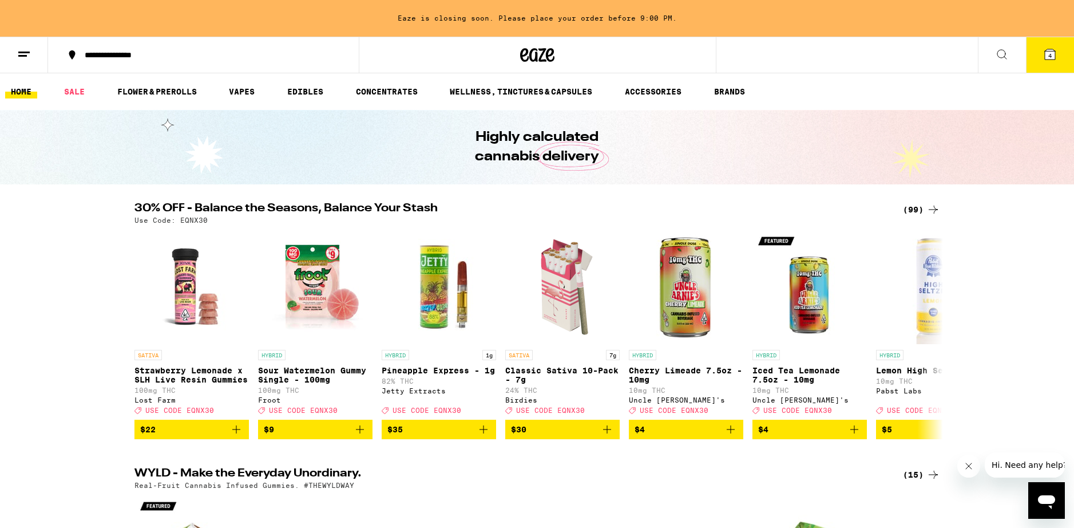
scroll to position [1236, 0]
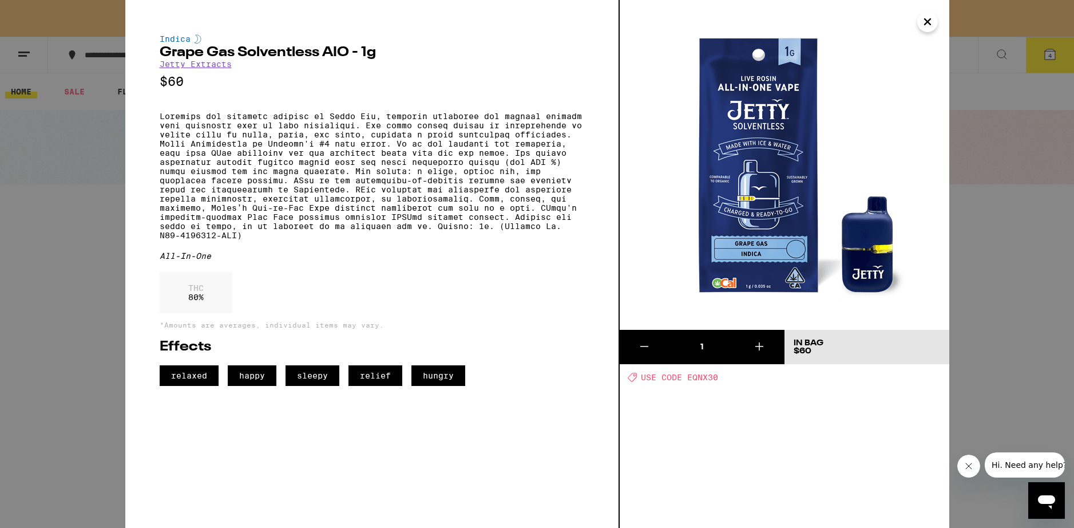
click at [929, 22] on icon "Close" at bounding box center [928, 22] width 6 height 6
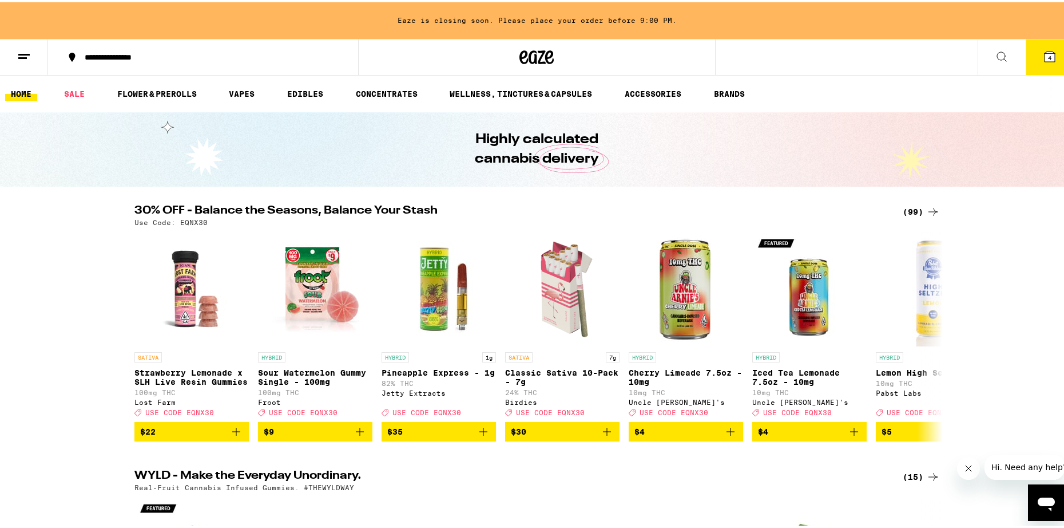
click at [997, 50] on icon at bounding box center [1001, 54] width 9 height 9
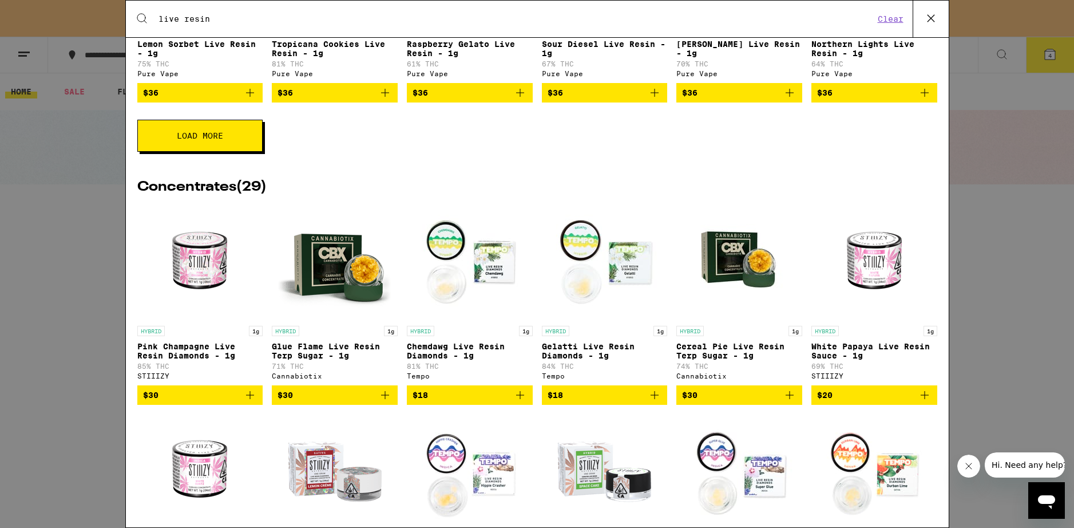
scroll to position [618, 0]
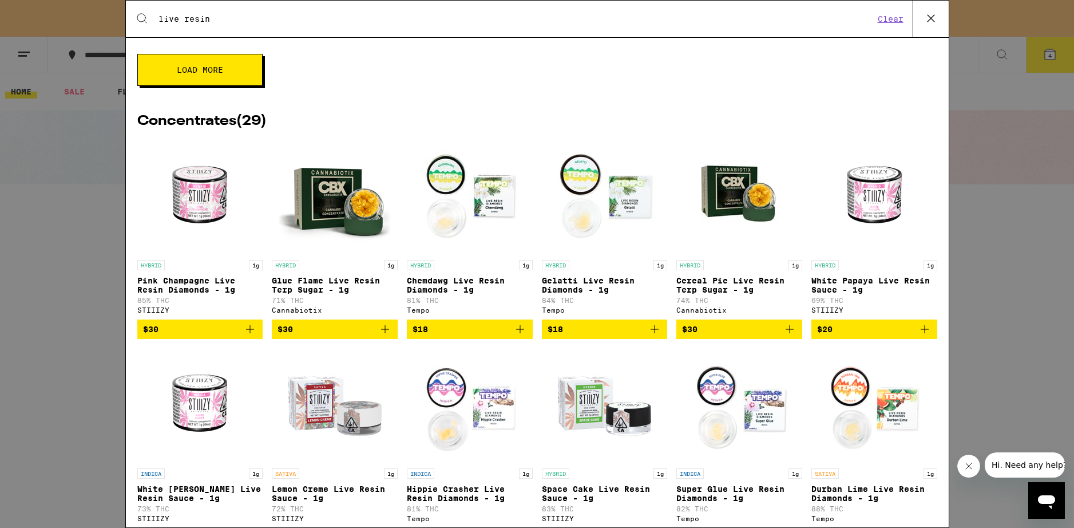
click at [218, 74] on span "Load More" at bounding box center [200, 70] width 46 height 8
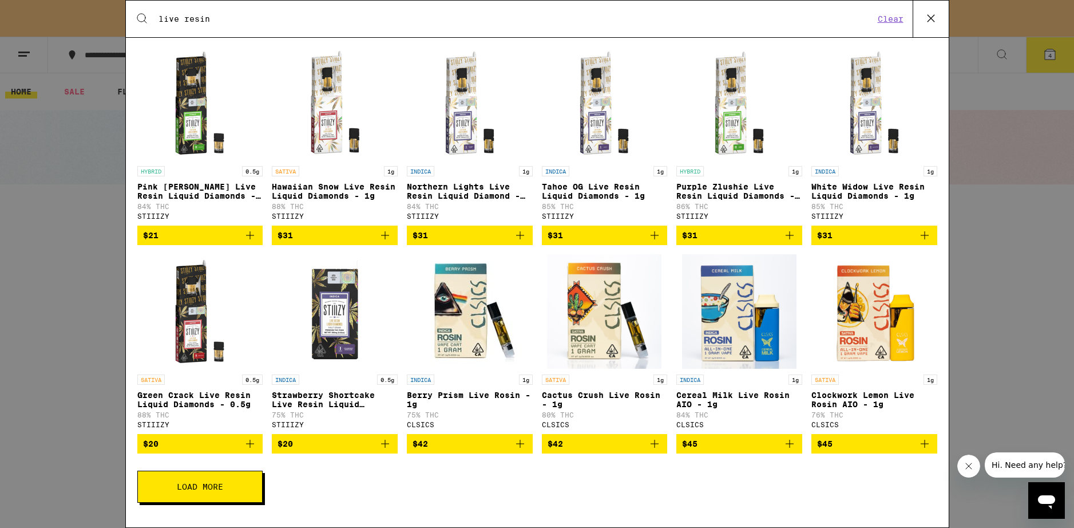
click at [215, 490] on span "Load More" at bounding box center [200, 486] width 46 height 8
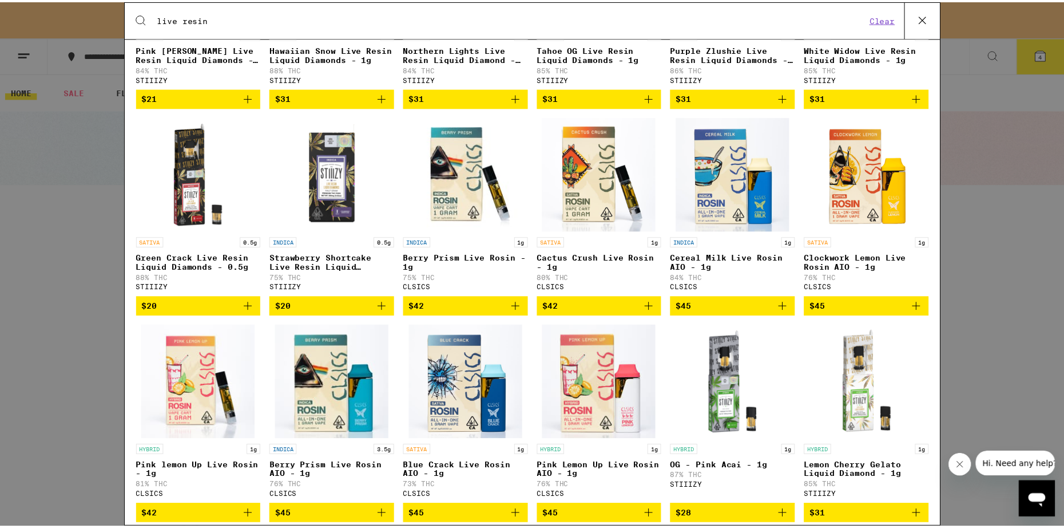
scroll to position [824, 0]
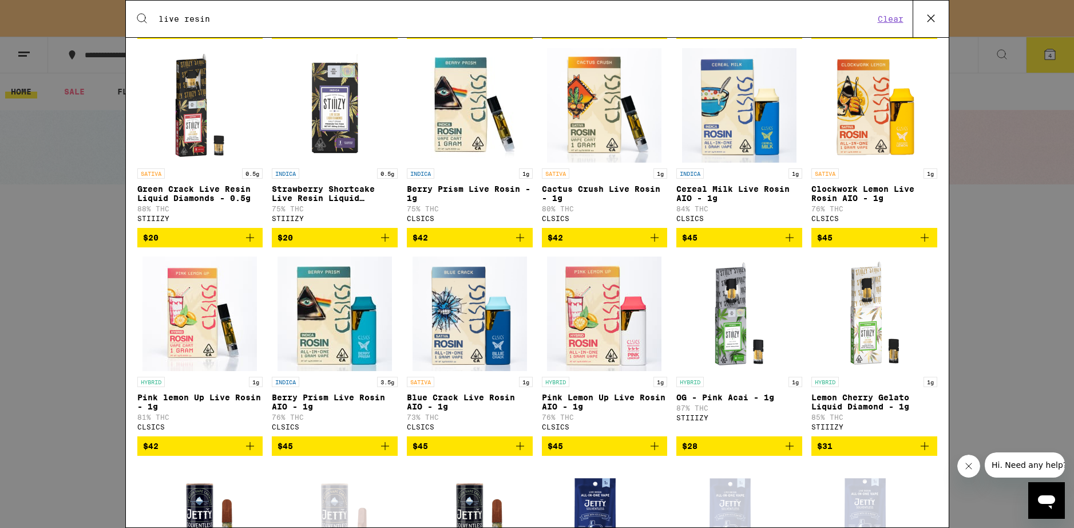
click at [442, 363] on img "Open page for Blue Crack Live Rosin AIO - 1g from CLSICS" at bounding box center [470, 313] width 114 height 114
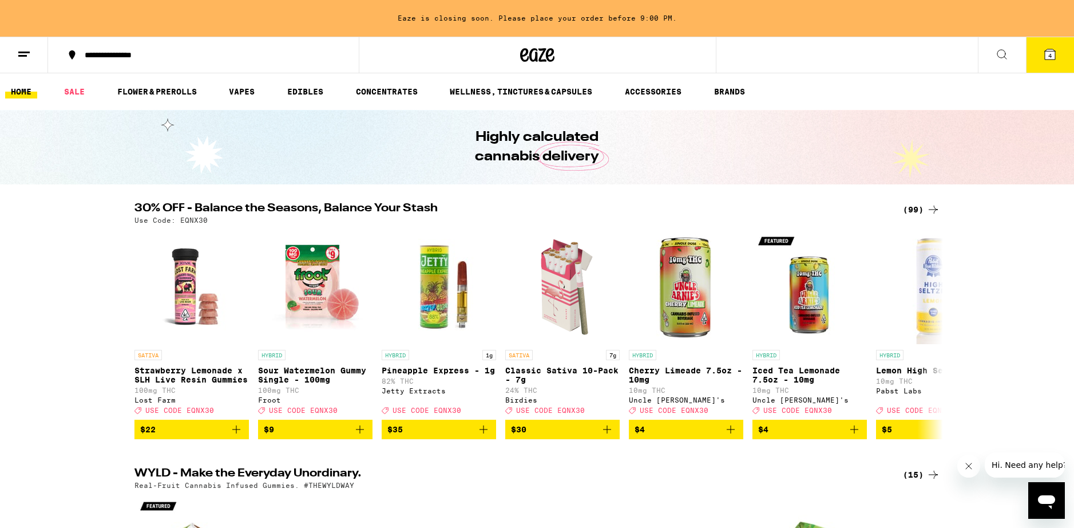
scroll to position [824, 0]
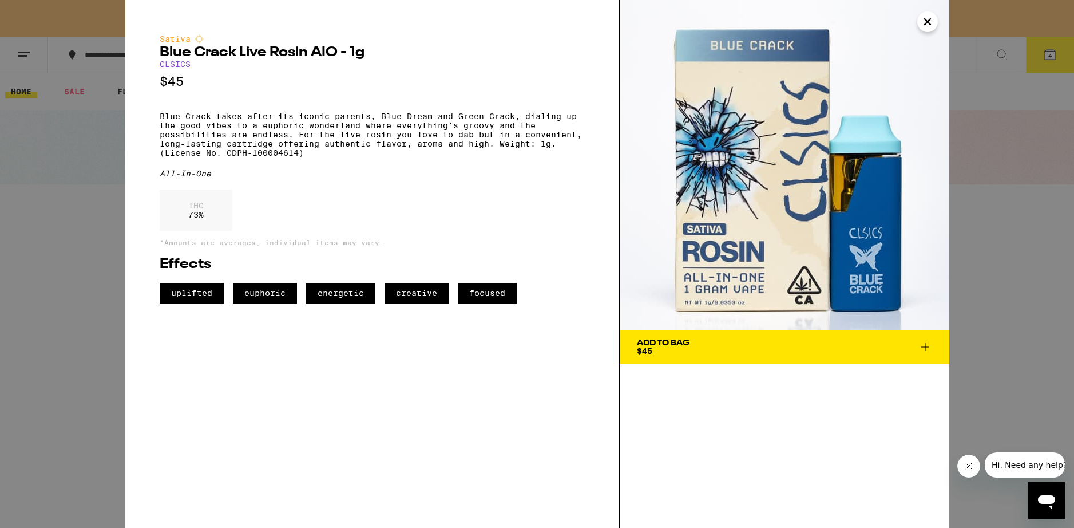
click at [933, 22] on icon "Close" at bounding box center [928, 21] width 14 height 17
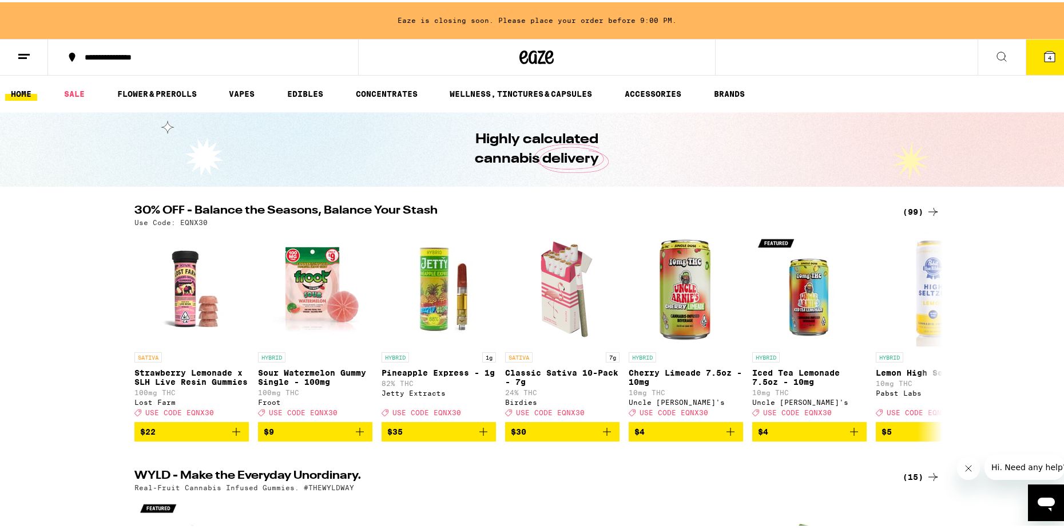
click at [995, 58] on icon at bounding box center [1002, 54] width 14 height 14
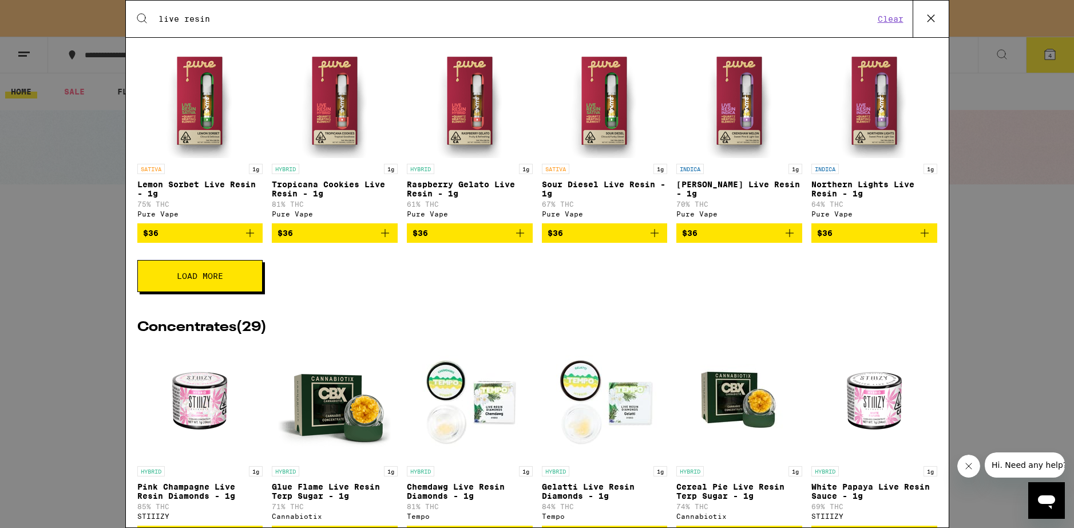
scroll to position [618, 0]
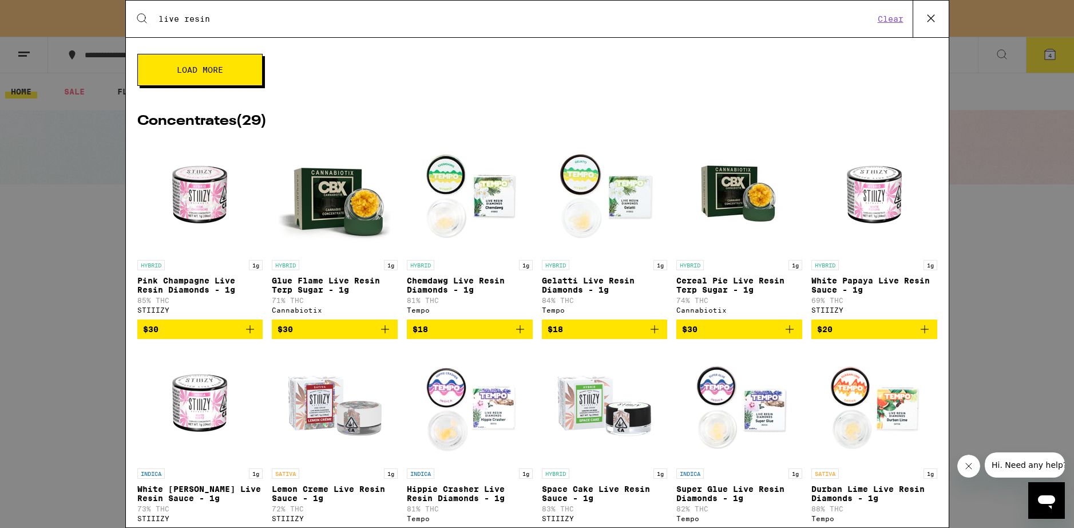
click at [198, 74] on span "Load More" at bounding box center [200, 70] width 46 height 8
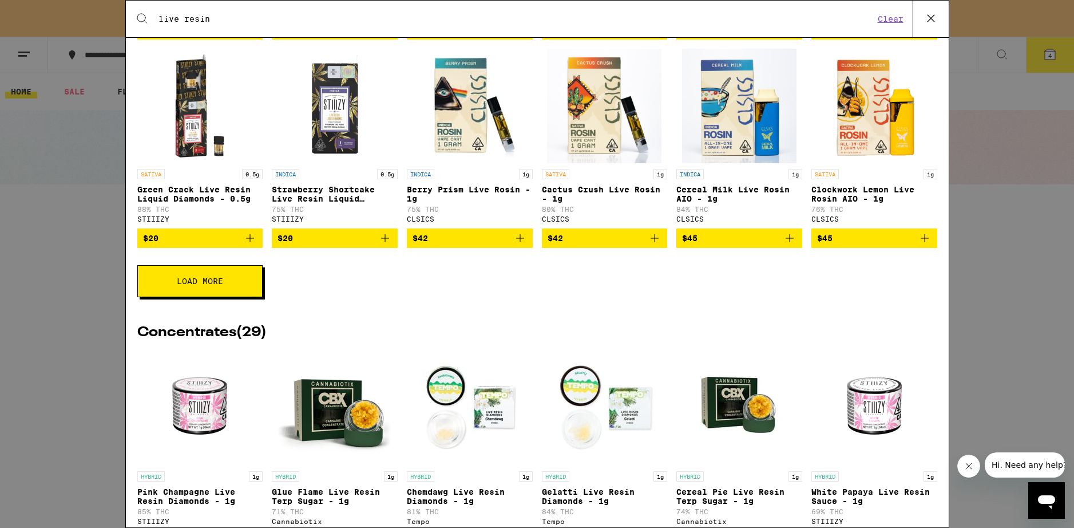
scroll to position [824, 0]
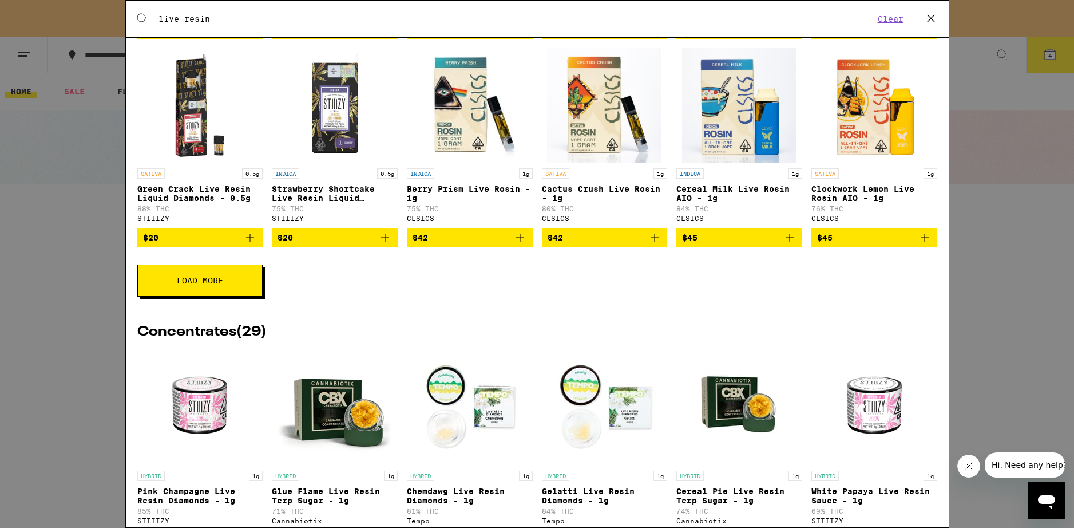
click at [204, 284] on span "Load More" at bounding box center [200, 280] width 46 height 8
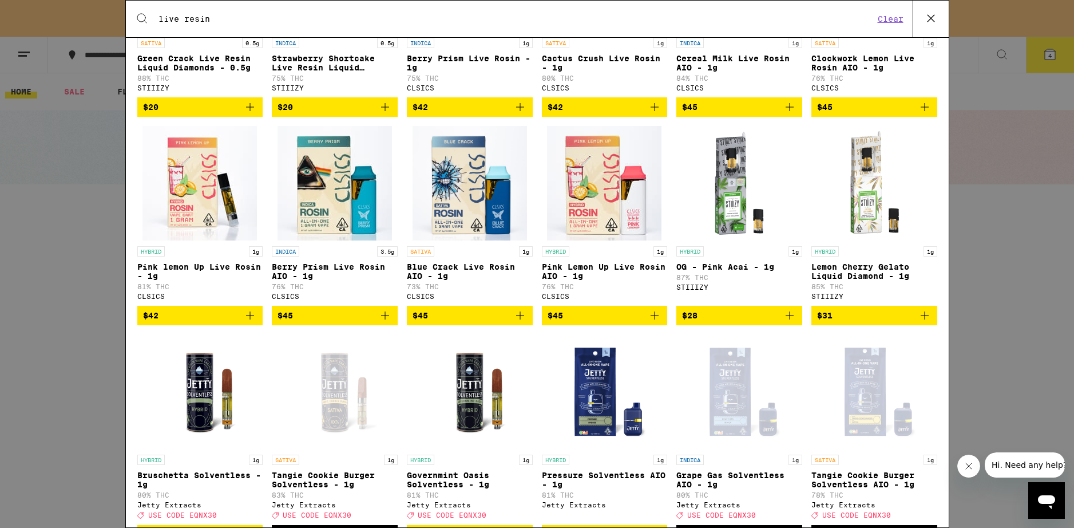
scroll to position [1030, 0]
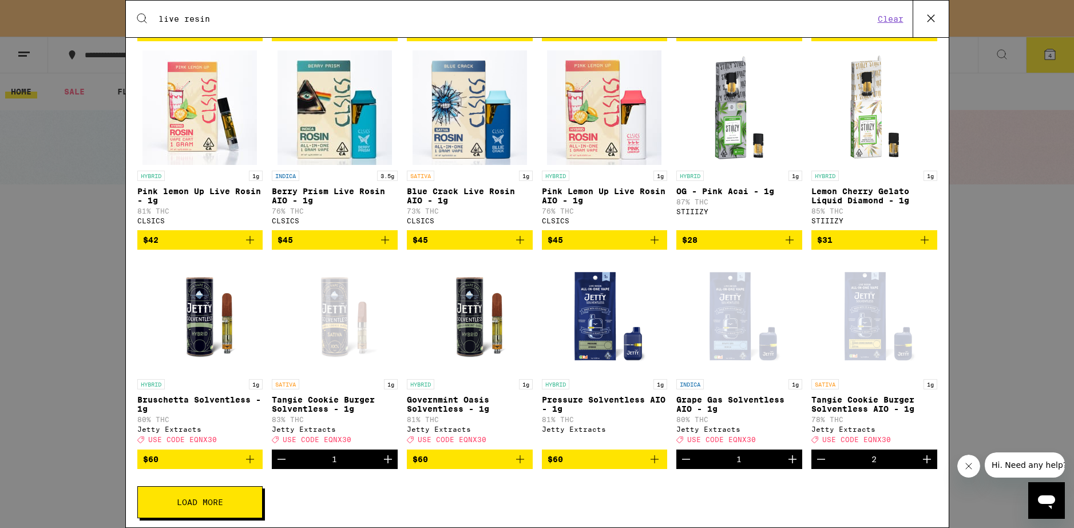
click at [517, 247] on icon "Add to bag" at bounding box center [520, 240] width 14 height 14
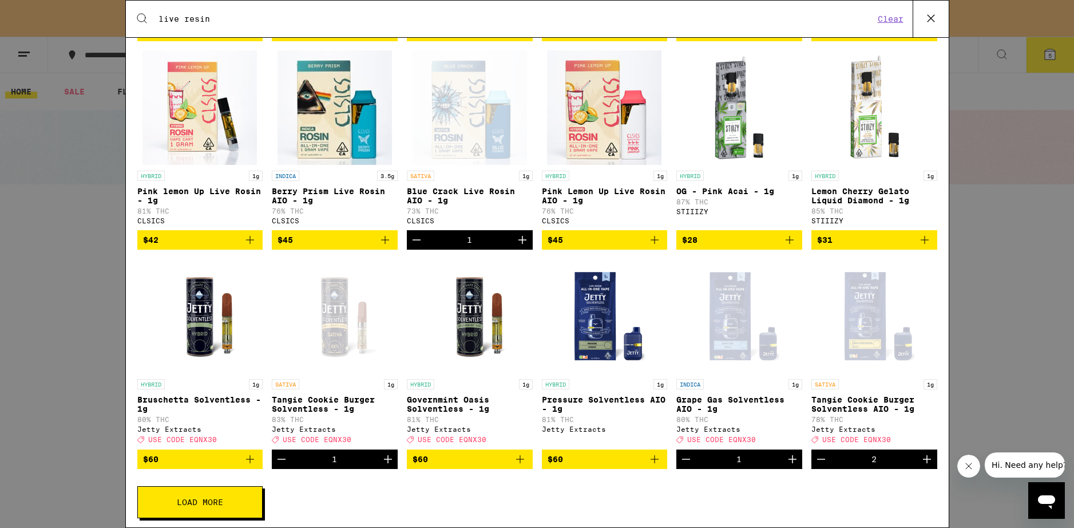
click at [926, 14] on icon at bounding box center [930, 18] width 17 height 17
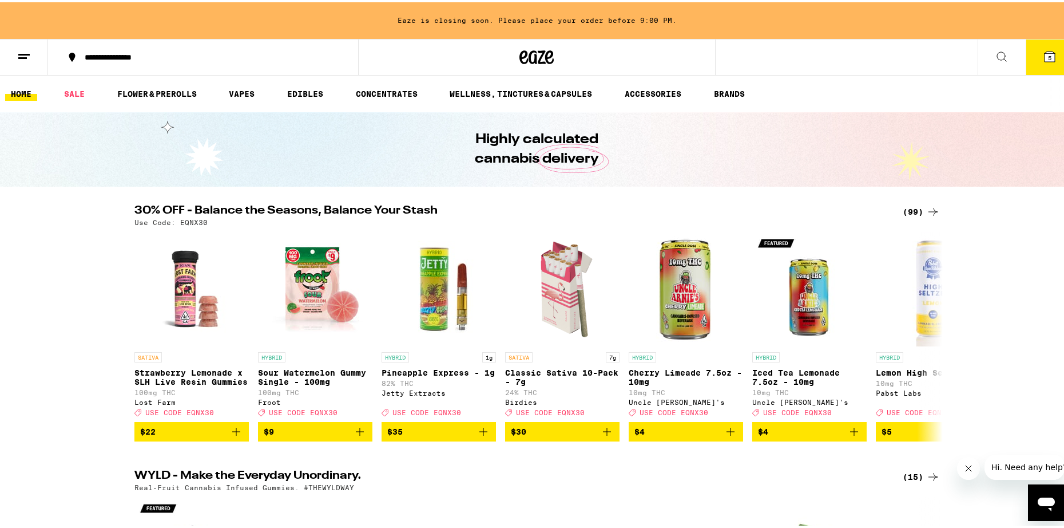
click at [1045, 56] on icon at bounding box center [1050, 54] width 10 height 10
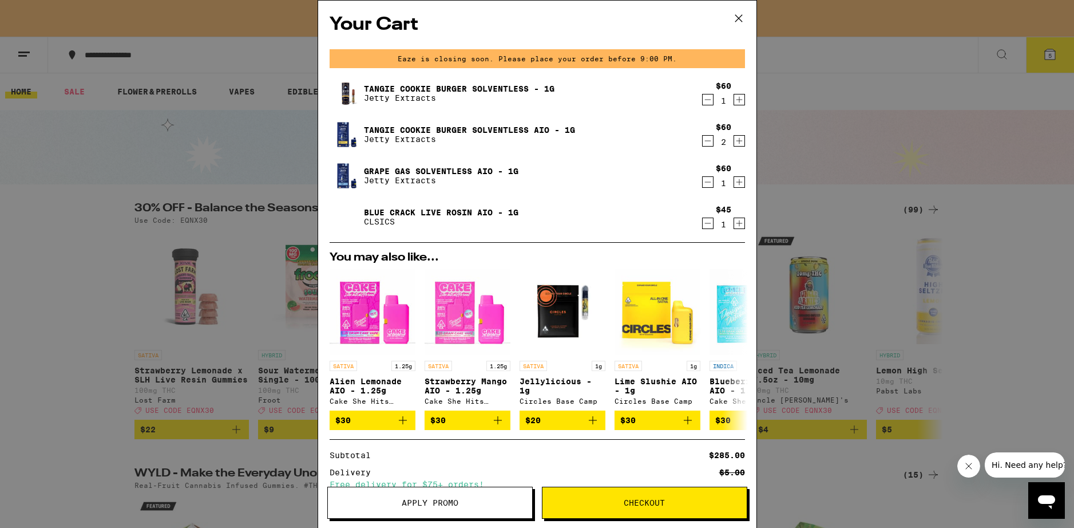
click at [703, 141] on icon "Decrement" at bounding box center [708, 141] width 10 height 14
click at [734, 141] on icon "Increment" at bounding box center [739, 141] width 10 height 14
click at [703, 142] on icon "Decrement" at bounding box center [708, 141] width 10 height 14
click at [734, 142] on icon "Increment" at bounding box center [739, 141] width 10 height 14
click at [703, 226] on icon "Decrement" at bounding box center [708, 223] width 10 height 14
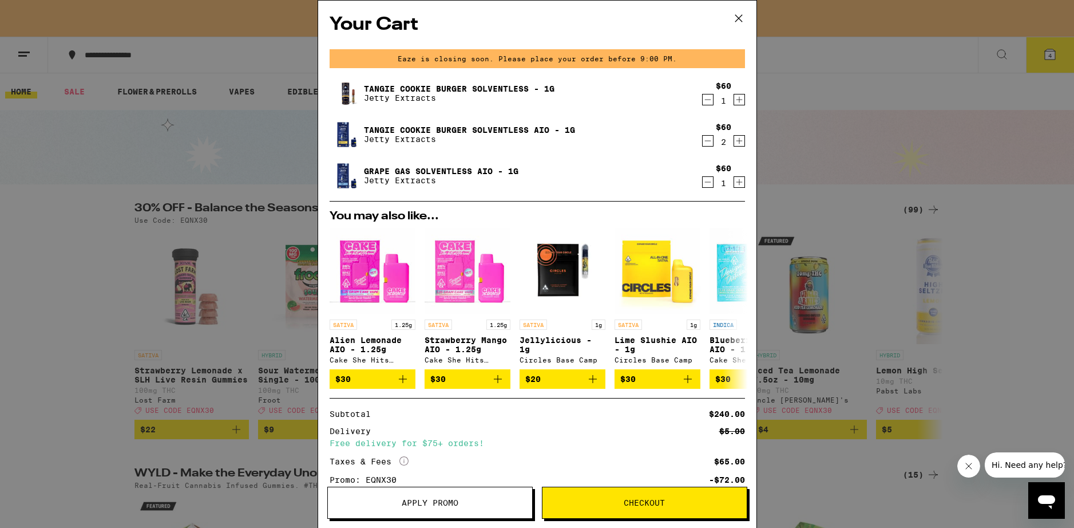
click at [703, 144] on icon "Decrement" at bounding box center [708, 141] width 10 height 14
click at [734, 144] on icon "Increment" at bounding box center [739, 141] width 10 height 14
click at [703, 143] on icon "Decrement" at bounding box center [708, 141] width 10 height 14
click at [734, 143] on button "Increment" at bounding box center [739, 140] width 11 height 11
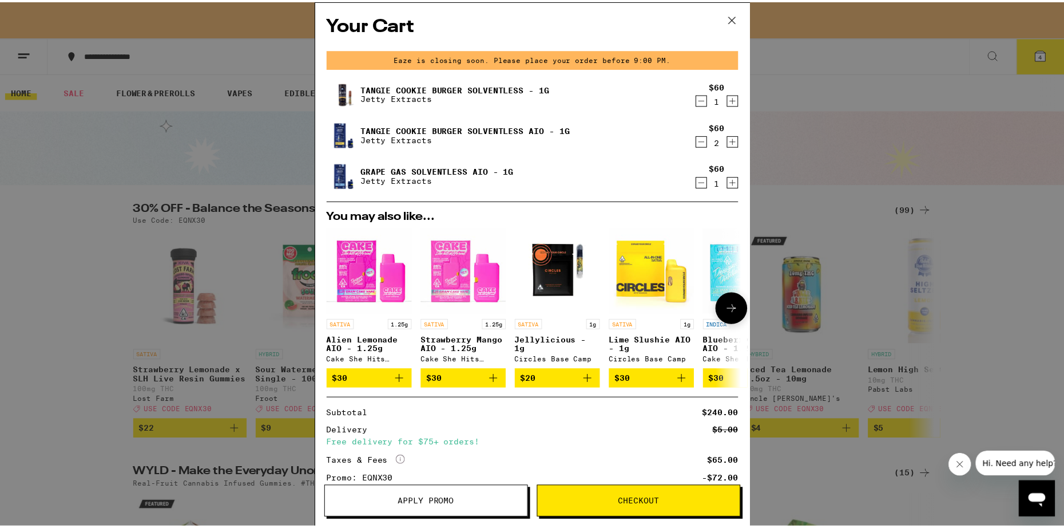
scroll to position [97, 0]
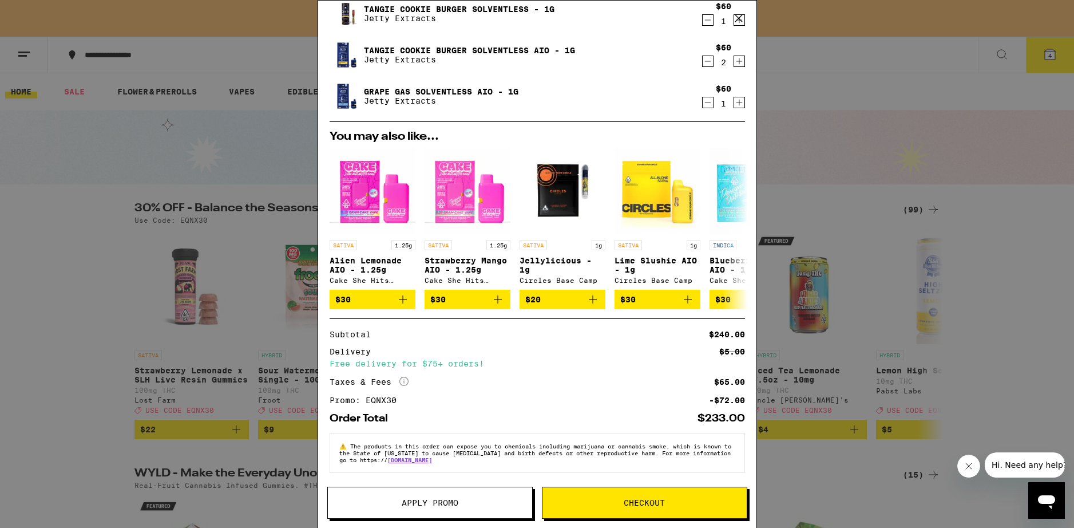
click at [670, 500] on span "Checkout" at bounding box center [644, 502] width 204 height 8
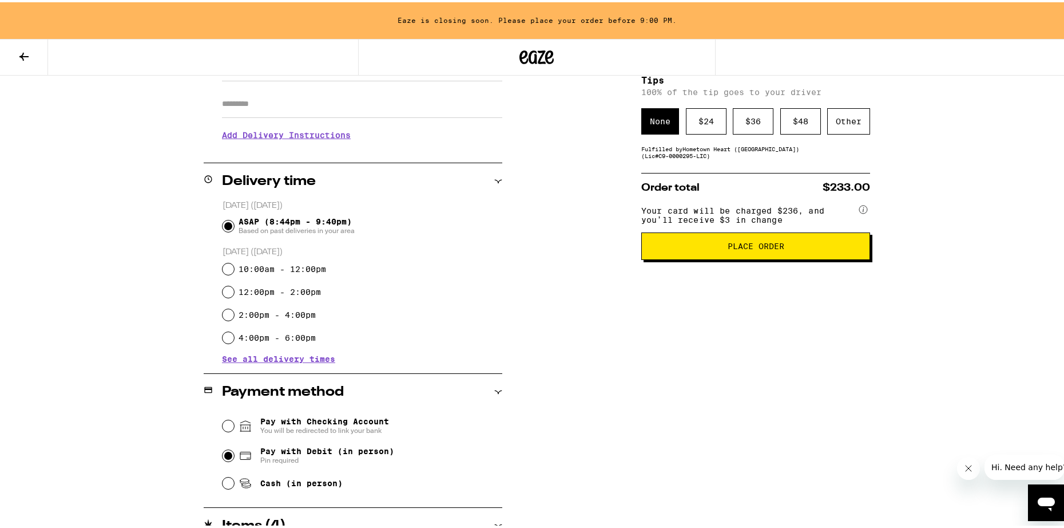
scroll to position [333, 0]
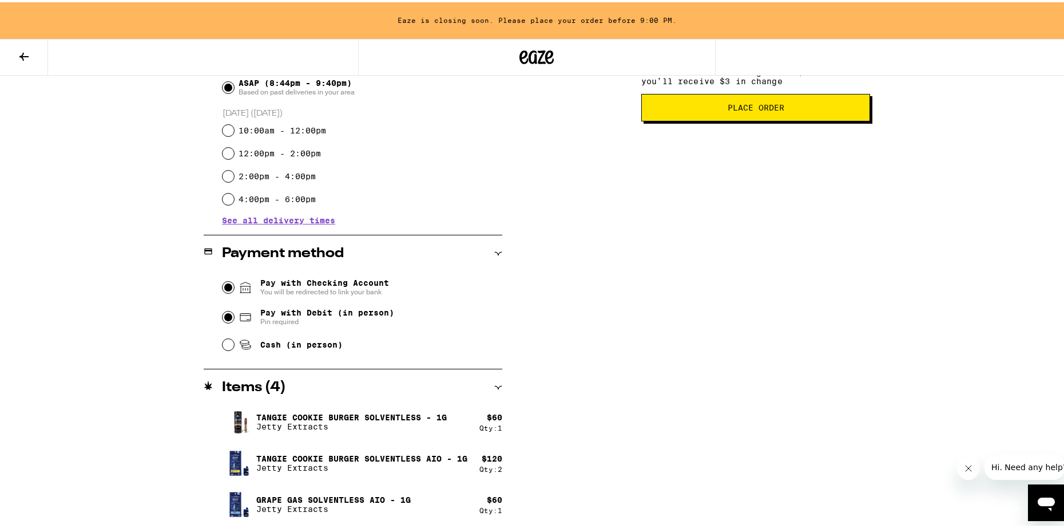
click at [223, 287] on input "Pay with Checking Account You will be redirected to link your bank" at bounding box center [228, 284] width 11 height 11
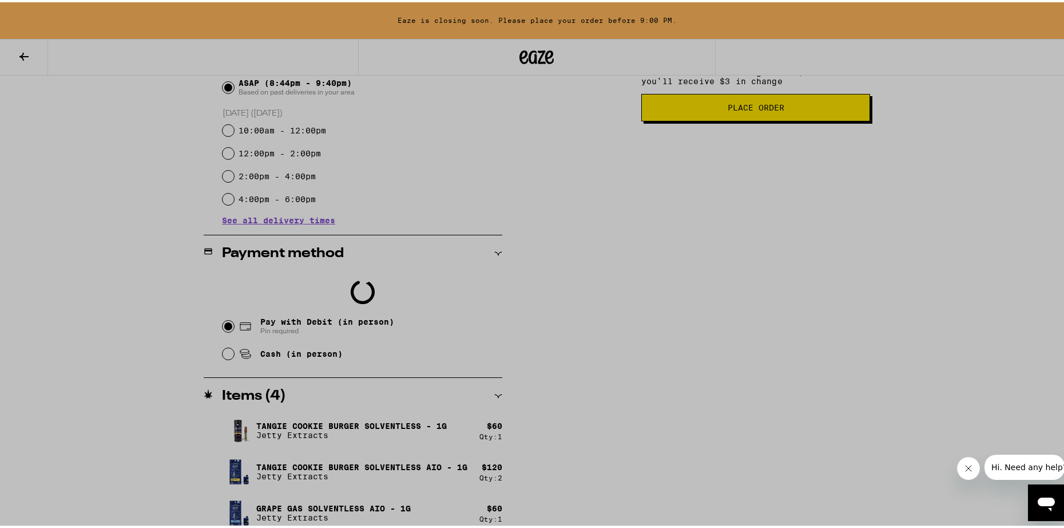
click at [222, 356] on div at bounding box center [537, 264] width 1074 height 528
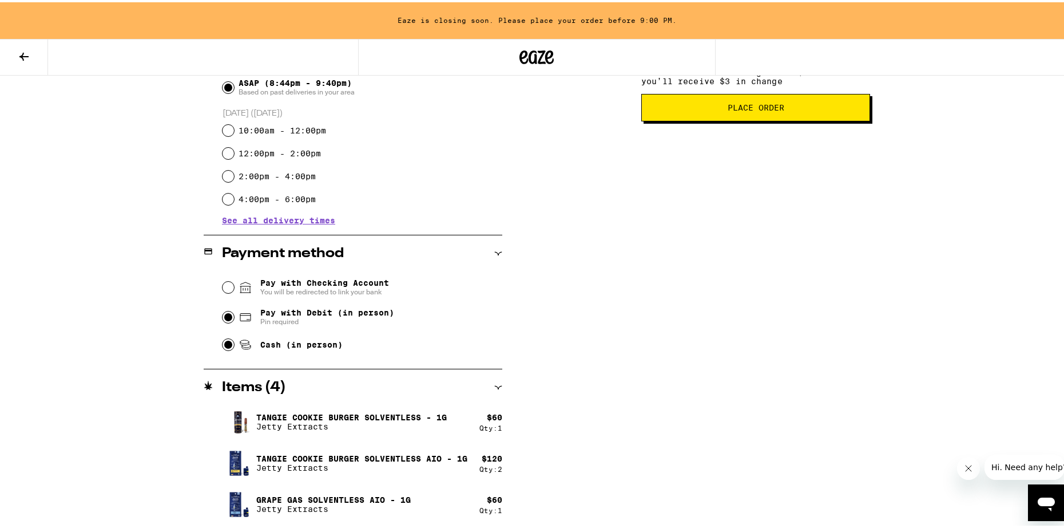
click at [225, 346] on input "Cash (in person)" at bounding box center [228, 341] width 11 height 11
radio input "true"
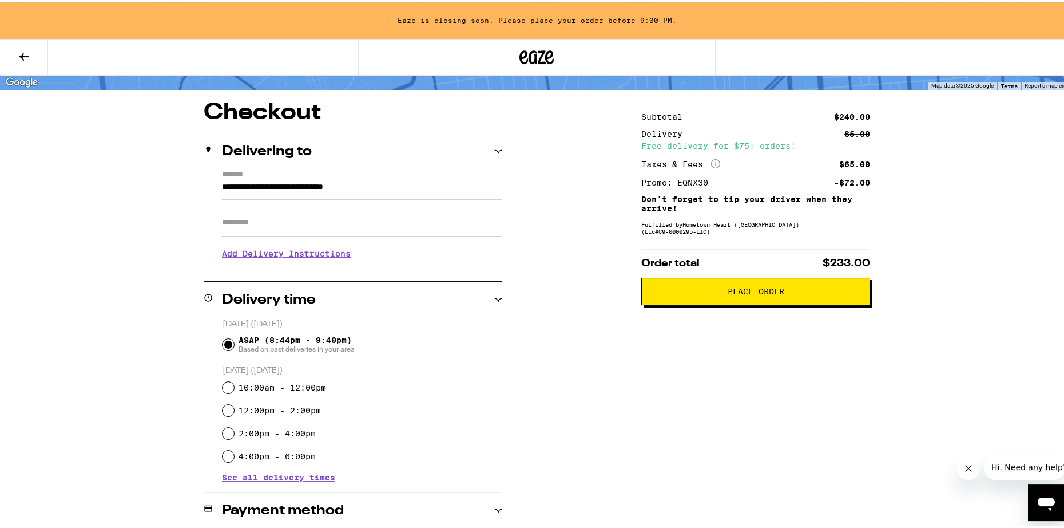
scroll to position [0, 0]
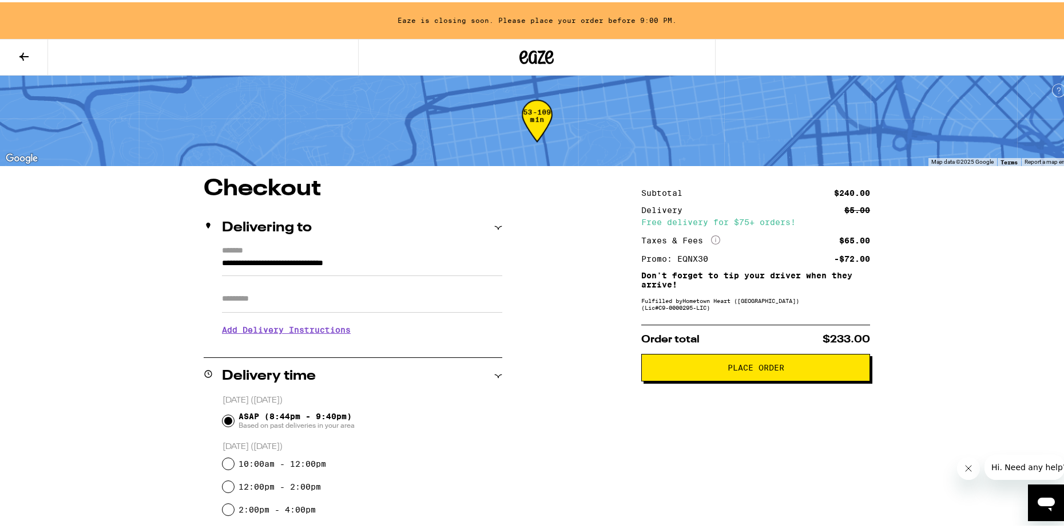
click at [741, 377] on button "Place Order" at bounding box center [755, 364] width 229 height 27
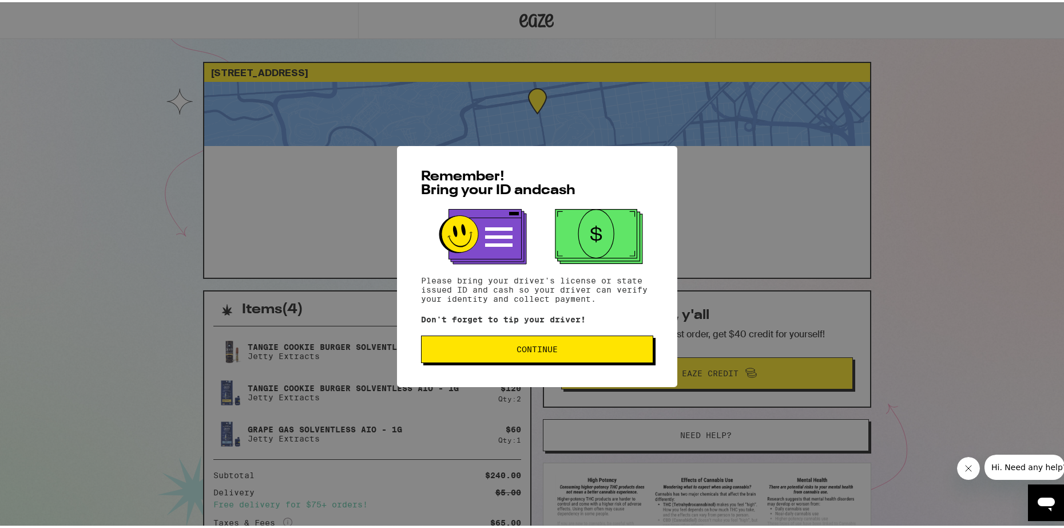
click at [521, 349] on span "Continue" at bounding box center [537, 347] width 41 height 8
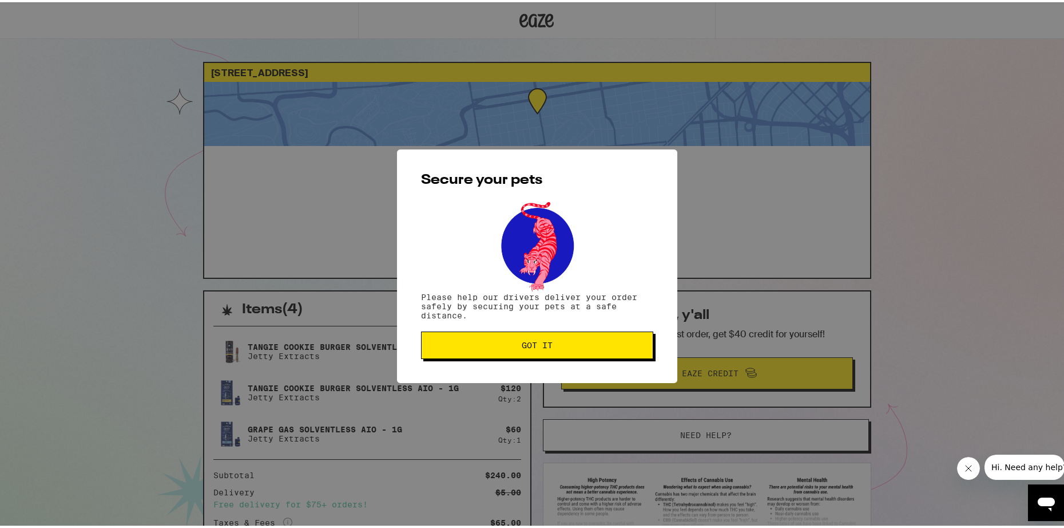
click at [522, 347] on span "Got it" at bounding box center [537, 343] width 31 height 8
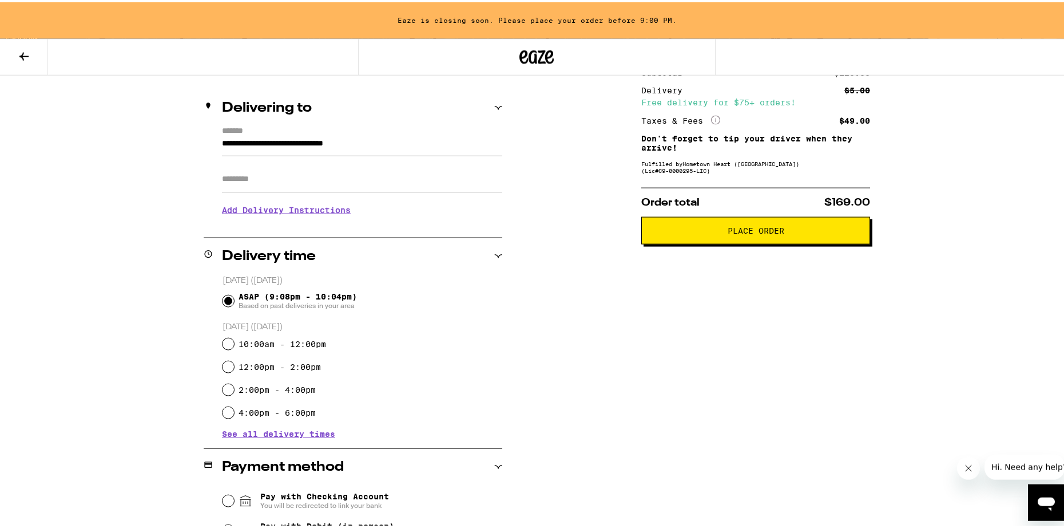
scroll to position [195, 0]
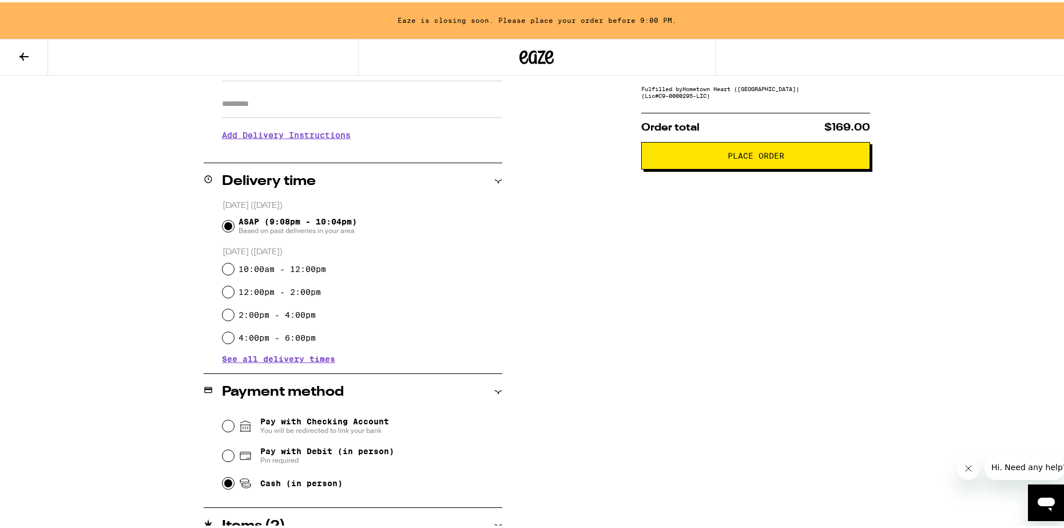
click at [636, 345] on div "**********" at bounding box center [537, 303] width 824 height 644
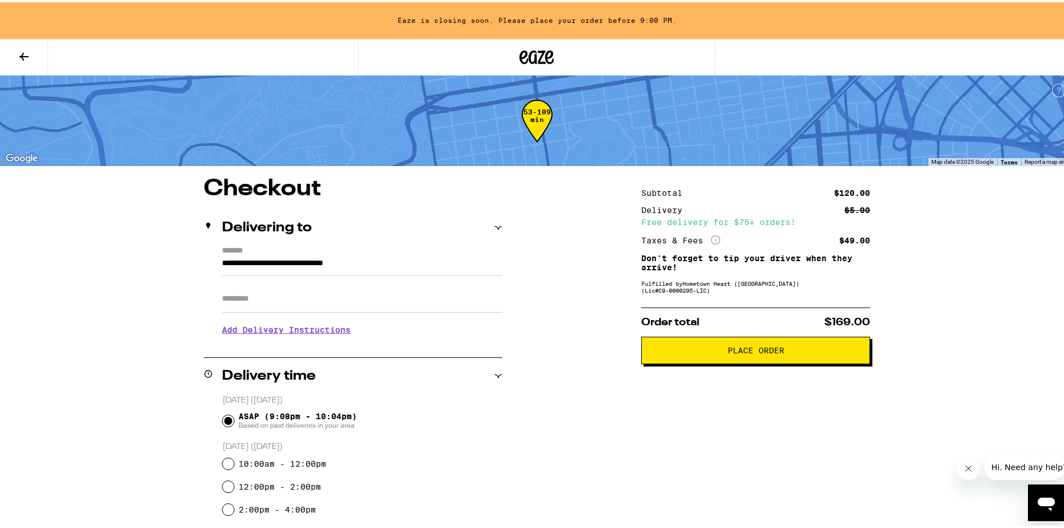
scroll to position [292, 0]
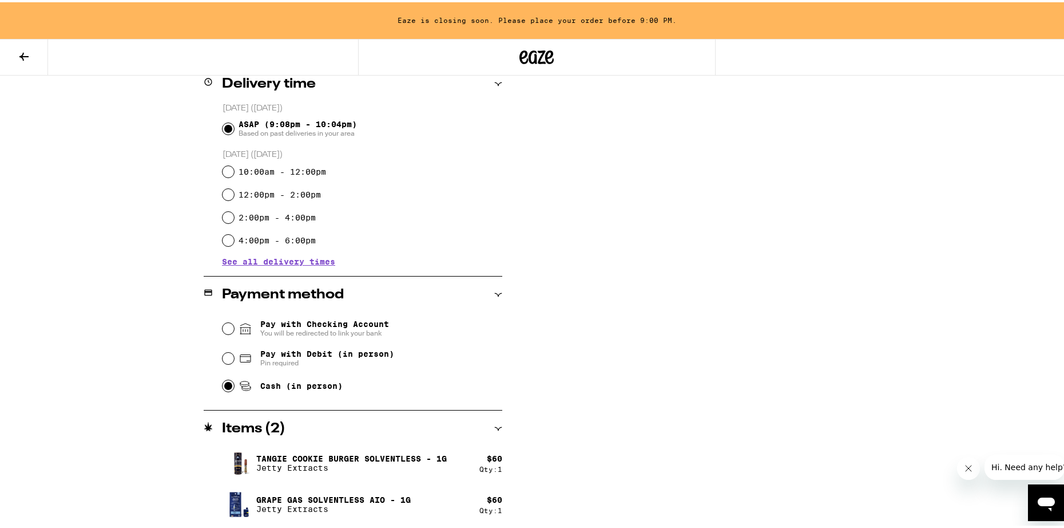
click at [674, 398] on div "Subtotal $120.00 Delivery $5.00 Free delivery for $75+ orders! Taxes & Fees Mor…" at bounding box center [755, 205] width 229 height 644
click at [34, 54] on button at bounding box center [24, 55] width 48 height 36
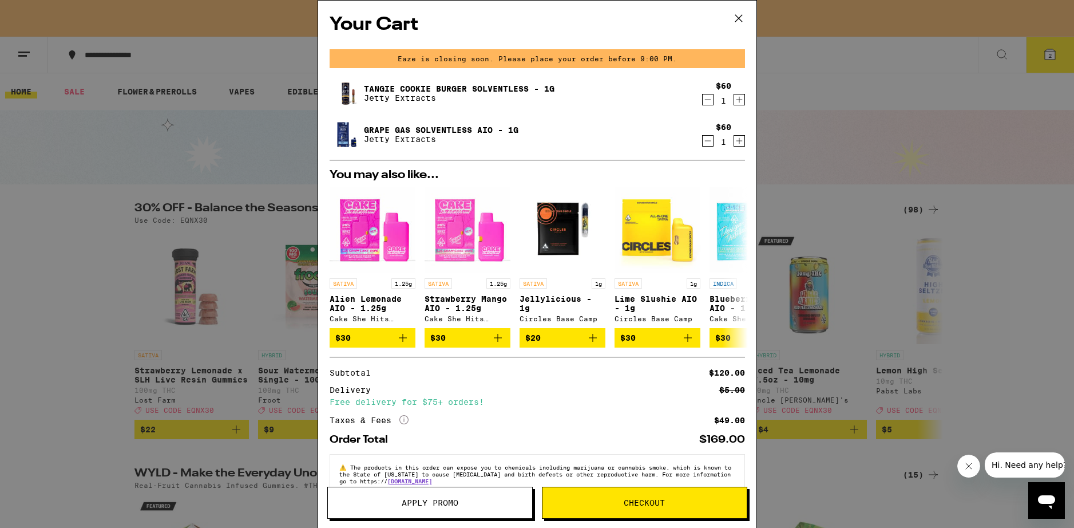
click at [734, 98] on icon "Increment" at bounding box center [739, 100] width 10 height 14
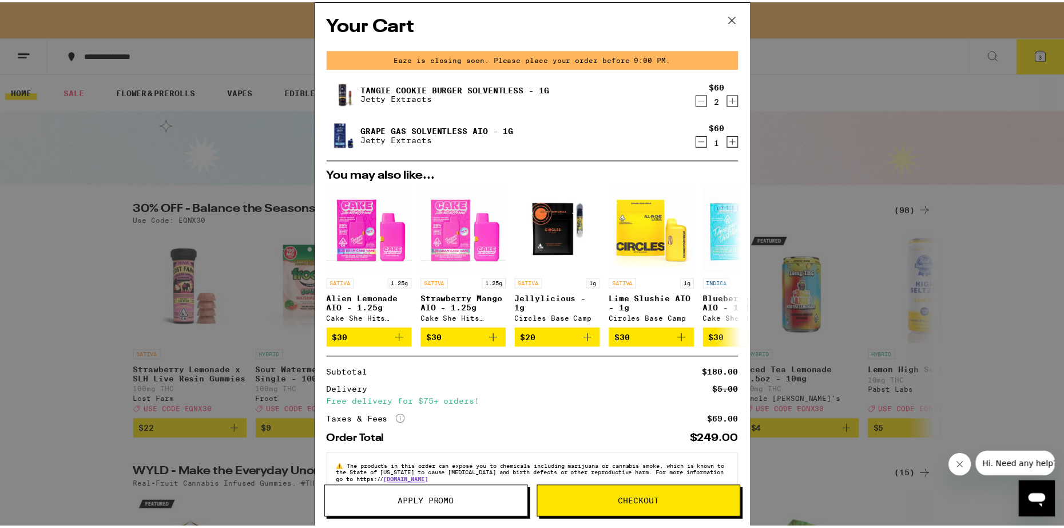
scroll to position [39, 0]
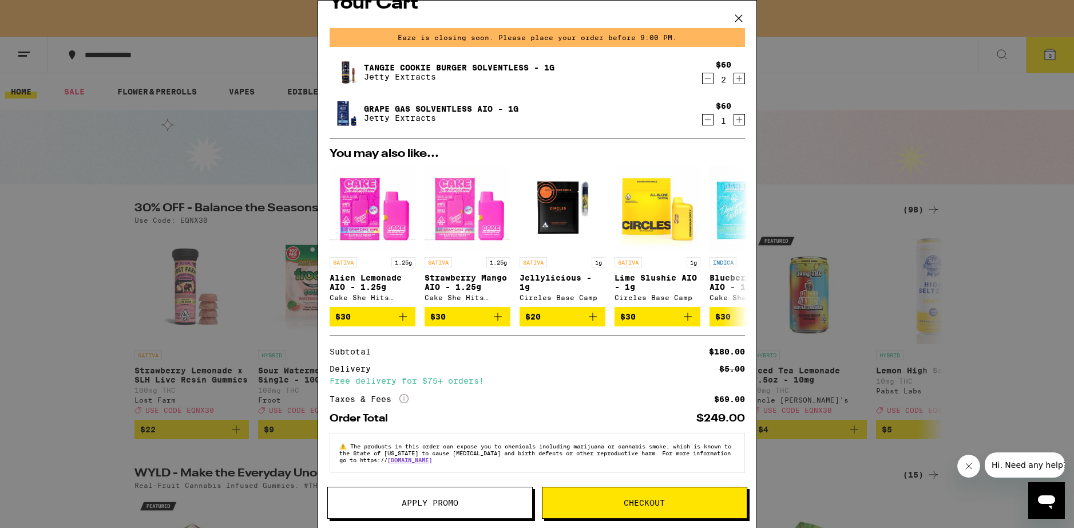
click at [478, 510] on button "Apply Promo" at bounding box center [429, 502] width 205 height 32
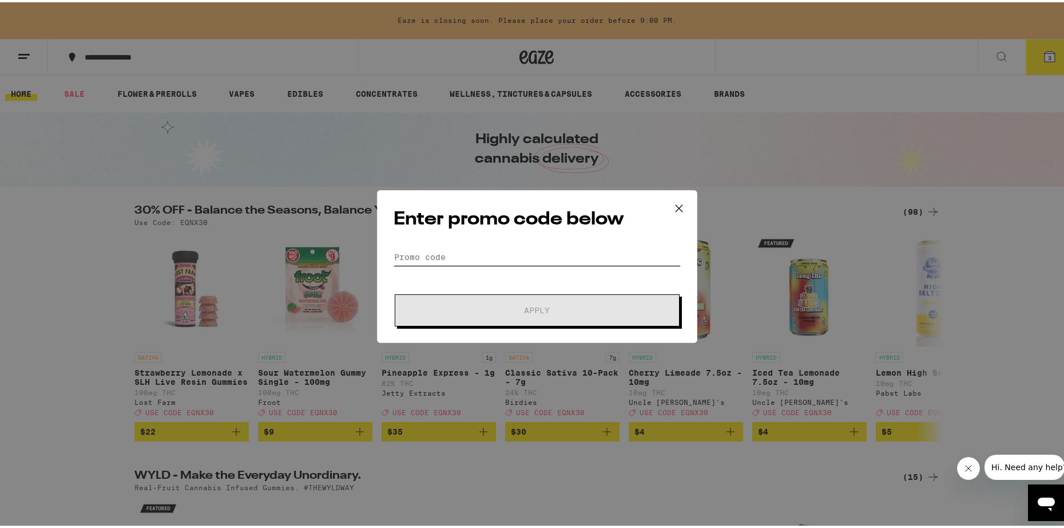
click at [437, 257] on input "Promo Code" at bounding box center [537, 254] width 287 height 17
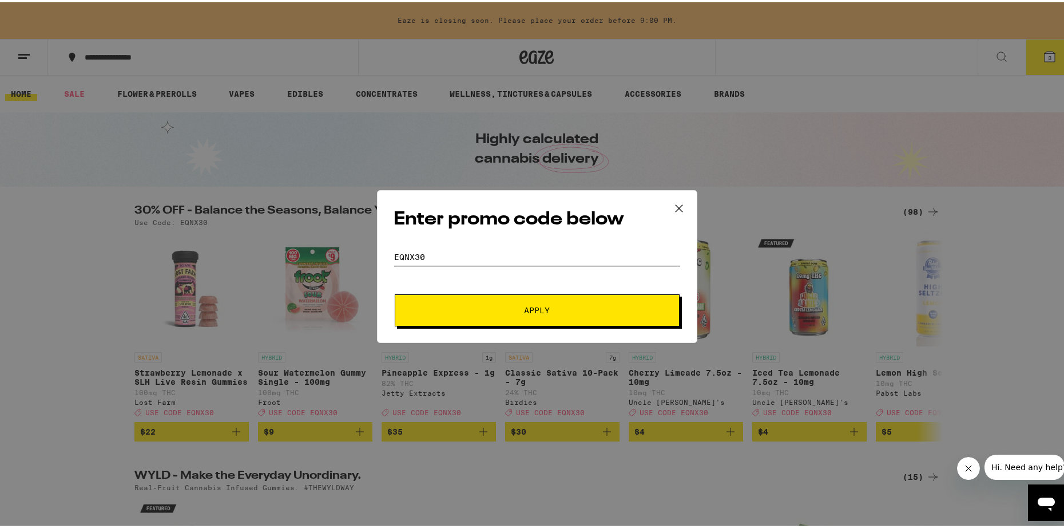
type input "eqnx30"
click at [395, 292] on button "Apply" at bounding box center [537, 308] width 285 height 32
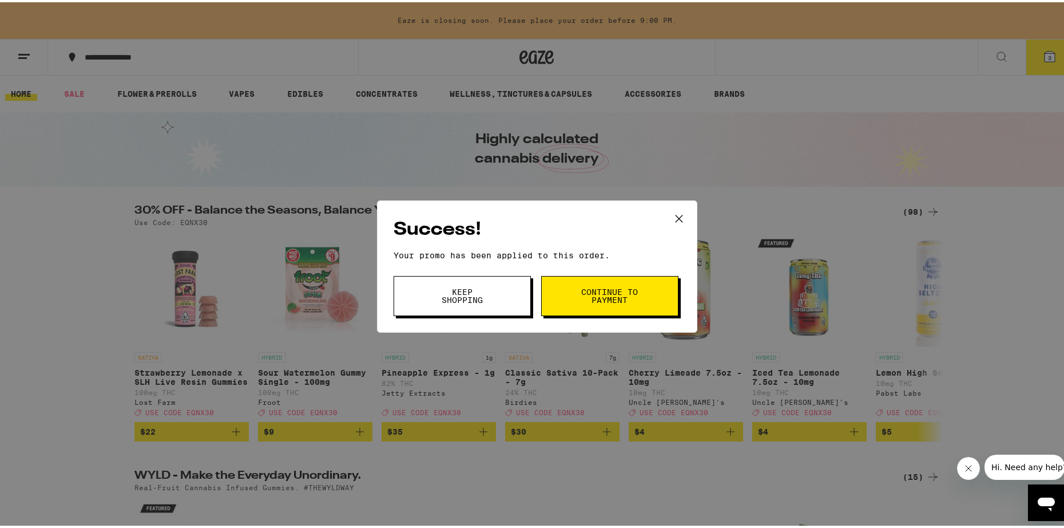
click at [457, 301] on span "Keep Shopping" at bounding box center [462, 294] width 58 height 16
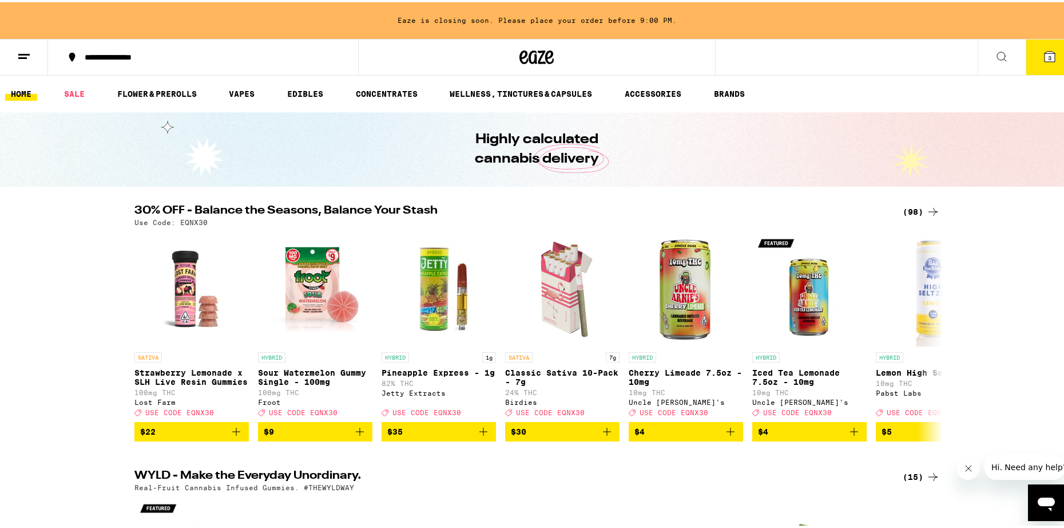
click at [995, 55] on icon at bounding box center [1002, 54] width 14 height 14
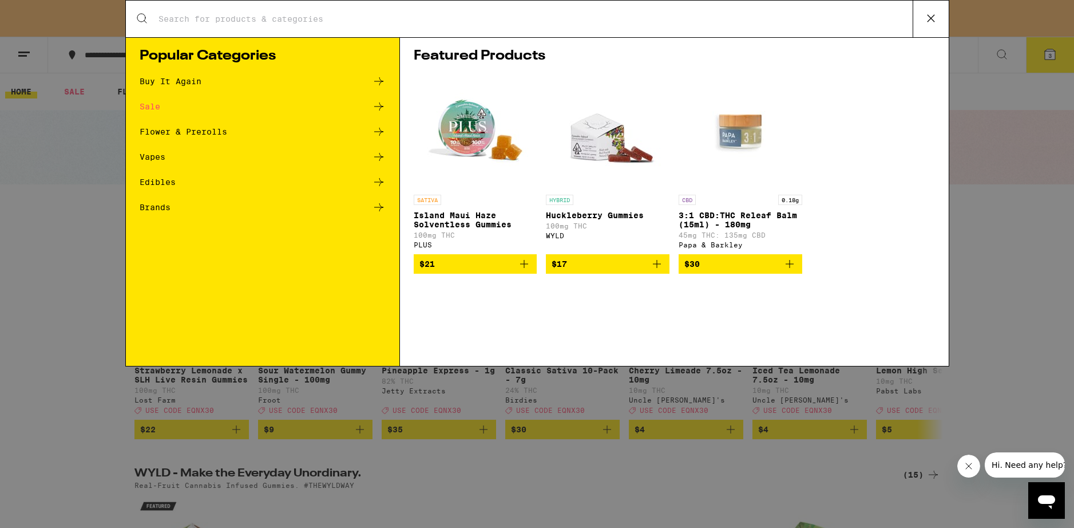
click at [203, 14] on input "Search for Products" at bounding box center [535, 19] width 755 height 10
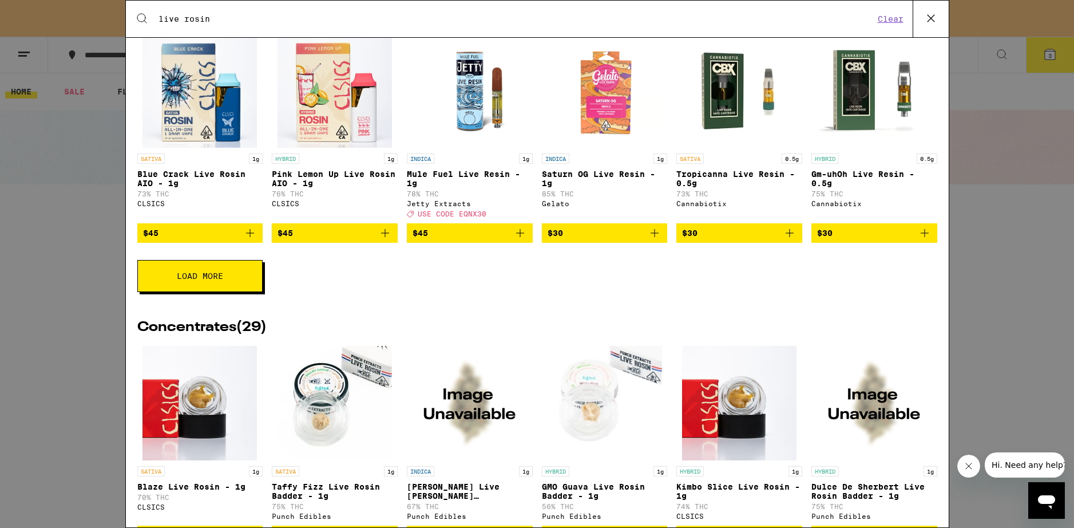
scroll to position [206, 0]
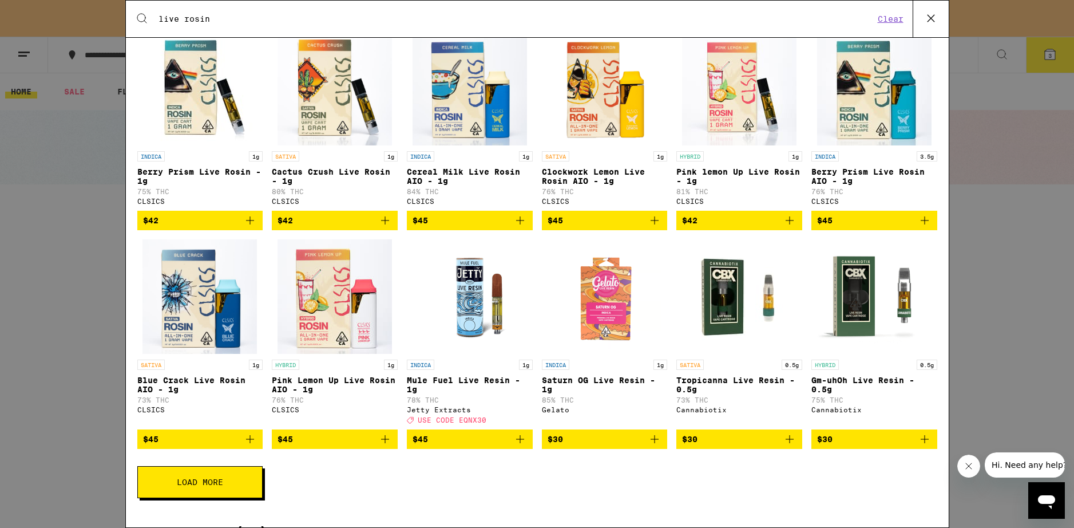
type input "live rosin"
click at [207, 498] on button "Load More" at bounding box center [199, 482] width 125 height 32
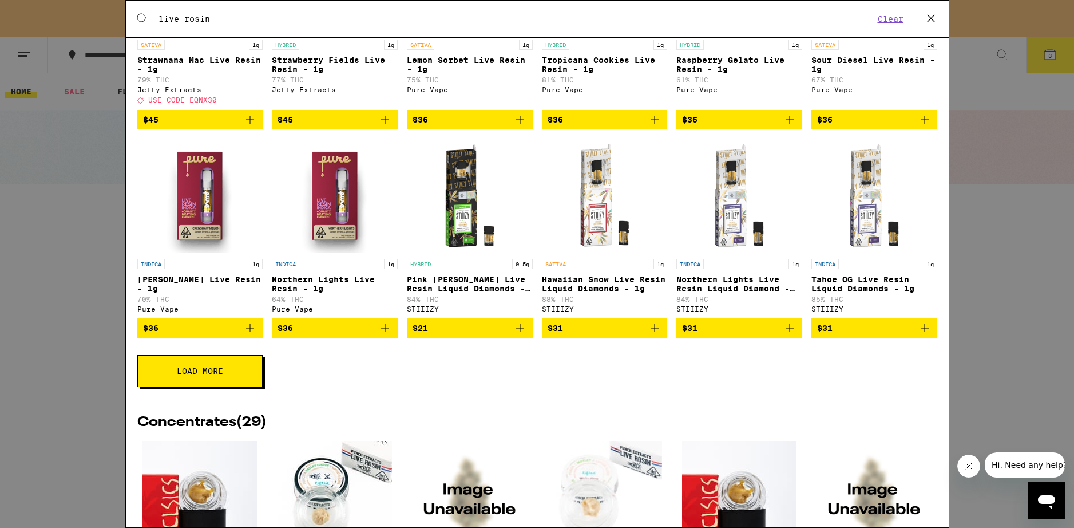
scroll to position [824, 0]
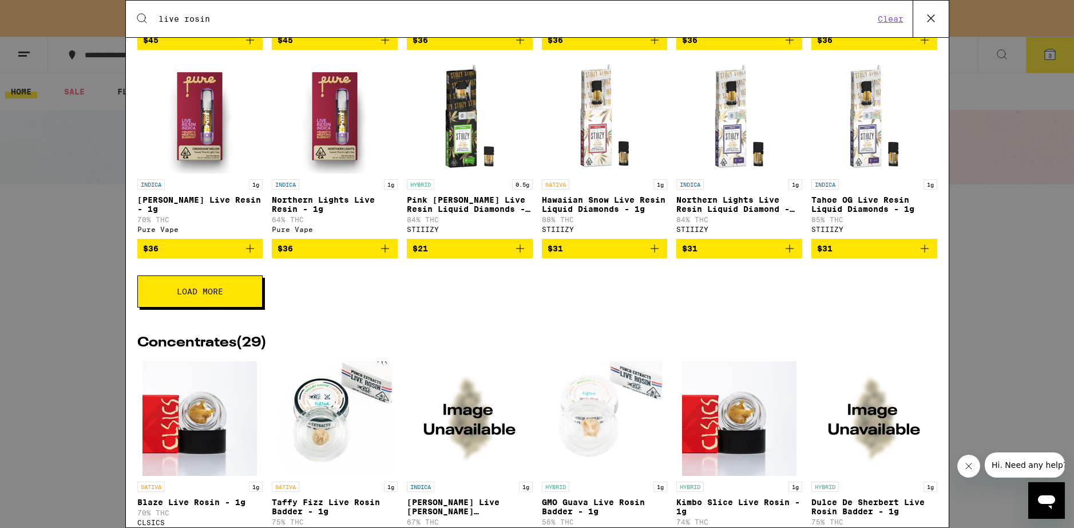
click at [182, 295] on span "Load More" at bounding box center [200, 291] width 46 height 8
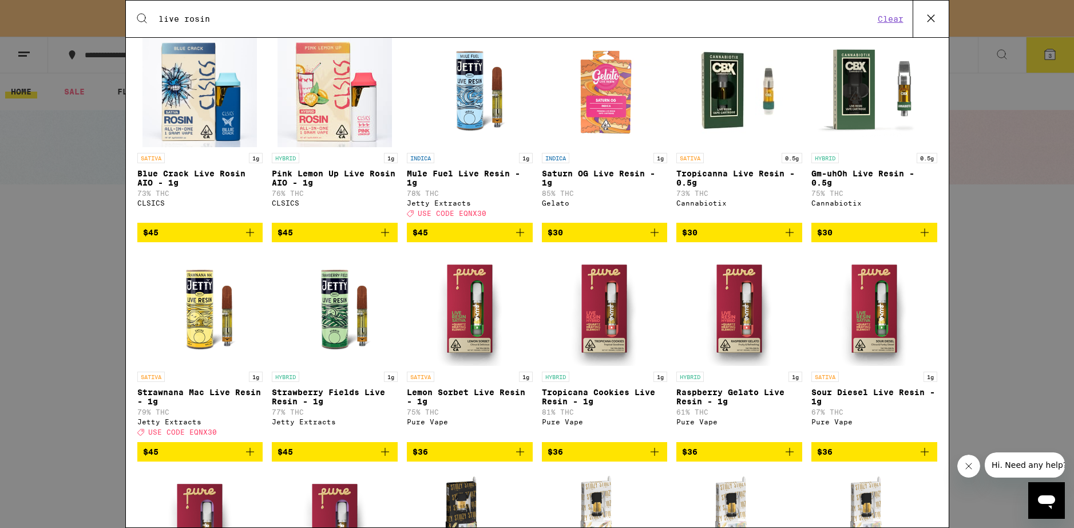
scroll to position [412, 0]
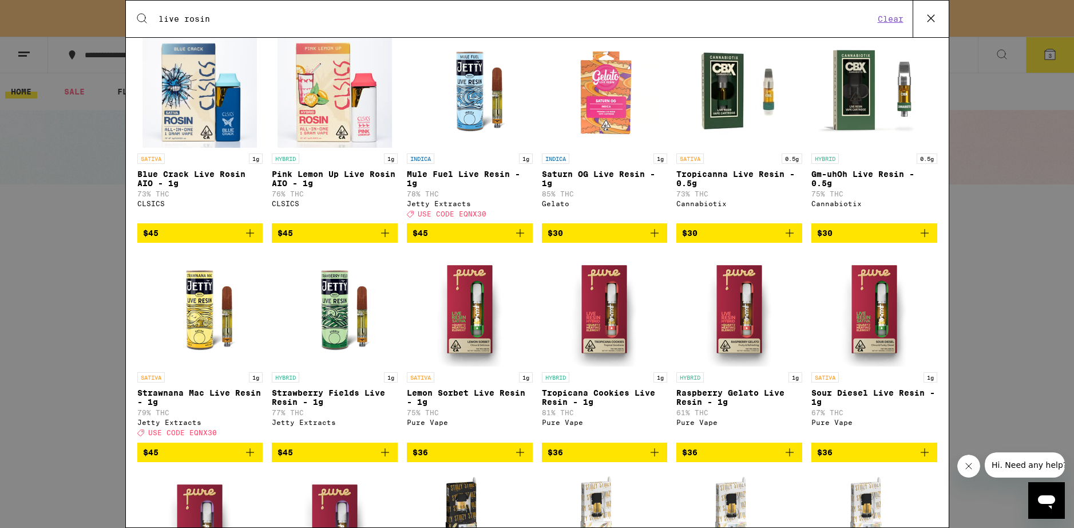
click at [248, 240] on icon "Add to bag" at bounding box center [250, 233] width 14 height 14
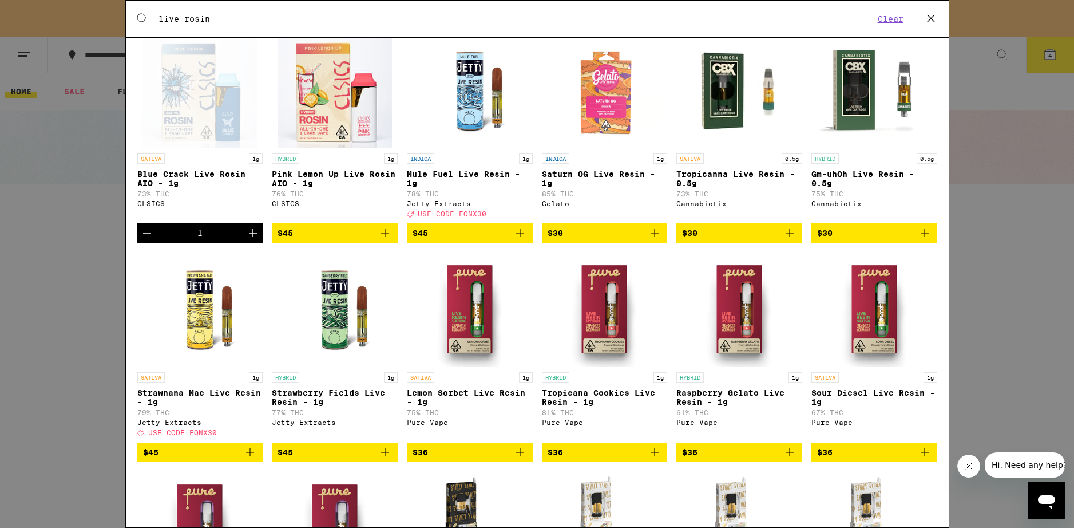
click at [932, 21] on icon at bounding box center [930, 18] width 17 height 17
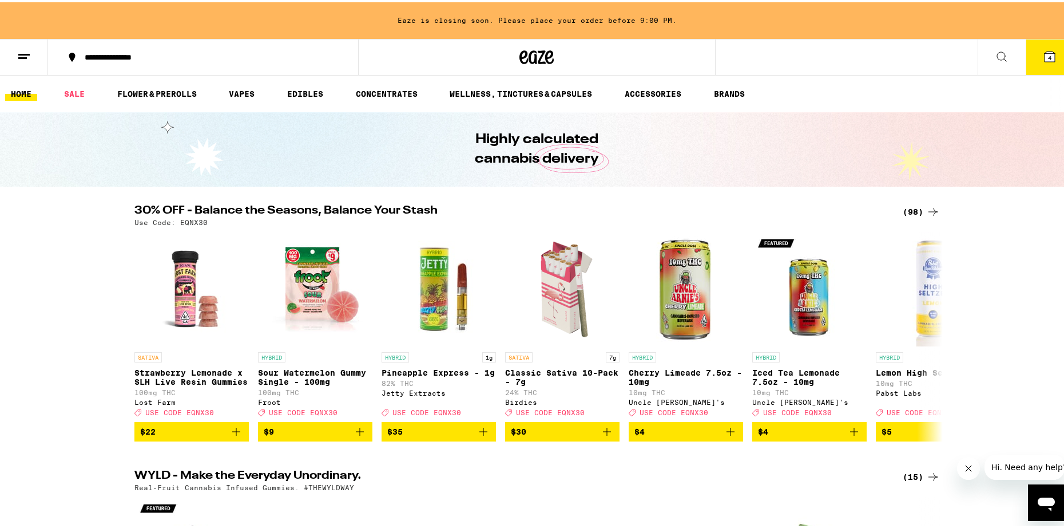
click at [1045, 56] on icon at bounding box center [1050, 54] width 10 height 10
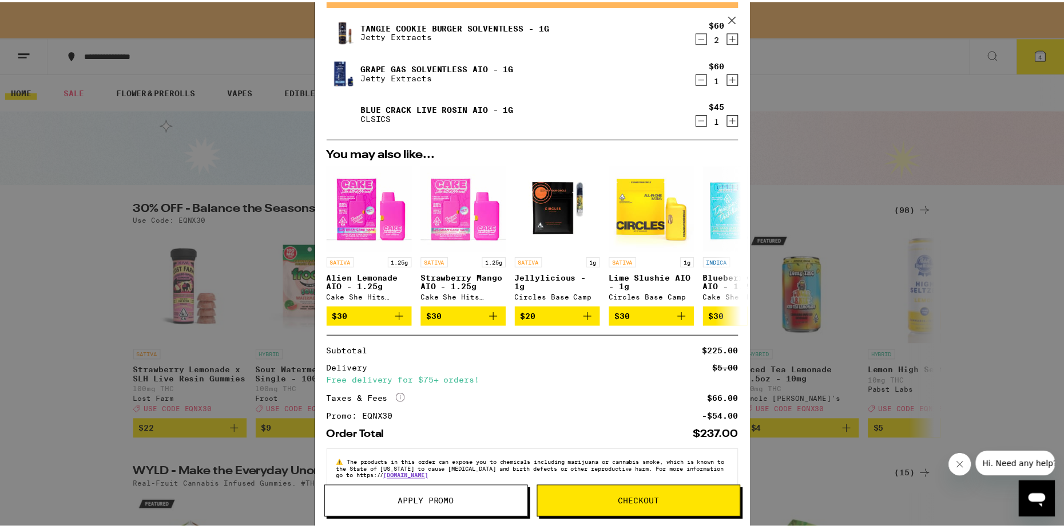
scroll to position [97, 0]
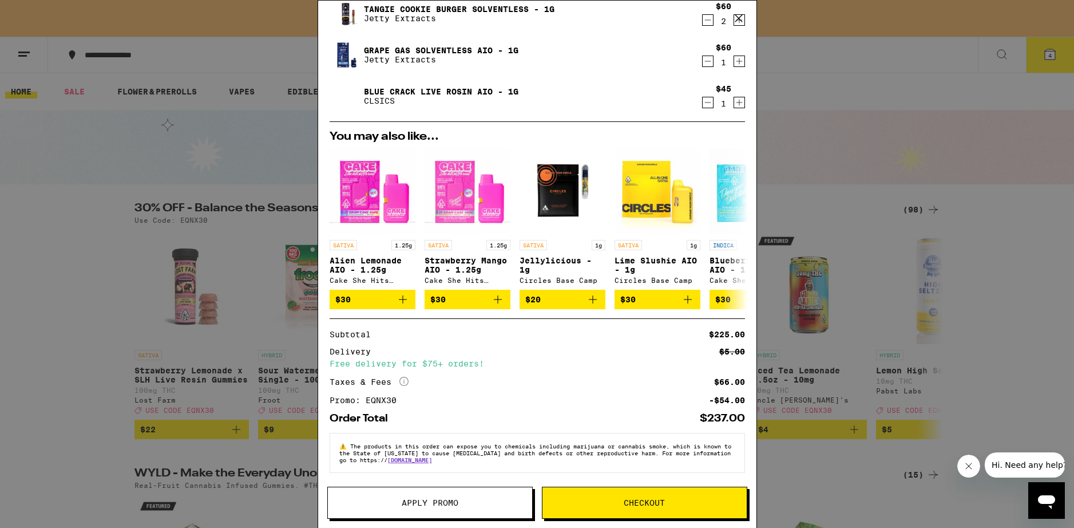
click at [652, 508] on button "Checkout" at bounding box center [644, 502] width 205 height 32
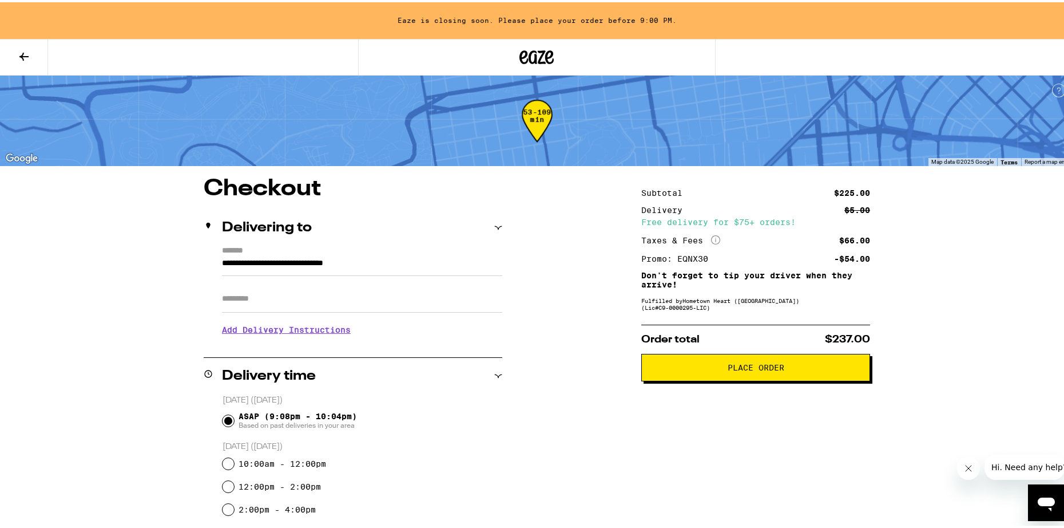
click at [749, 369] on span "Place Order" at bounding box center [756, 365] width 57 height 8
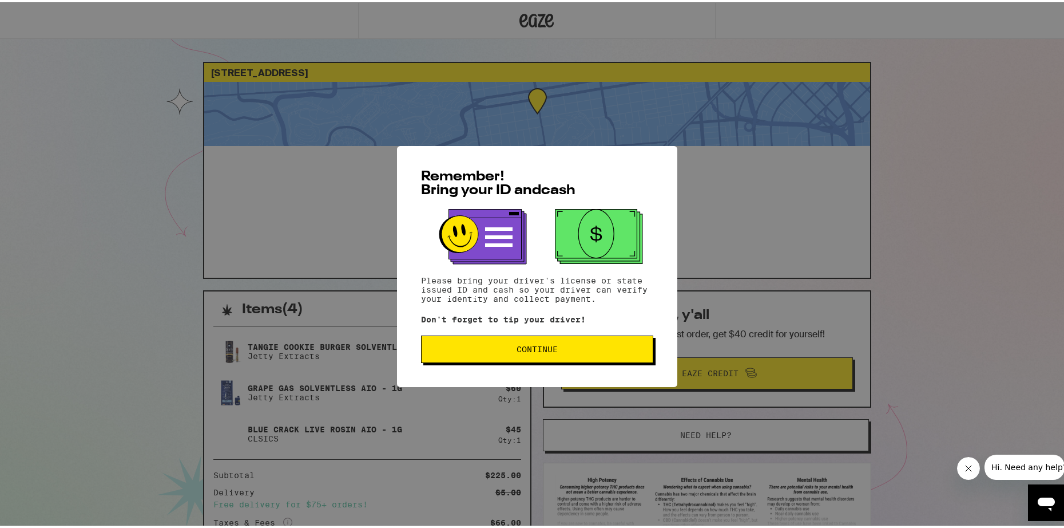
click at [531, 351] on span "Continue" at bounding box center [537, 347] width 41 height 8
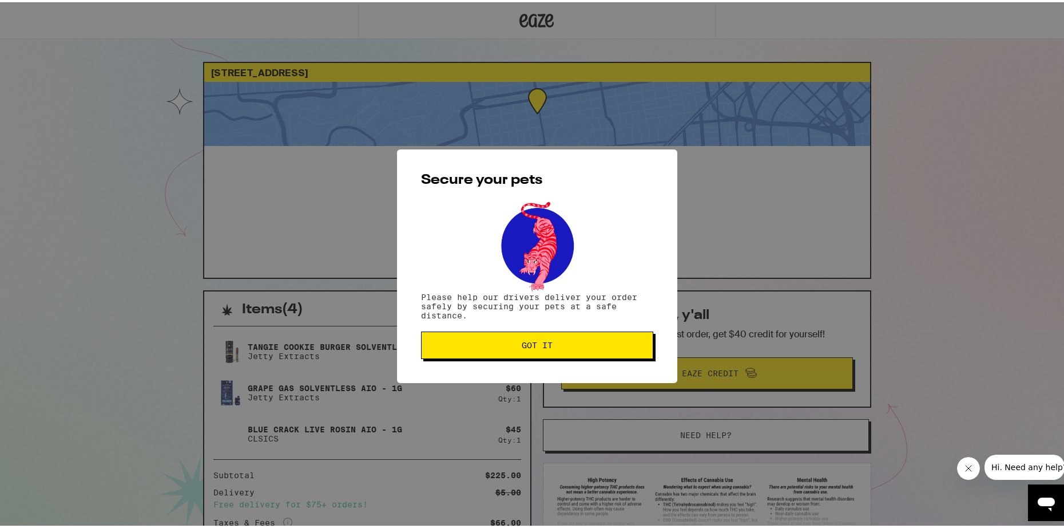
click at [531, 351] on button "Got it" at bounding box center [537, 342] width 232 height 27
